Goal: Task Accomplishment & Management: Manage account settings

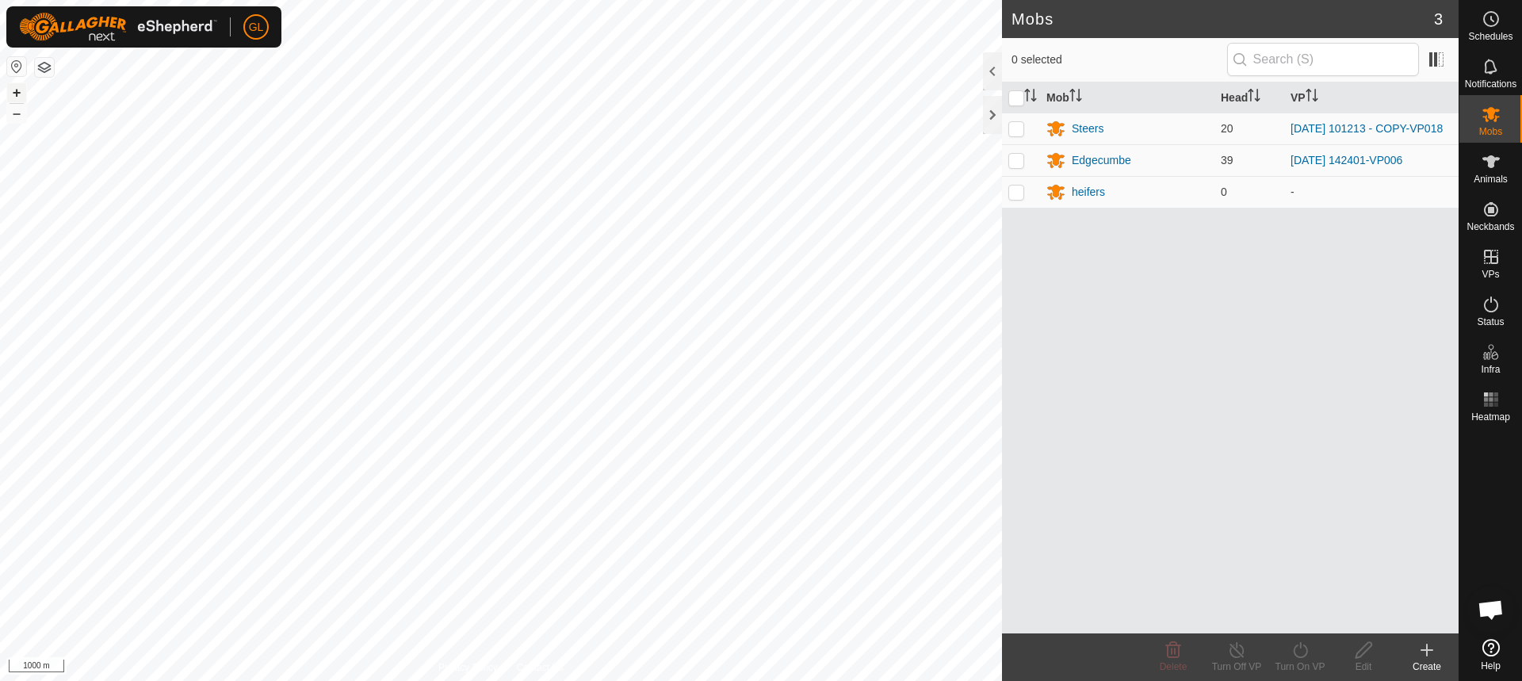
click at [13, 89] on button "+" at bounding box center [16, 92] width 19 height 19
click at [17, 93] on button "+" at bounding box center [16, 92] width 19 height 19
click at [19, 88] on button "+" at bounding box center [16, 92] width 19 height 19
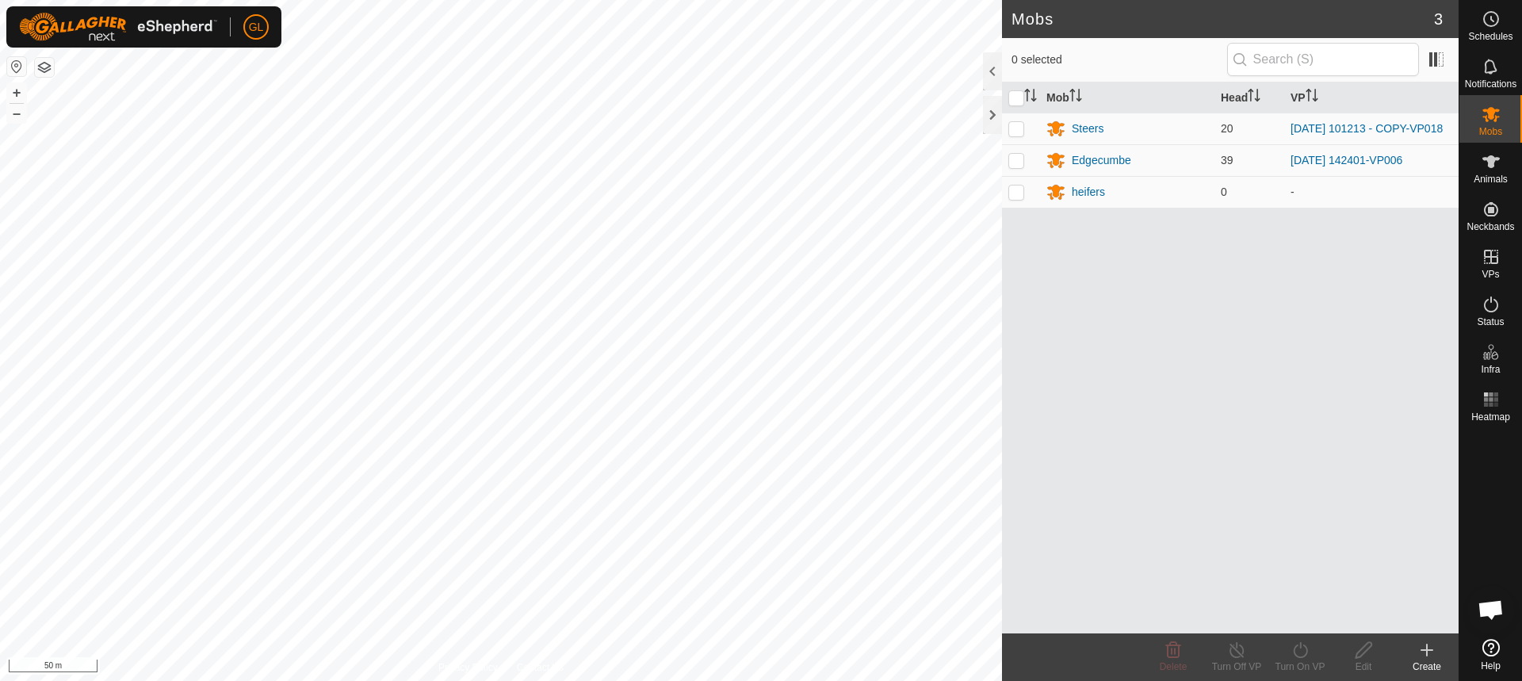
click at [448, 680] on html "GL Schedules Notifications Mobs Animals Neckbands VPs Status Infra Heatmap Help…" at bounding box center [761, 340] width 1522 height 681
click at [564, 0] on html "GL Schedules Notifications Mobs Animals Neckbands VPs Status Infra Heatmap Help…" at bounding box center [761, 340] width 1522 height 681
click at [17, 109] on button "–" at bounding box center [16, 113] width 19 height 19
click at [15, 87] on button "+" at bounding box center [16, 92] width 19 height 19
click at [19, 91] on button "+" at bounding box center [16, 92] width 19 height 19
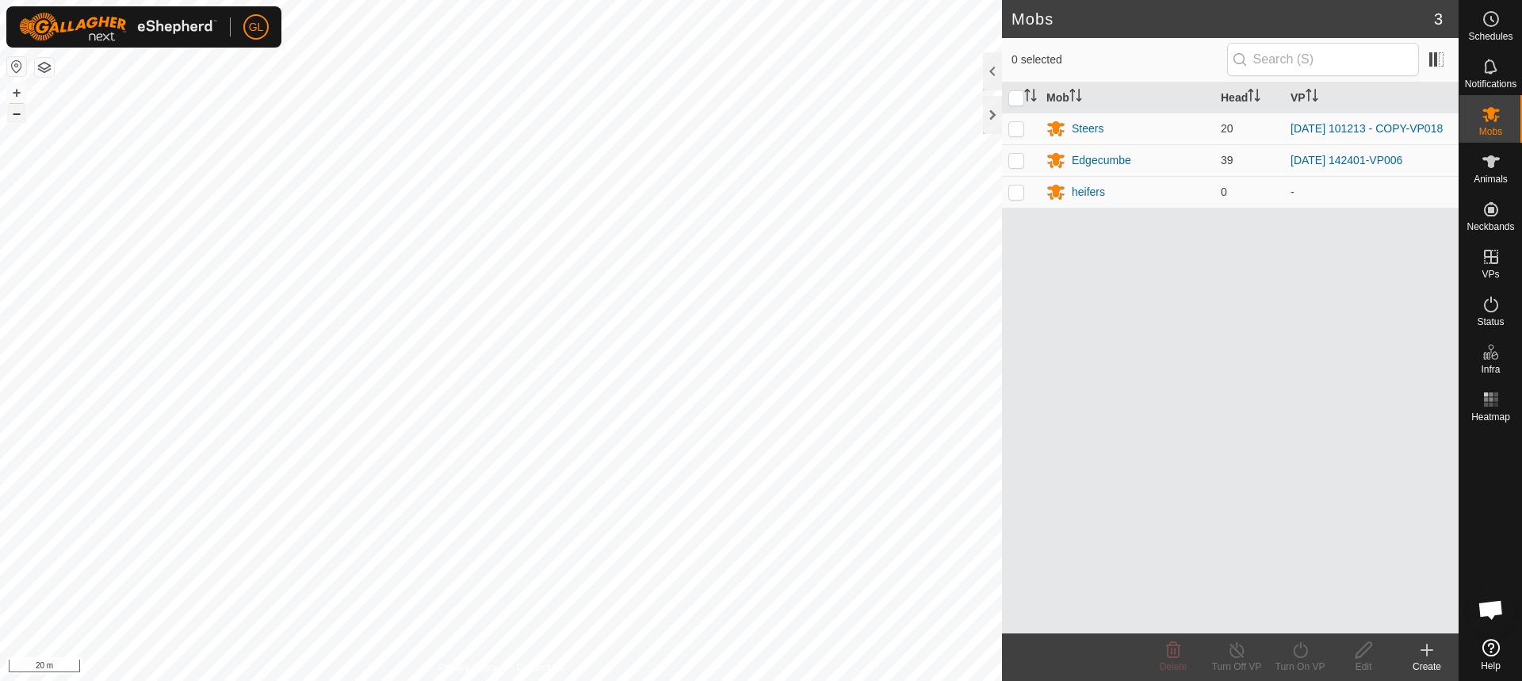
click at [24, 113] on button "–" at bounding box center [16, 113] width 19 height 19
click at [1433, 652] on icon at bounding box center [1426, 650] width 19 height 19
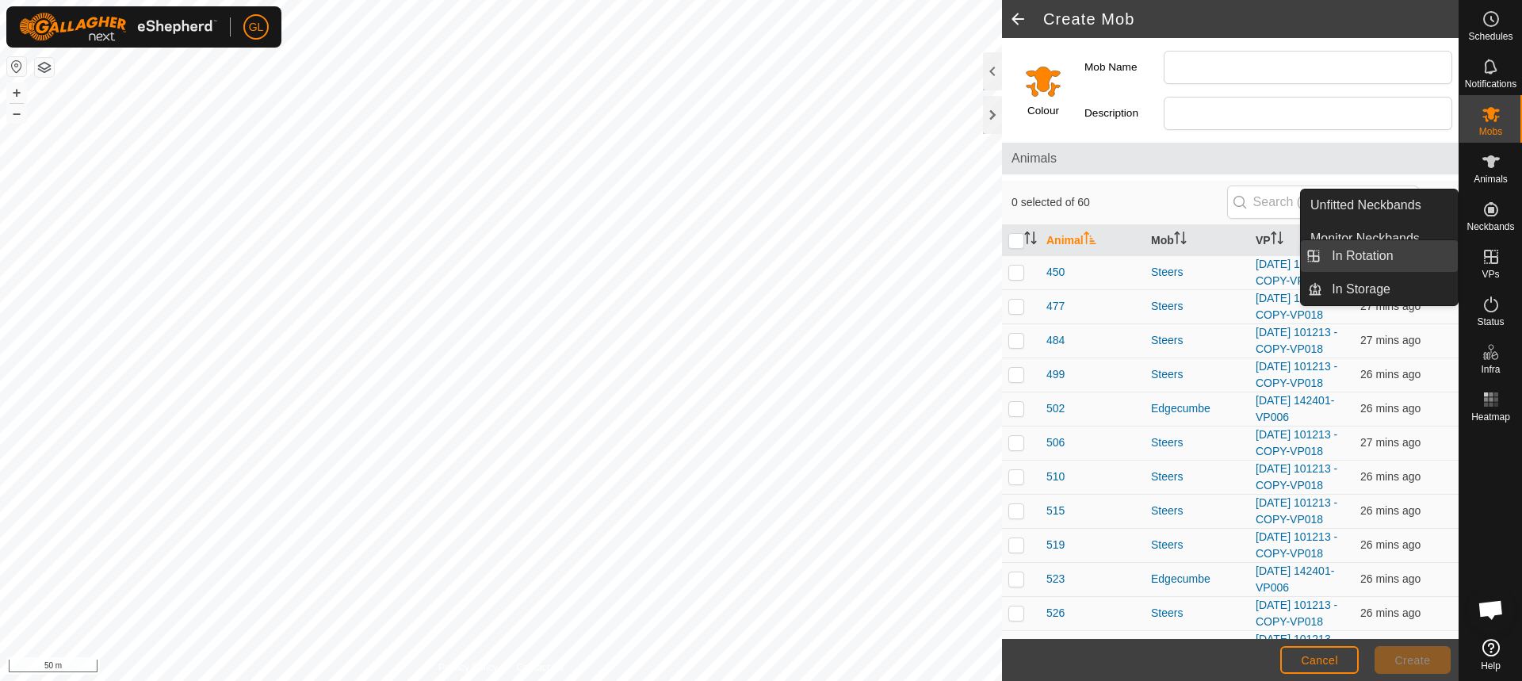
click at [1376, 248] on link "In Rotation" at bounding box center [1390, 256] width 136 height 32
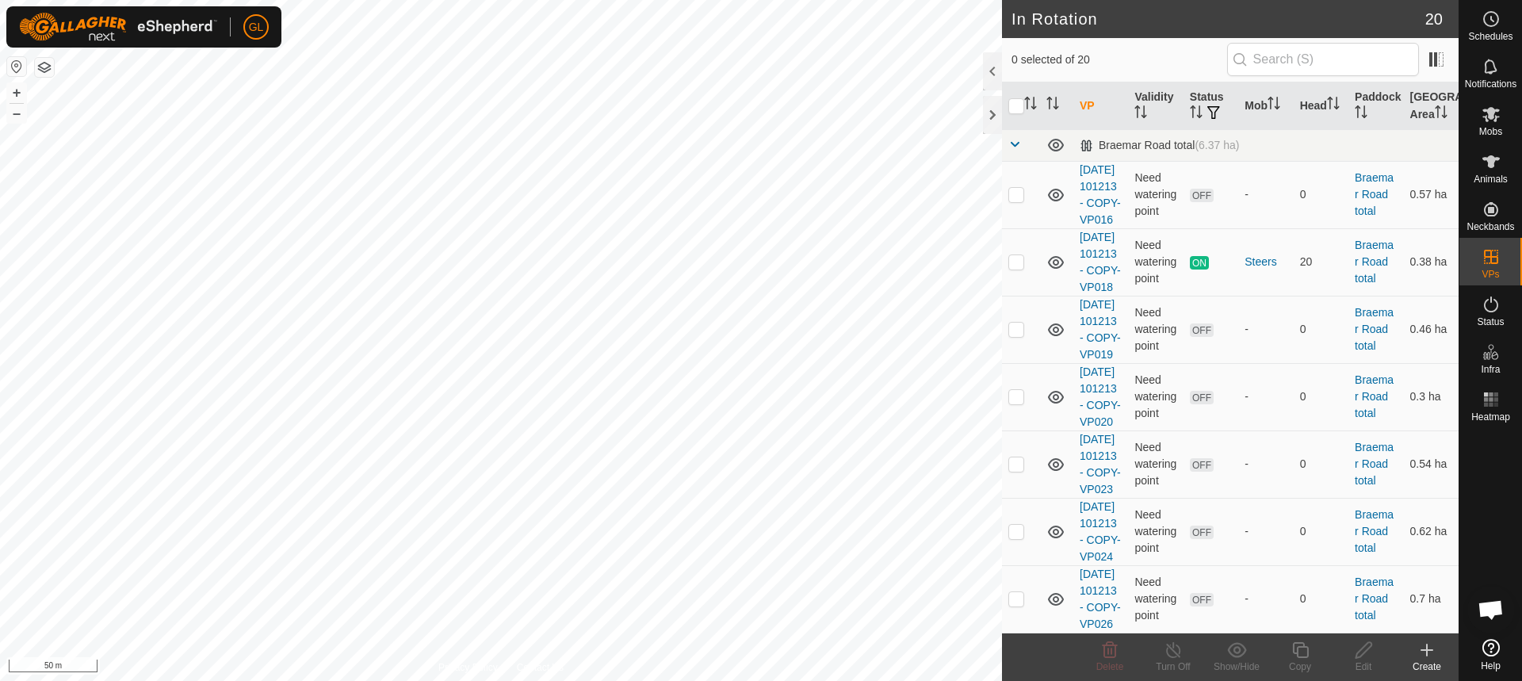
click at [1405, 650] on create-svg-icon at bounding box center [1426, 650] width 63 height 19
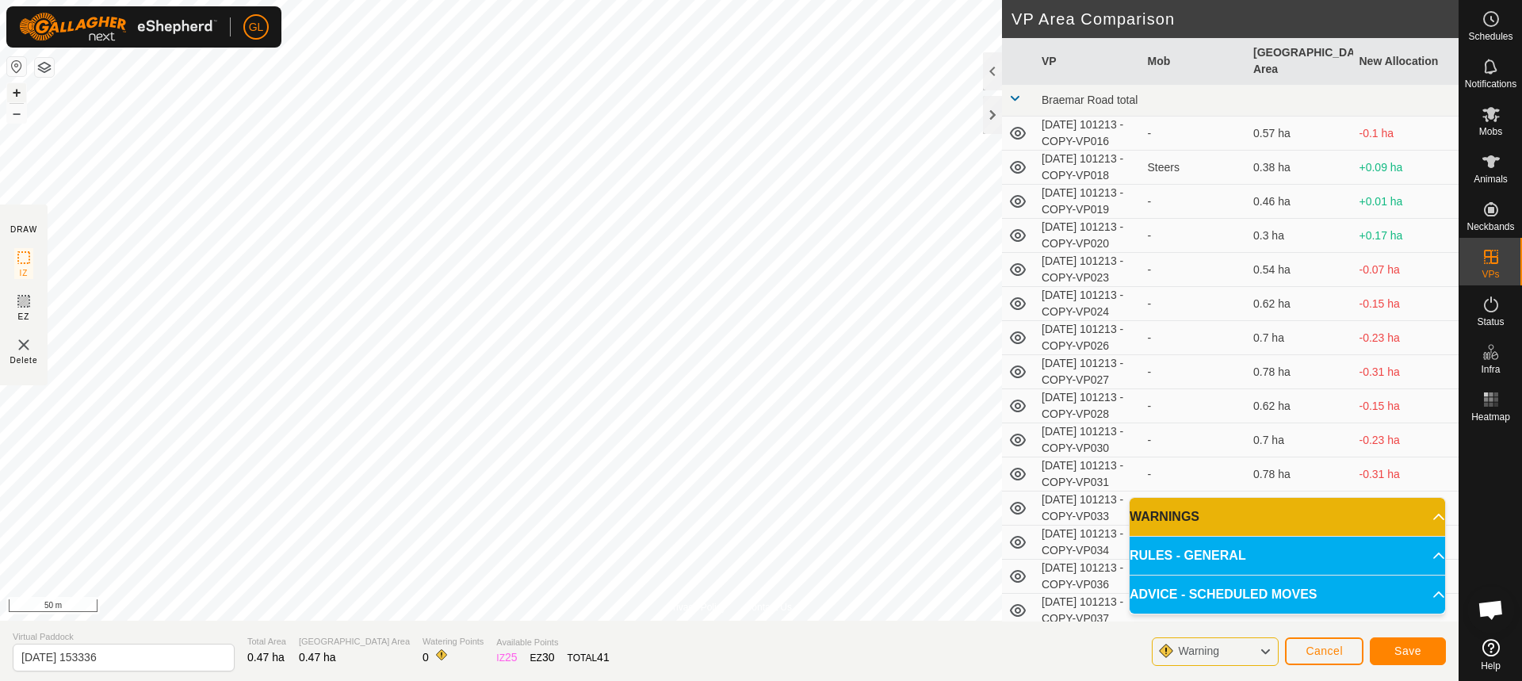
click at [19, 90] on button "+" at bounding box center [16, 92] width 19 height 19
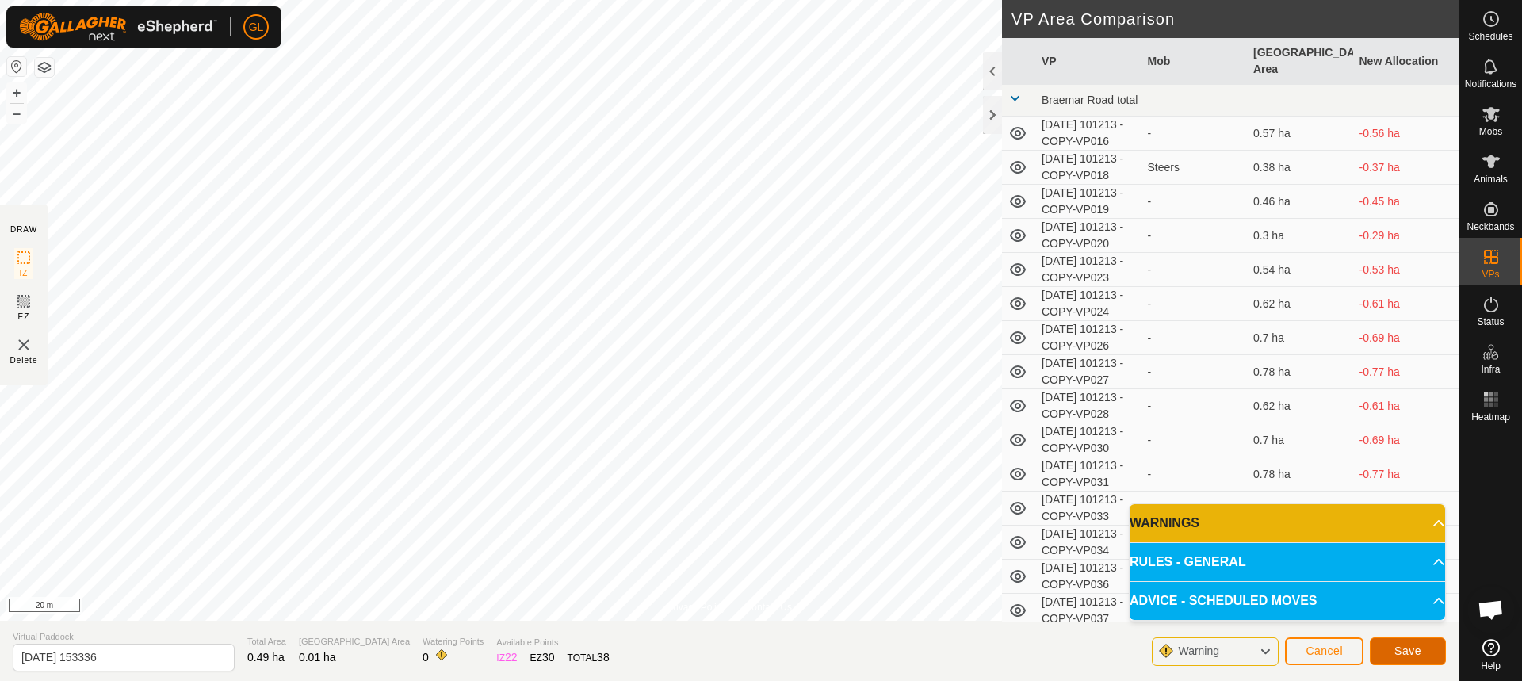
click at [1402, 646] on span "Save" at bounding box center [1407, 650] width 27 height 13
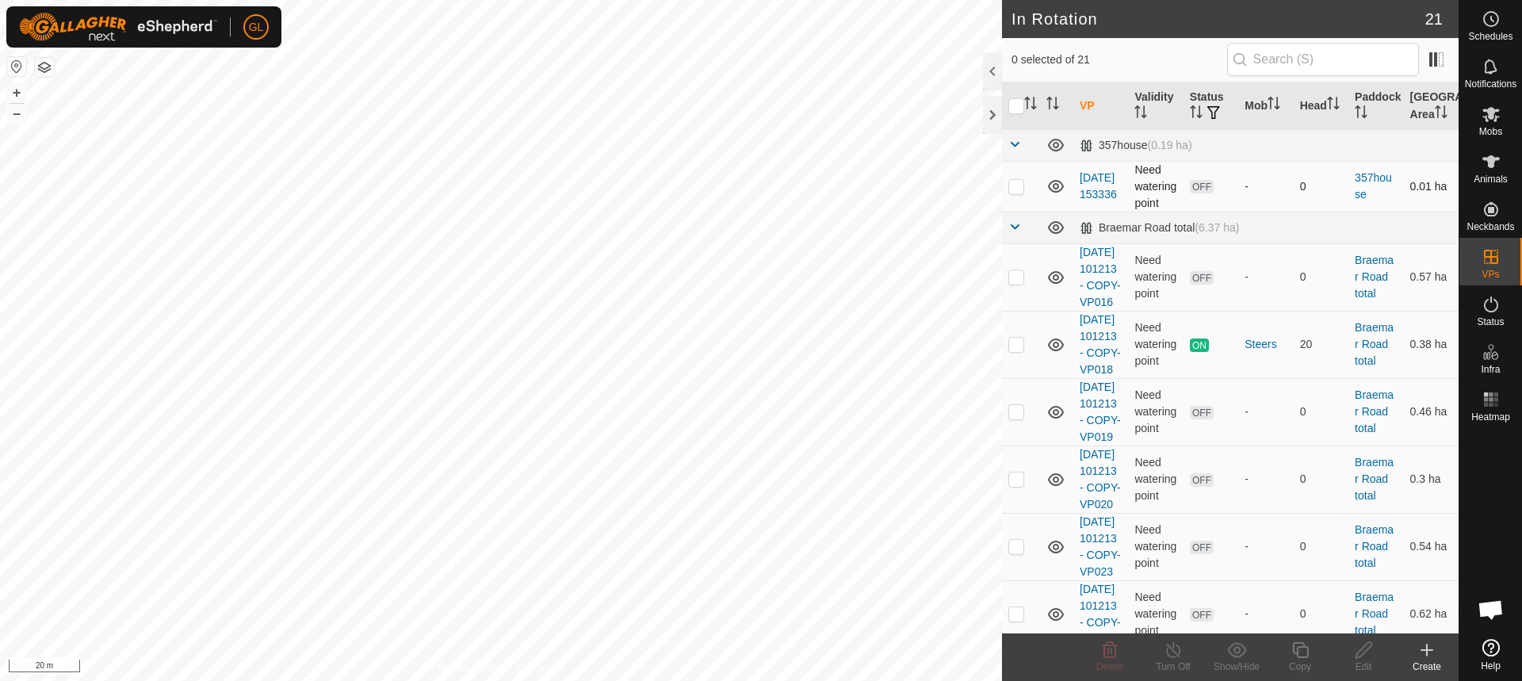
drag, startPoint x: 1018, startPoint y: 185, endPoint x: 1018, endPoint y: 195, distance: 10.3
click at [1018, 185] on p-checkbox at bounding box center [1016, 186] width 16 height 13
checkbox input "true"
click at [1352, 654] on edit-svg-icon at bounding box center [1363, 650] width 63 height 19
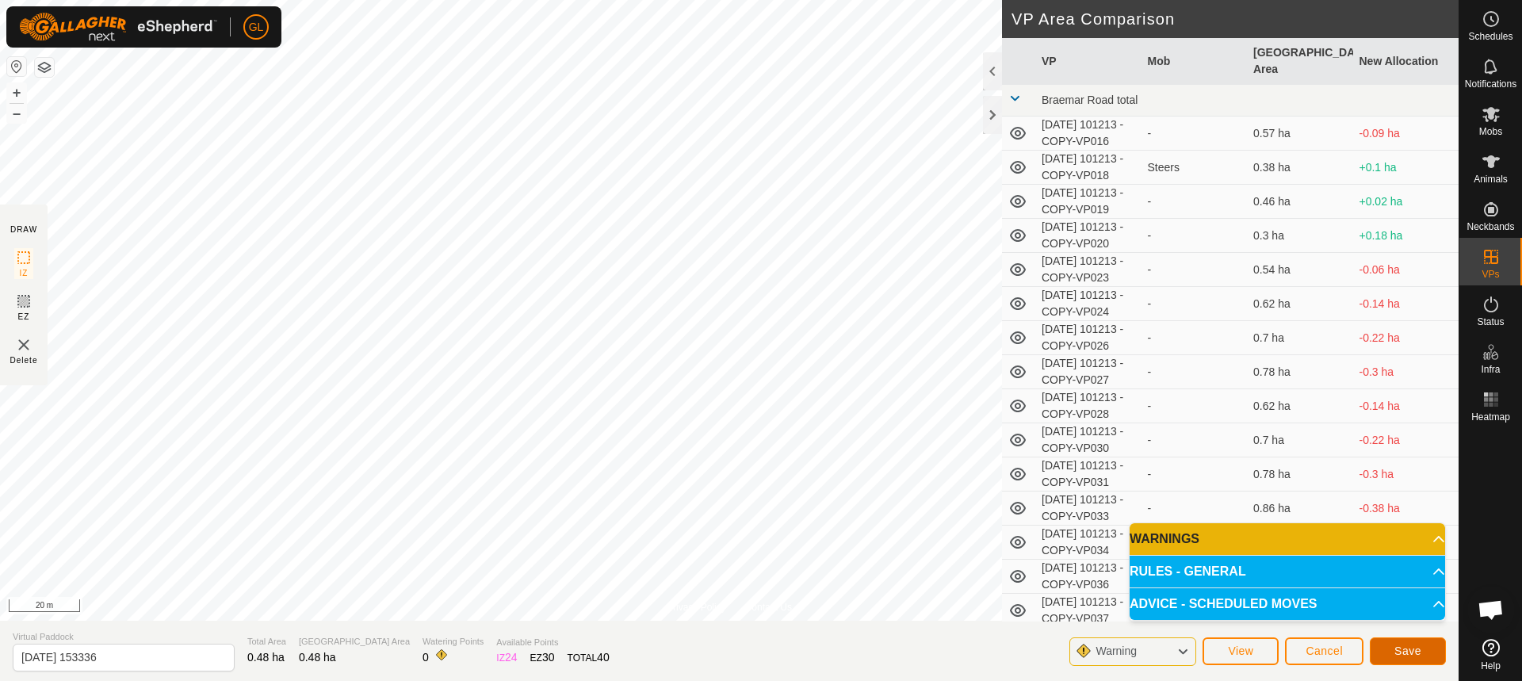
click at [1410, 652] on span "Save" at bounding box center [1407, 650] width 27 height 13
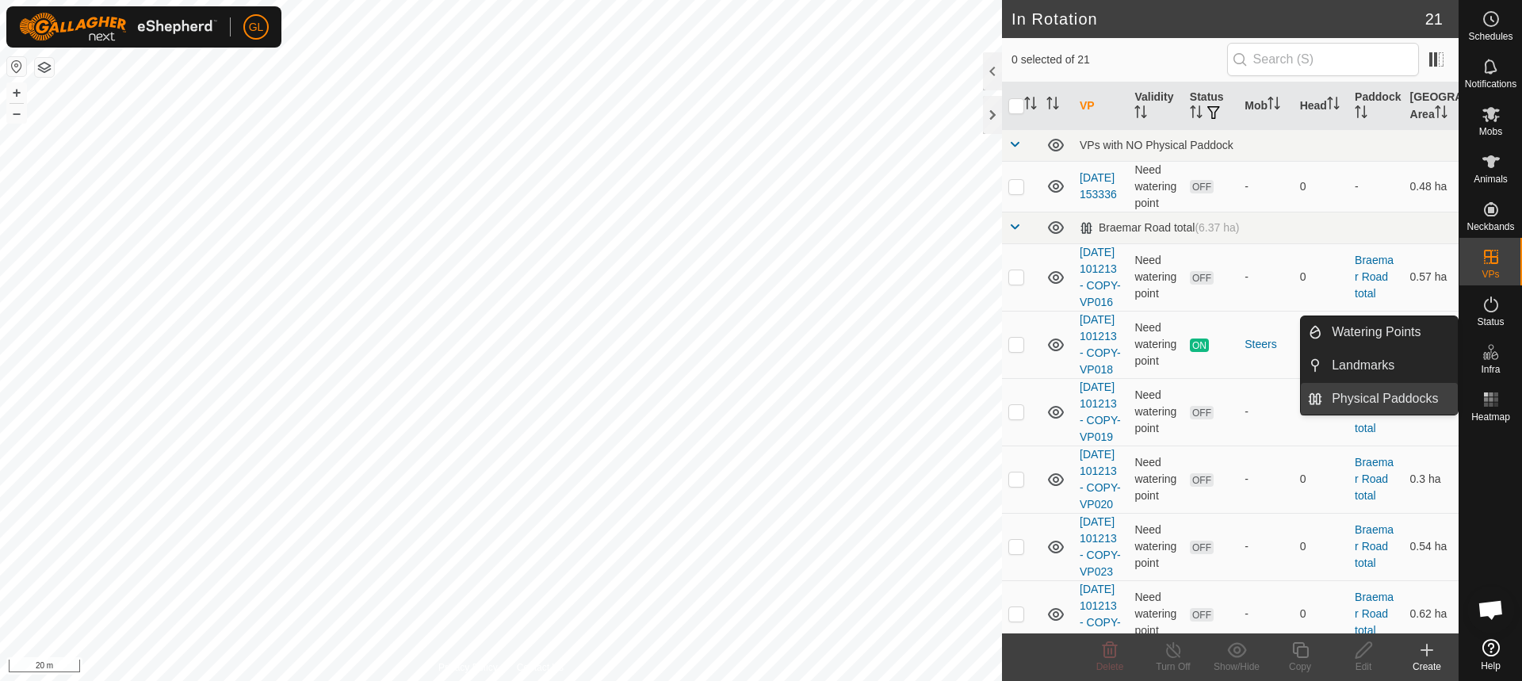
click at [1383, 395] on link "Physical Paddocks" at bounding box center [1390, 399] width 136 height 32
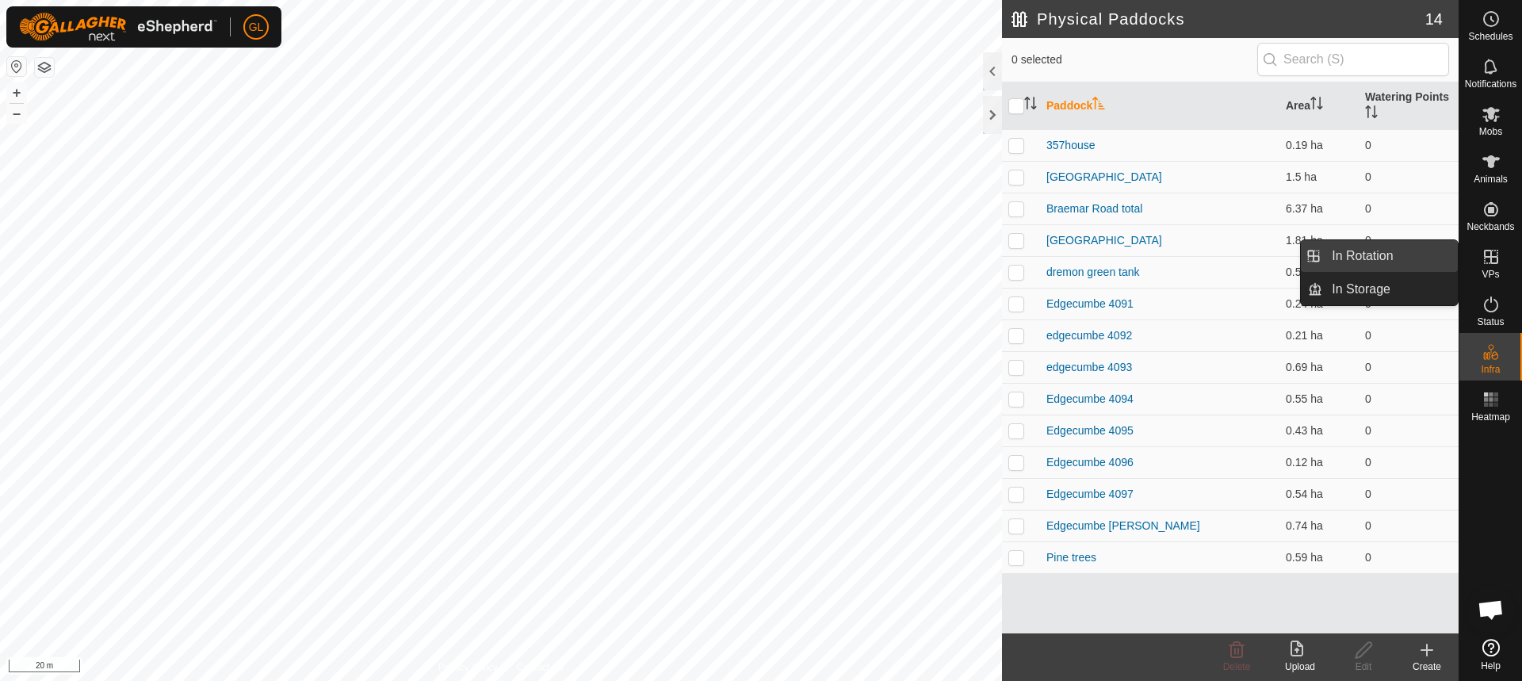
click at [1362, 253] on link "In Rotation" at bounding box center [1390, 256] width 136 height 32
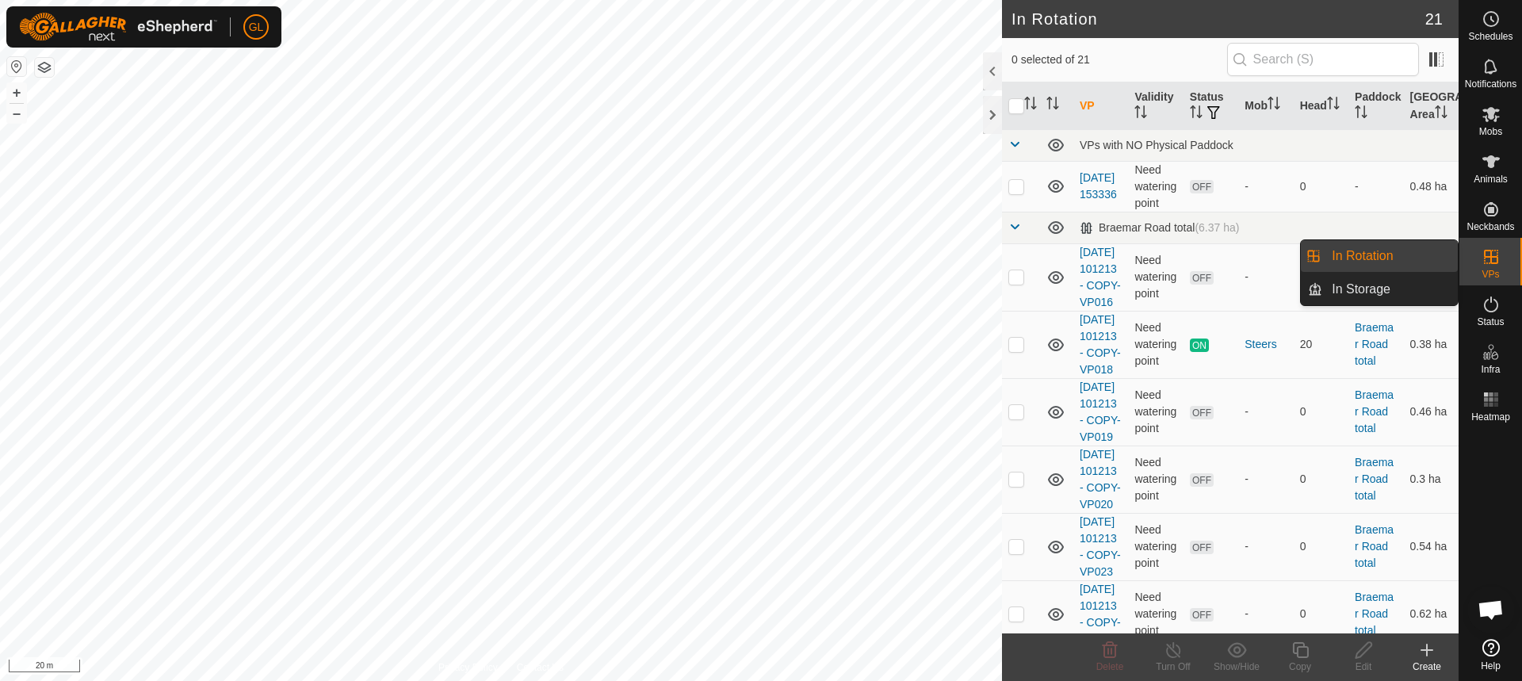
click at [1392, 255] on link "In Rotation" at bounding box center [1390, 256] width 136 height 32
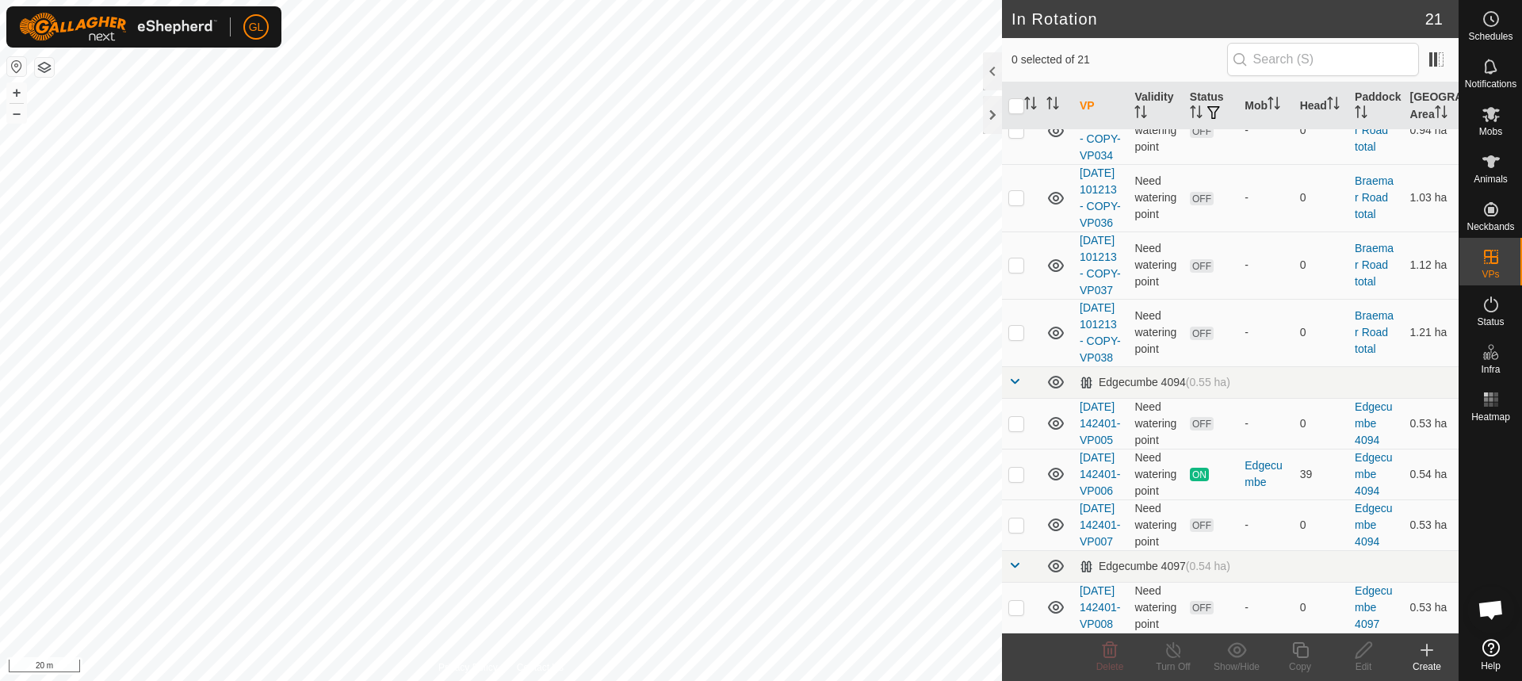
scroll to position [1555, 0]
click at [1006, 598] on td at bounding box center [1021, 607] width 38 height 51
checkbox input "false"
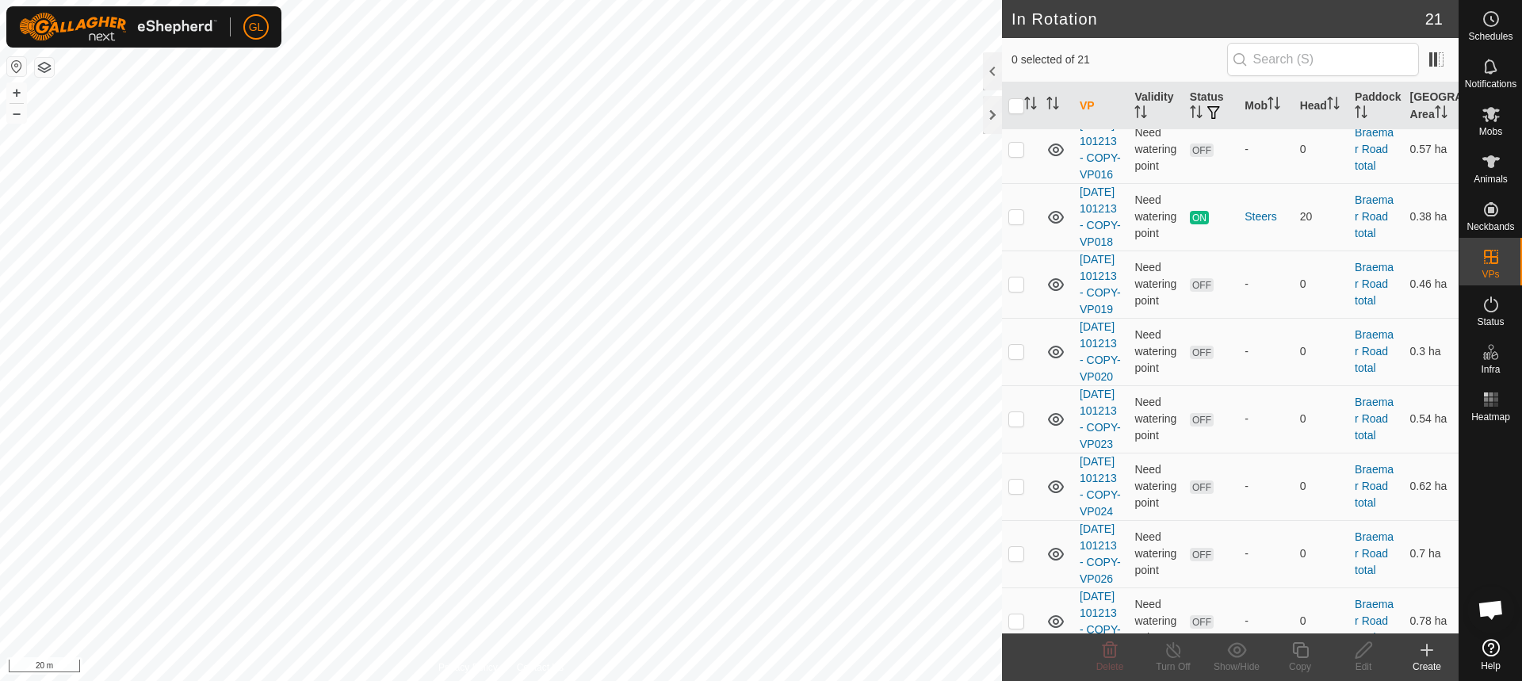
scroll to position [0, 0]
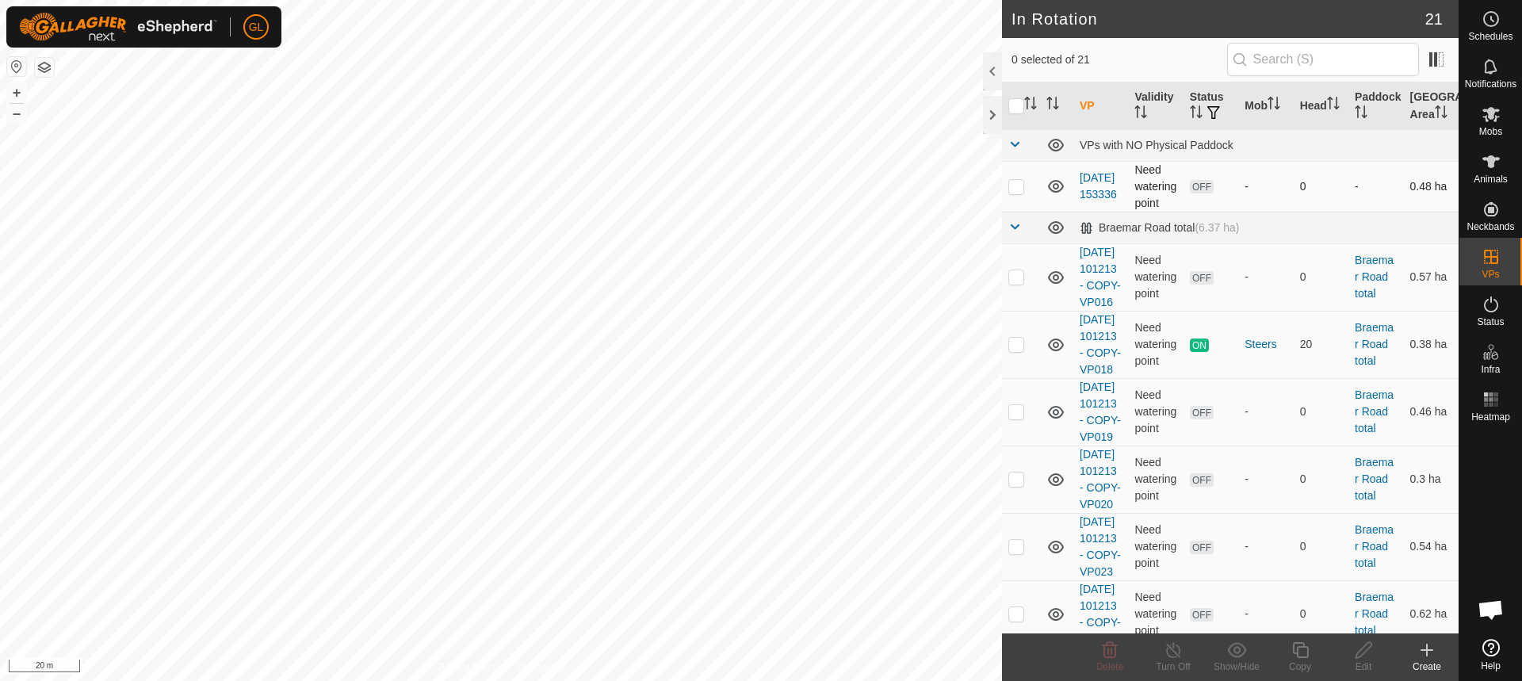
click at [1014, 186] on p-checkbox at bounding box center [1016, 186] width 16 height 13
checkbox input "true"
click at [1298, 650] on icon at bounding box center [1301, 650] width 20 height 19
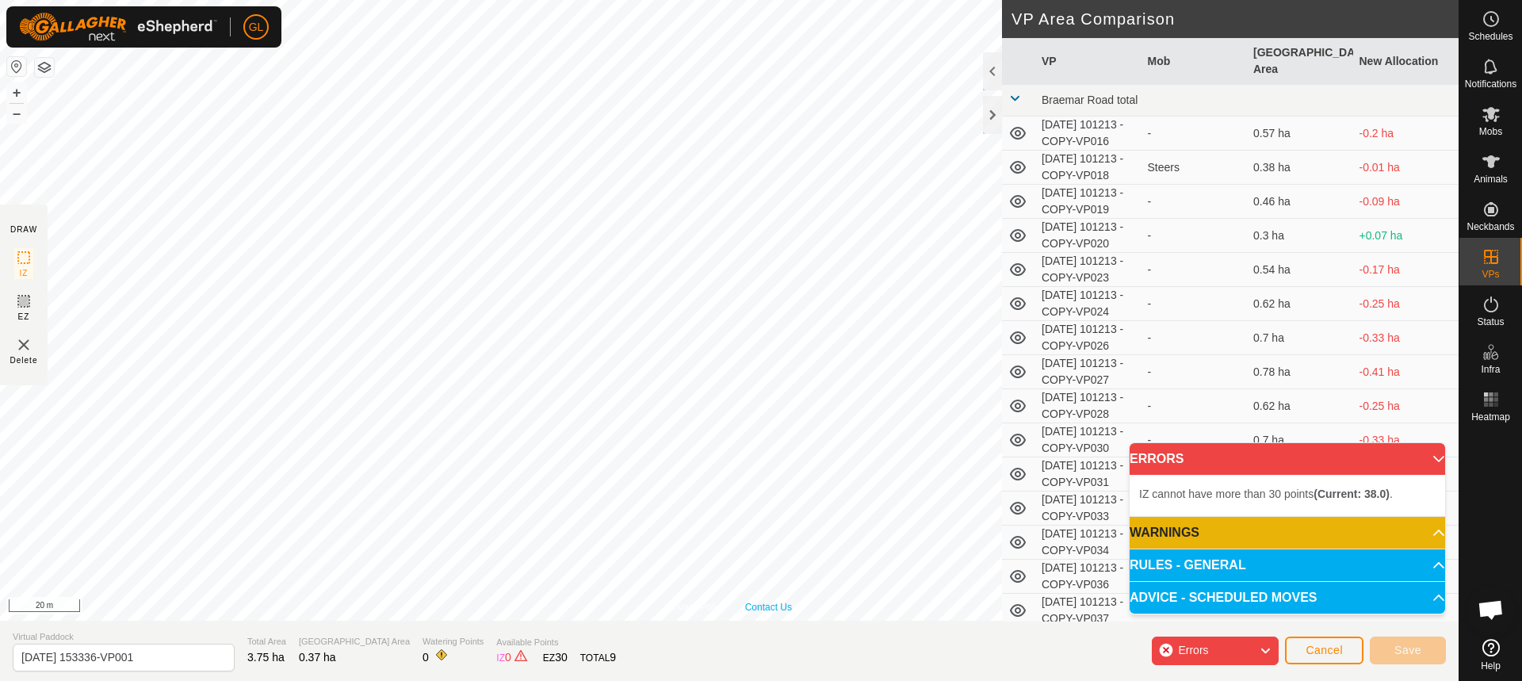
click at [751, 611] on div "Privacy Policy Contact Us Status: OFF Type: Inclusion Zone + – ⇧ i 20 m" at bounding box center [729, 310] width 1459 height 621
click at [733, 680] on html "GL Schedules Notifications Mobs Animals Neckbands VPs Status Infra Heatmap Help…" at bounding box center [761, 340] width 1522 height 681
click at [1004, 680] on html "GL Schedules Notifications Mobs Animals Neckbands VPs Status Infra Heatmap Help…" at bounding box center [761, 340] width 1522 height 681
click at [0, 0] on html "GL Schedules Notifications Mobs Animals Neckbands VPs Status Infra Heatmap Help…" at bounding box center [761, 340] width 1522 height 681
click at [128, 0] on html "GL Schedules Notifications Mobs Animals Neckbands VPs Status Infra Heatmap Help…" at bounding box center [761, 340] width 1522 height 681
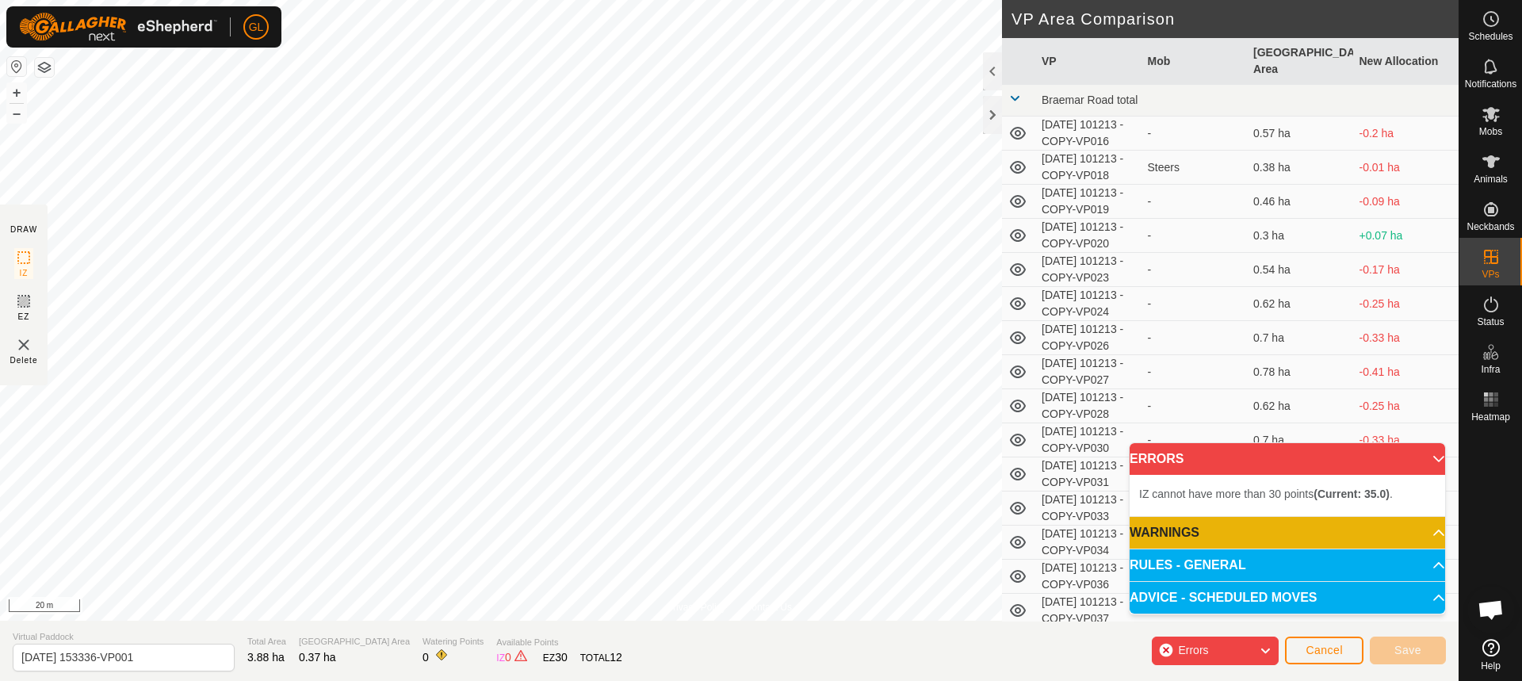
click at [288, 0] on html "GL Schedules Notifications Mobs Animals Neckbands VPs Status Infra Heatmap Help…" at bounding box center [761, 340] width 1522 height 681
click at [834, 670] on div "Privacy Policy Contact Us Status: OFF Type: Inclusion Zone + – ⇧ i 20 m DRAW IZ…" at bounding box center [729, 340] width 1459 height 681
click at [17, 114] on button "–" at bounding box center [16, 113] width 19 height 19
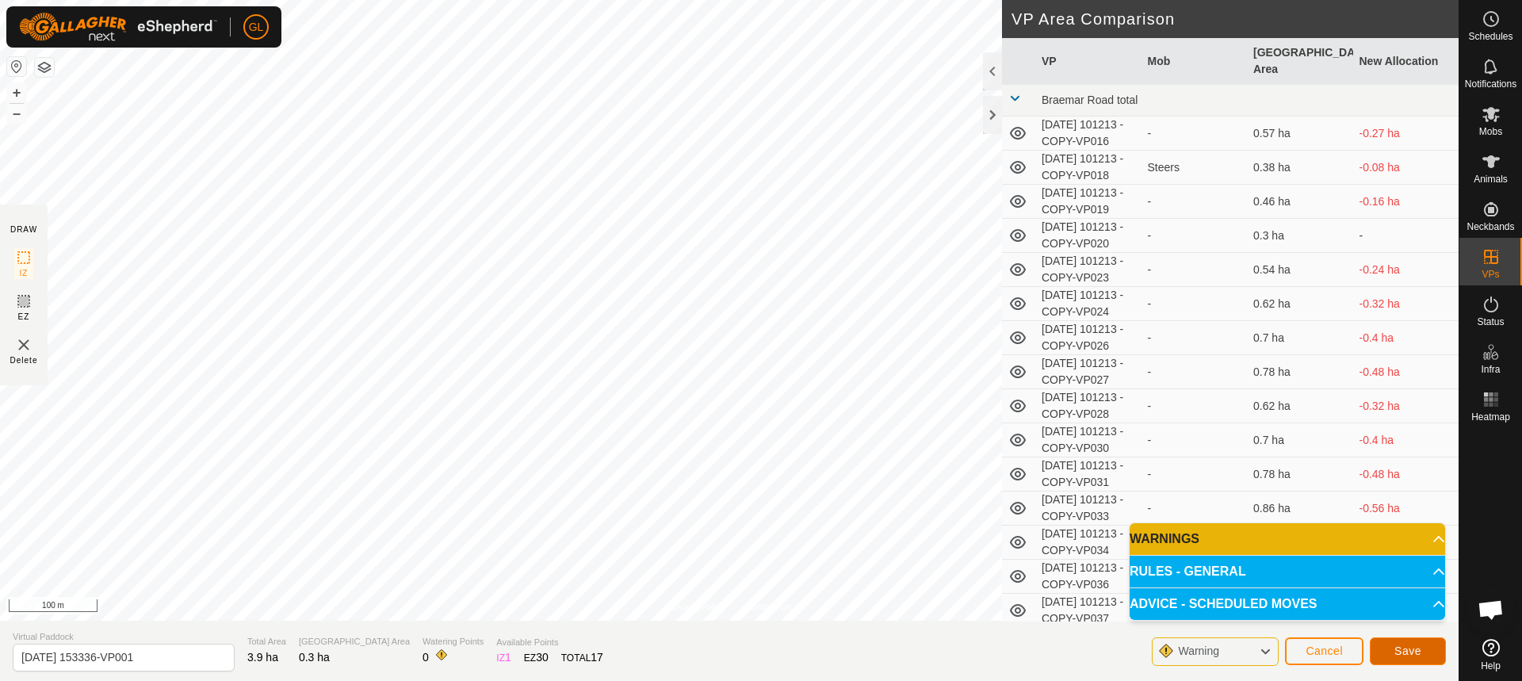
click at [1405, 647] on span "Save" at bounding box center [1407, 650] width 27 height 13
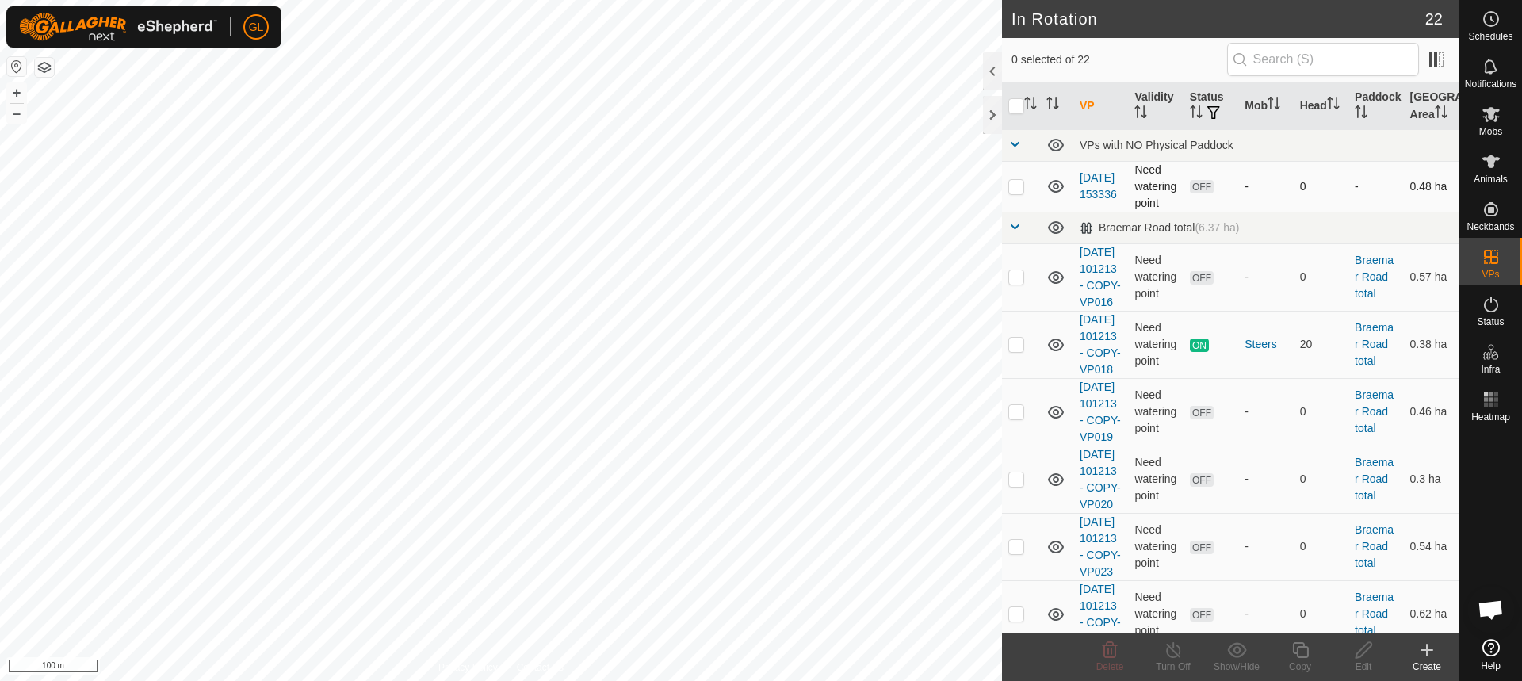
click at [1013, 188] on p-checkbox at bounding box center [1016, 186] width 16 height 13
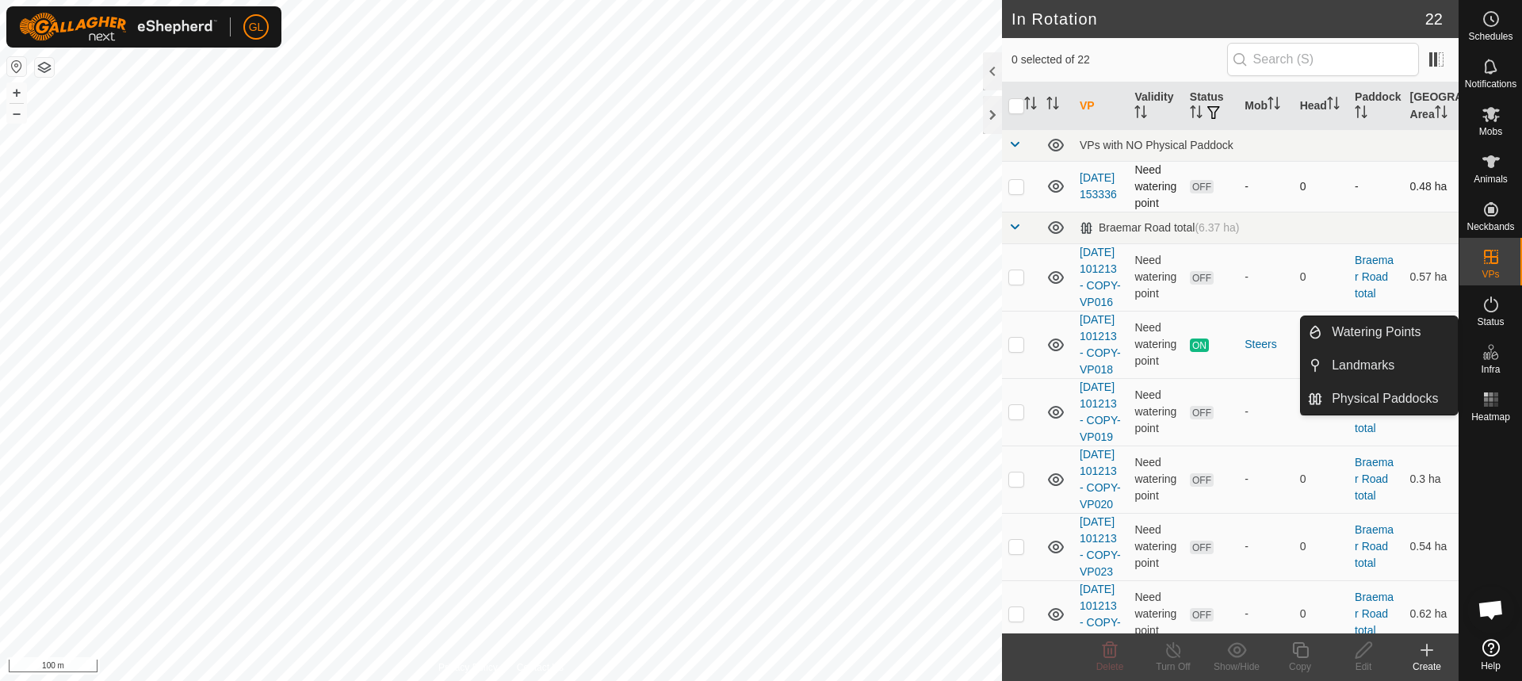
click at [1015, 183] on p-checkbox at bounding box center [1016, 186] width 16 height 13
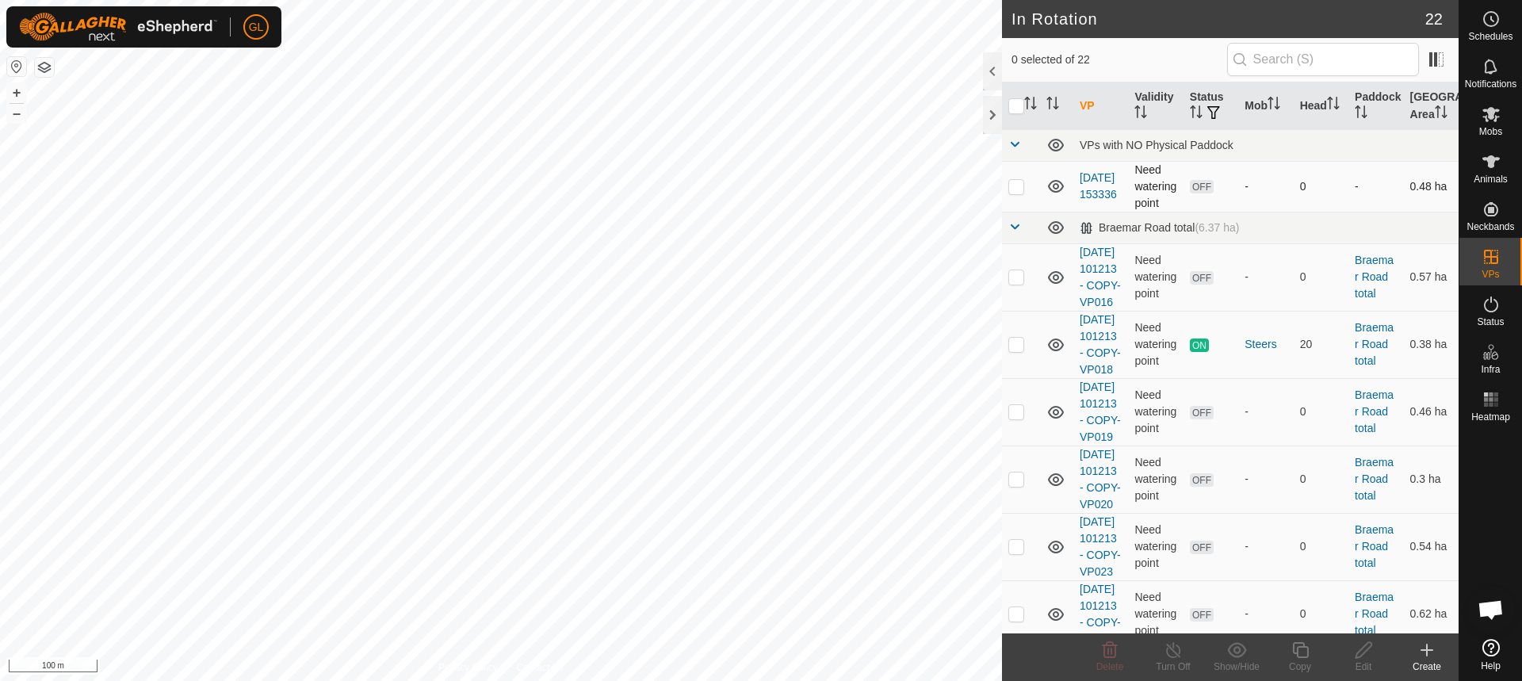
checkbox input "true"
click at [17, 90] on button "+" at bounding box center [16, 92] width 19 height 19
click at [1359, 649] on icon at bounding box center [1364, 650] width 20 height 19
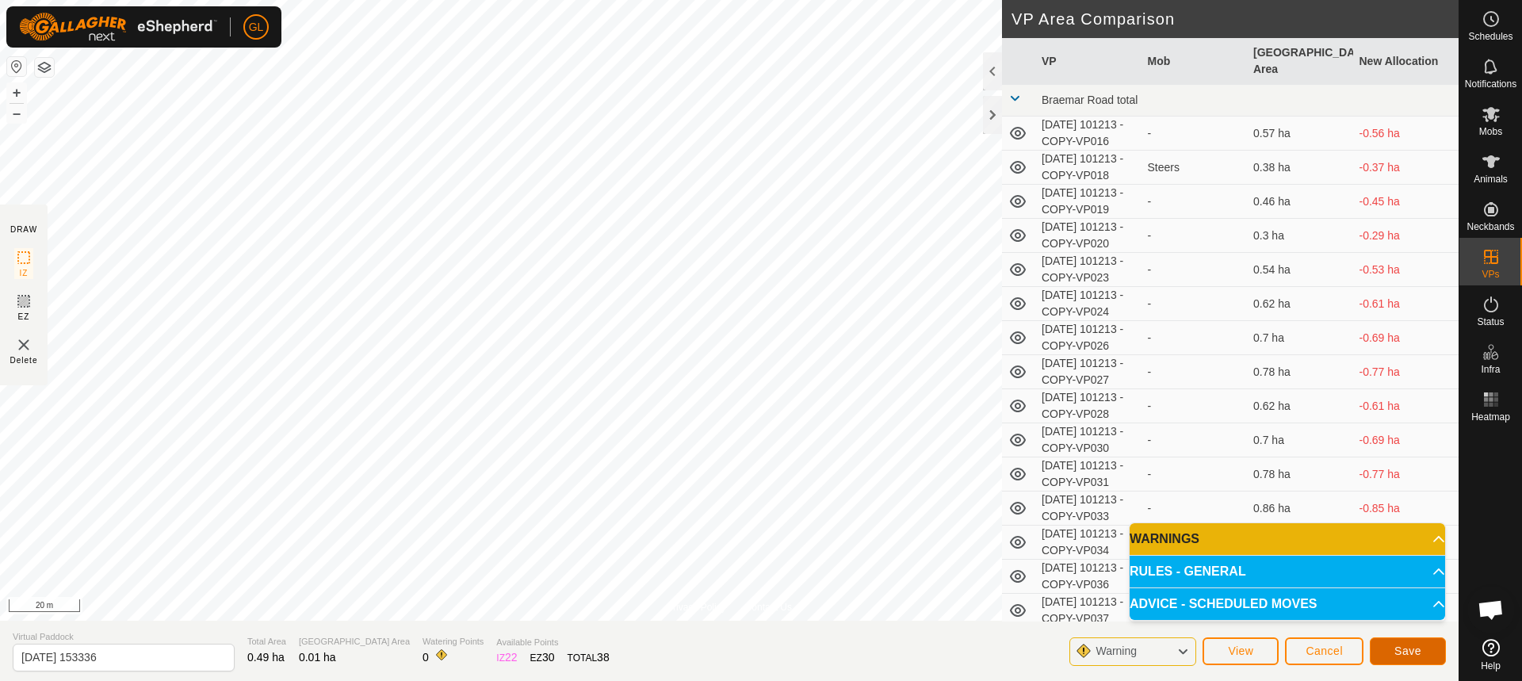
click at [1418, 654] on span "Save" at bounding box center [1407, 650] width 27 height 13
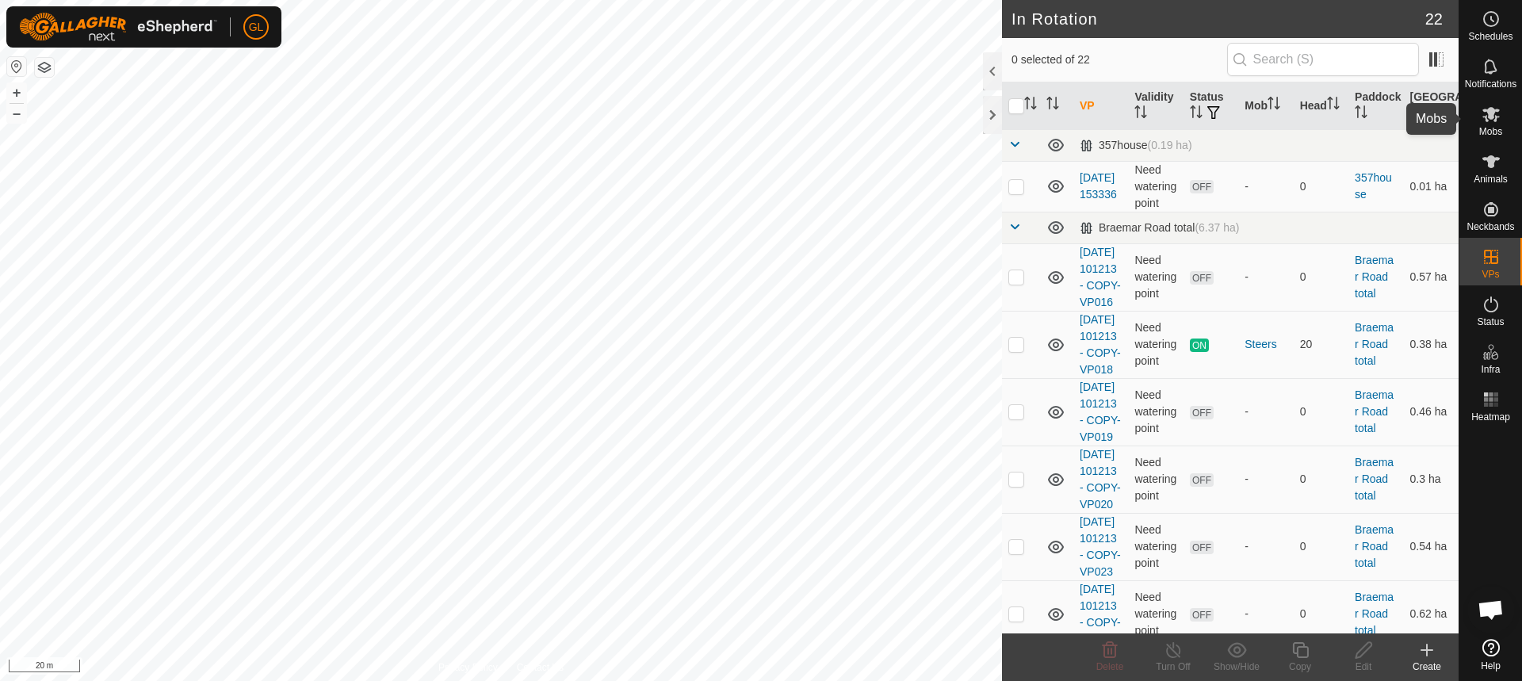
click at [1497, 117] on icon at bounding box center [1490, 114] width 17 height 15
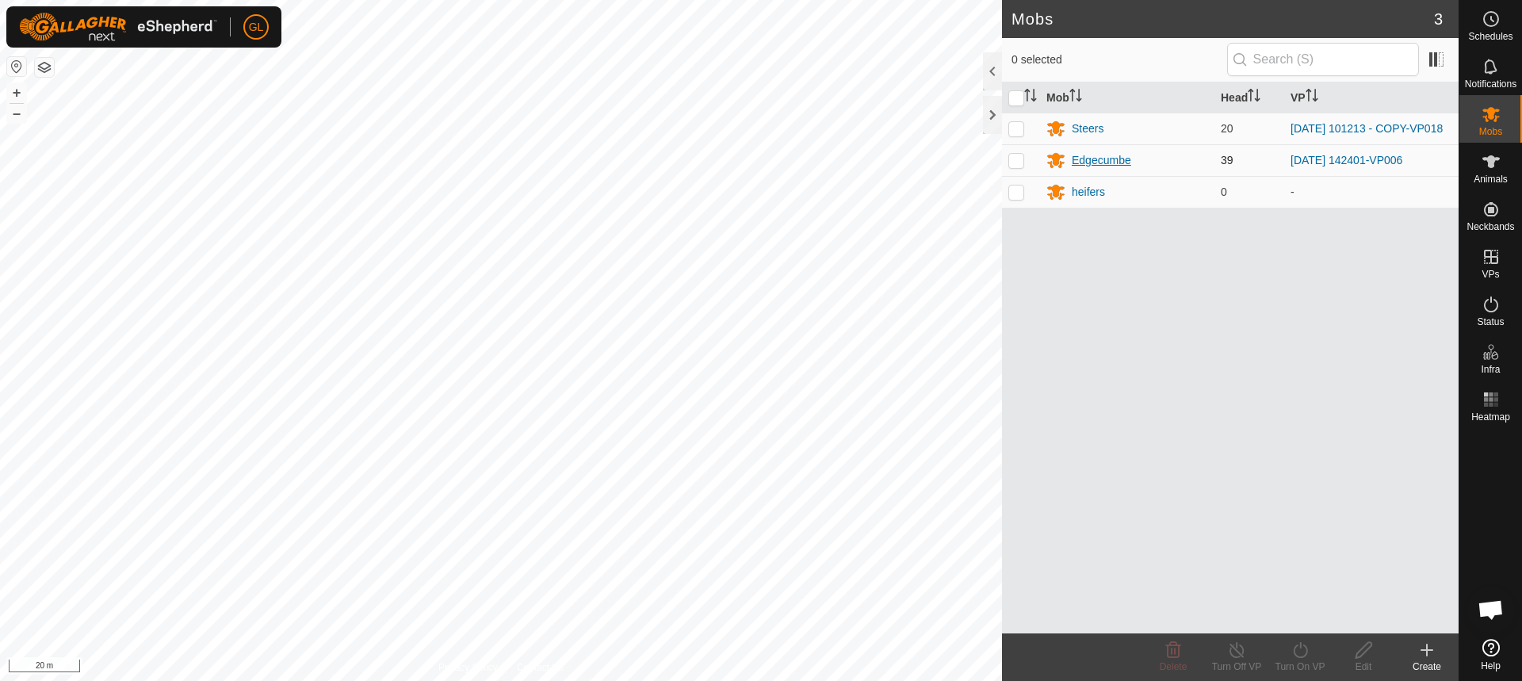
click at [1097, 159] on div "Edgecumbe" at bounding box center [1101, 160] width 59 height 17
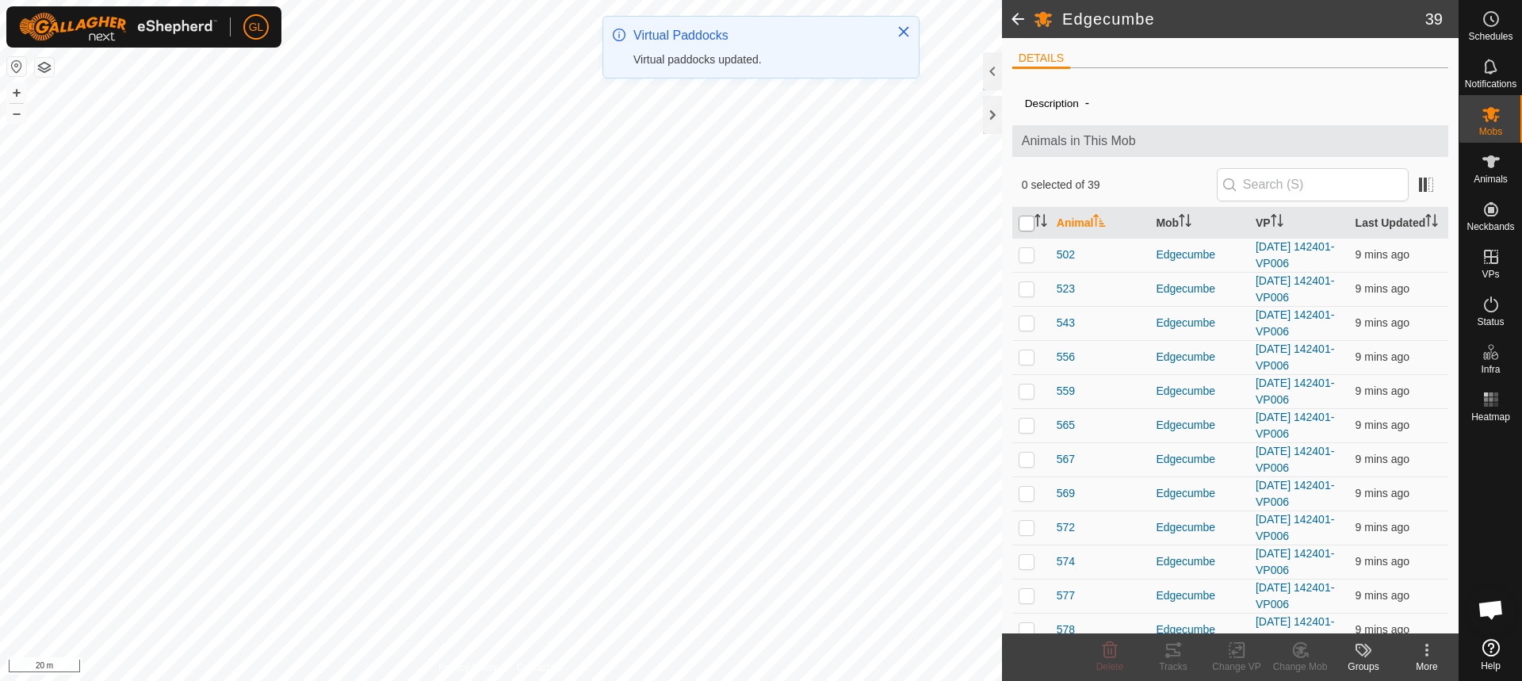
click at [1026, 227] on input "checkbox" at bounding box center [1027, 224] width 16 height 16
checkbox input "true"
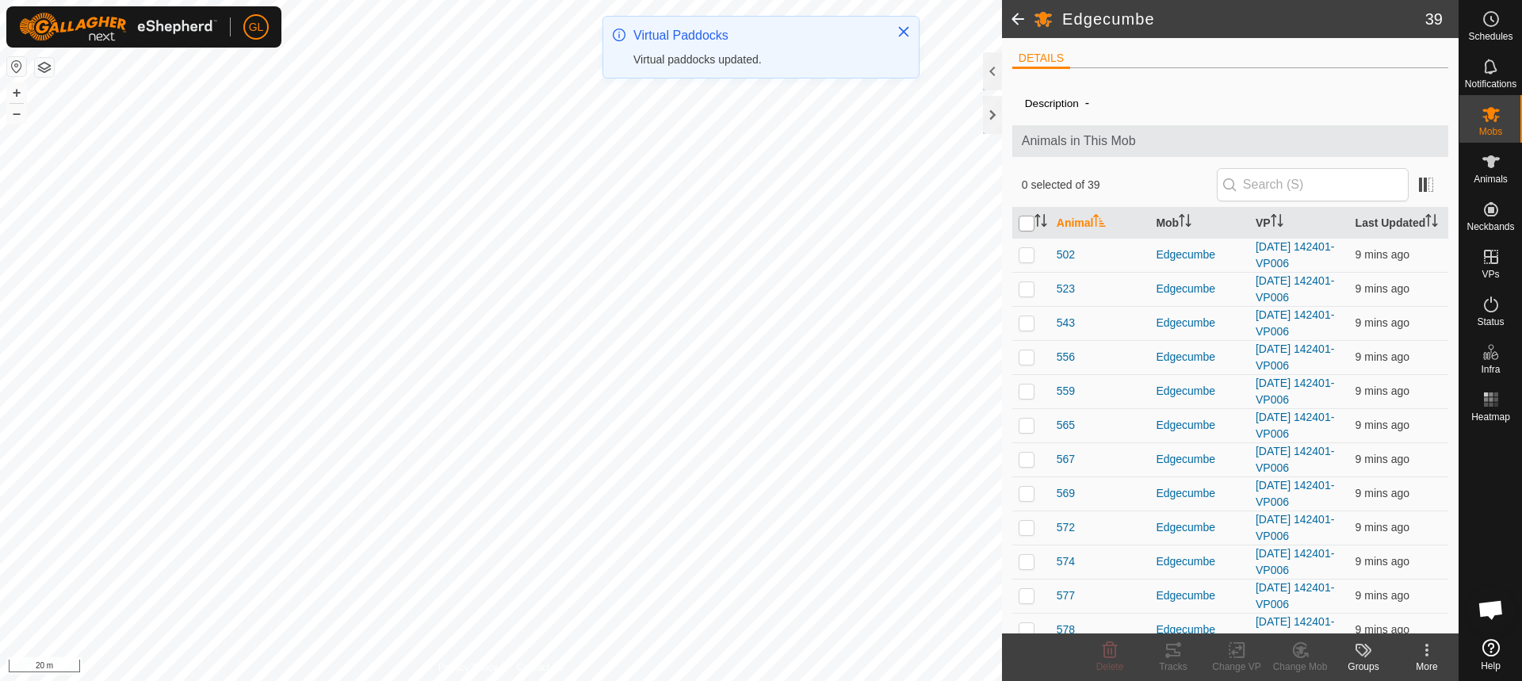
checkbox input "true"
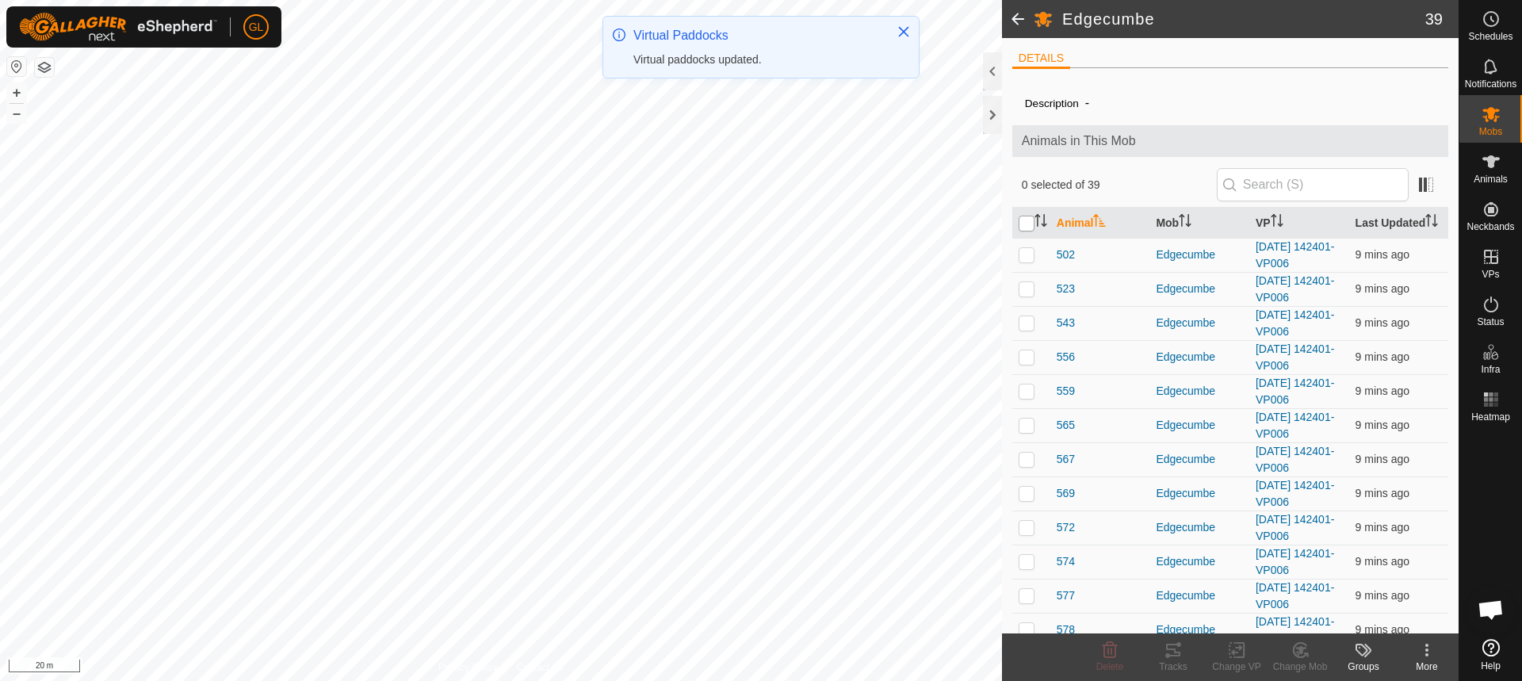
checkbox input "true"
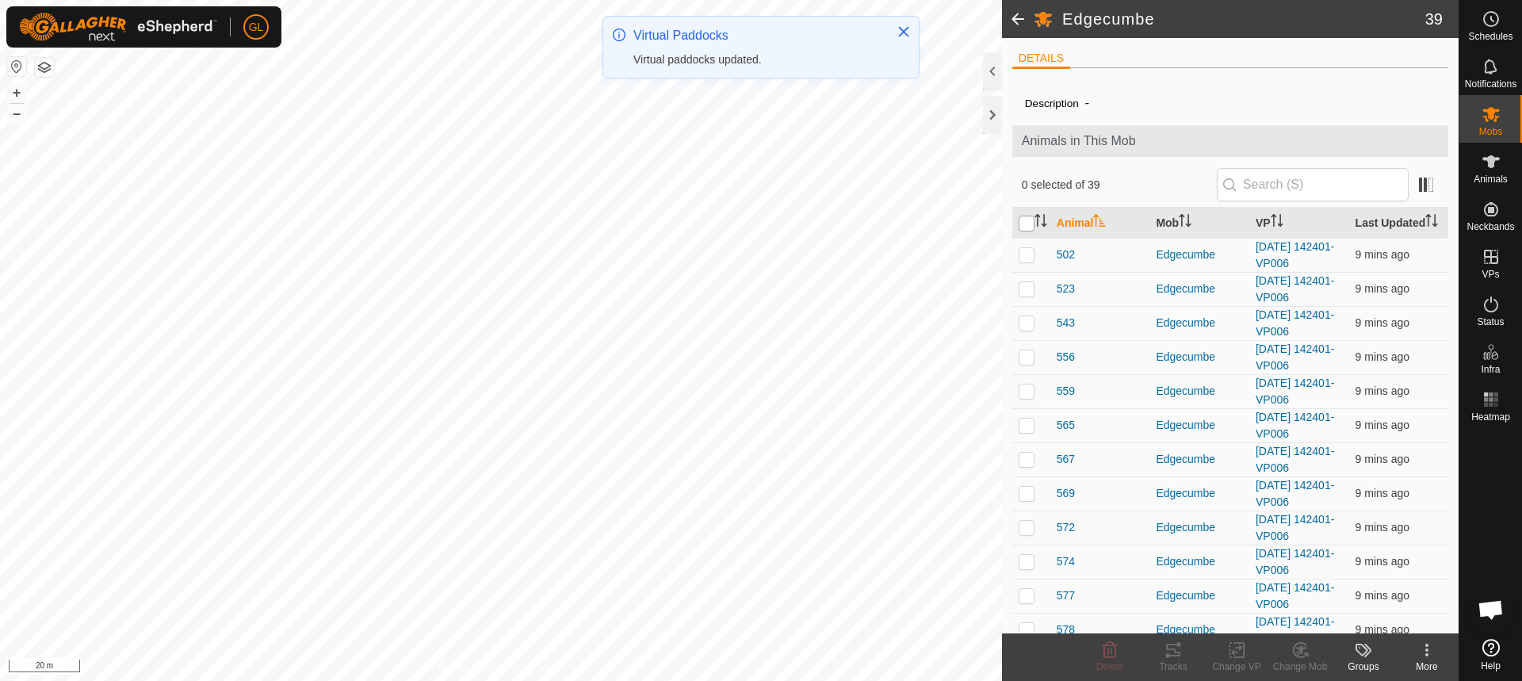
checkbox input "true"
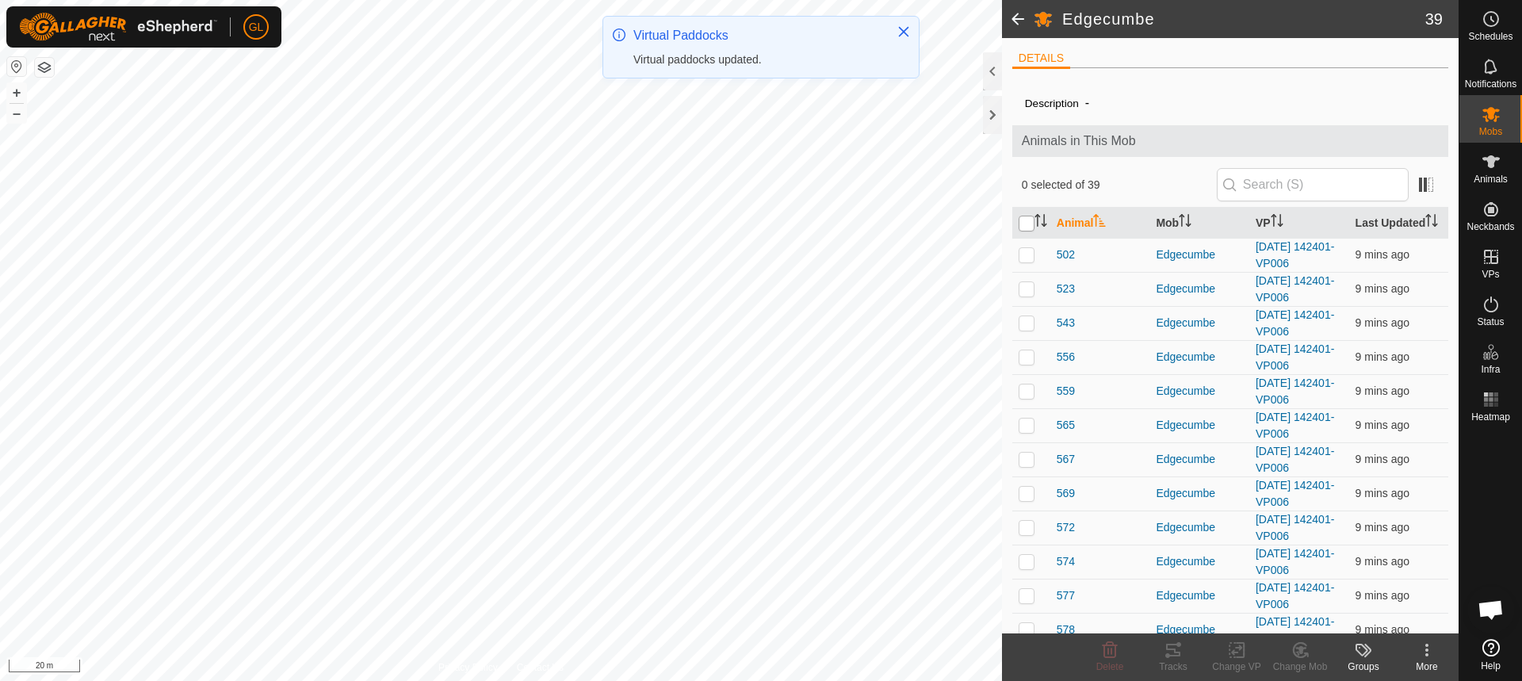
checkbox input "true"
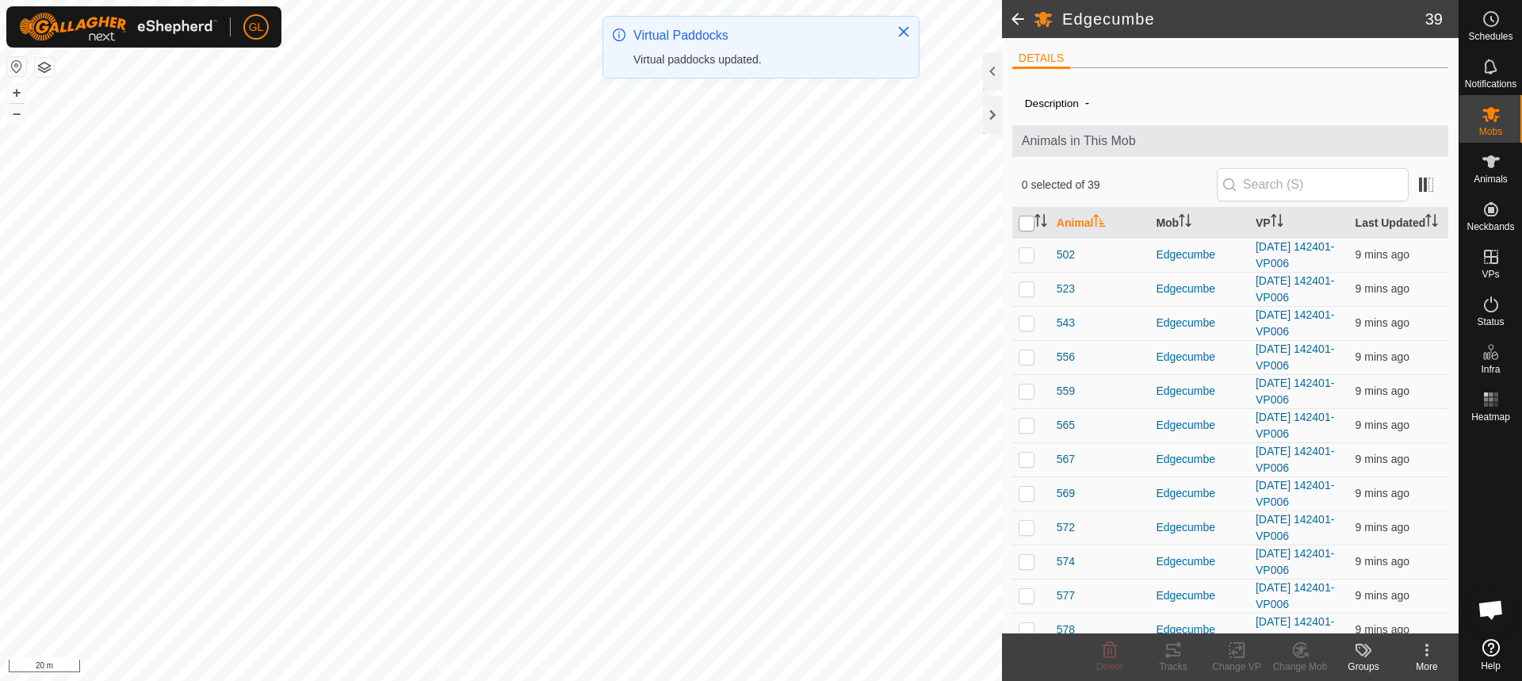
checkbox input "true"
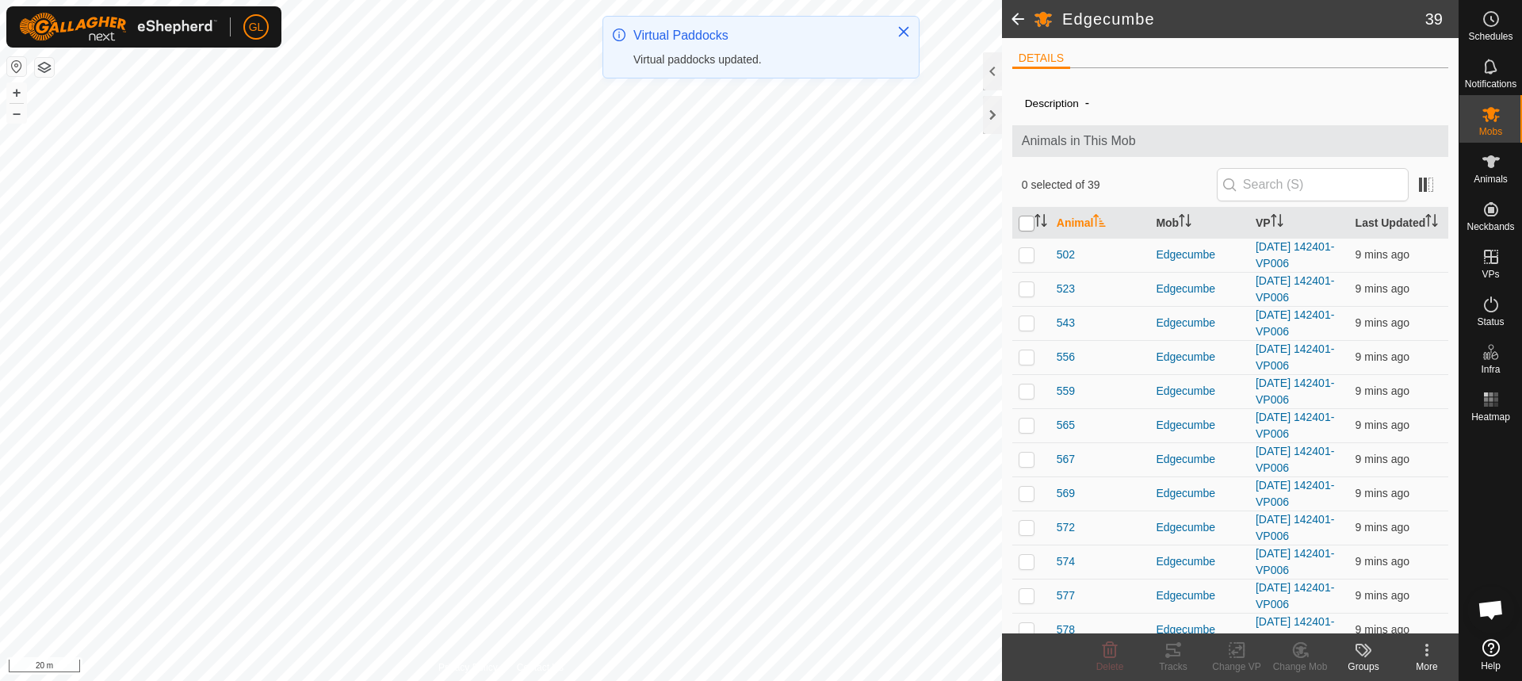
checkbox input "true"
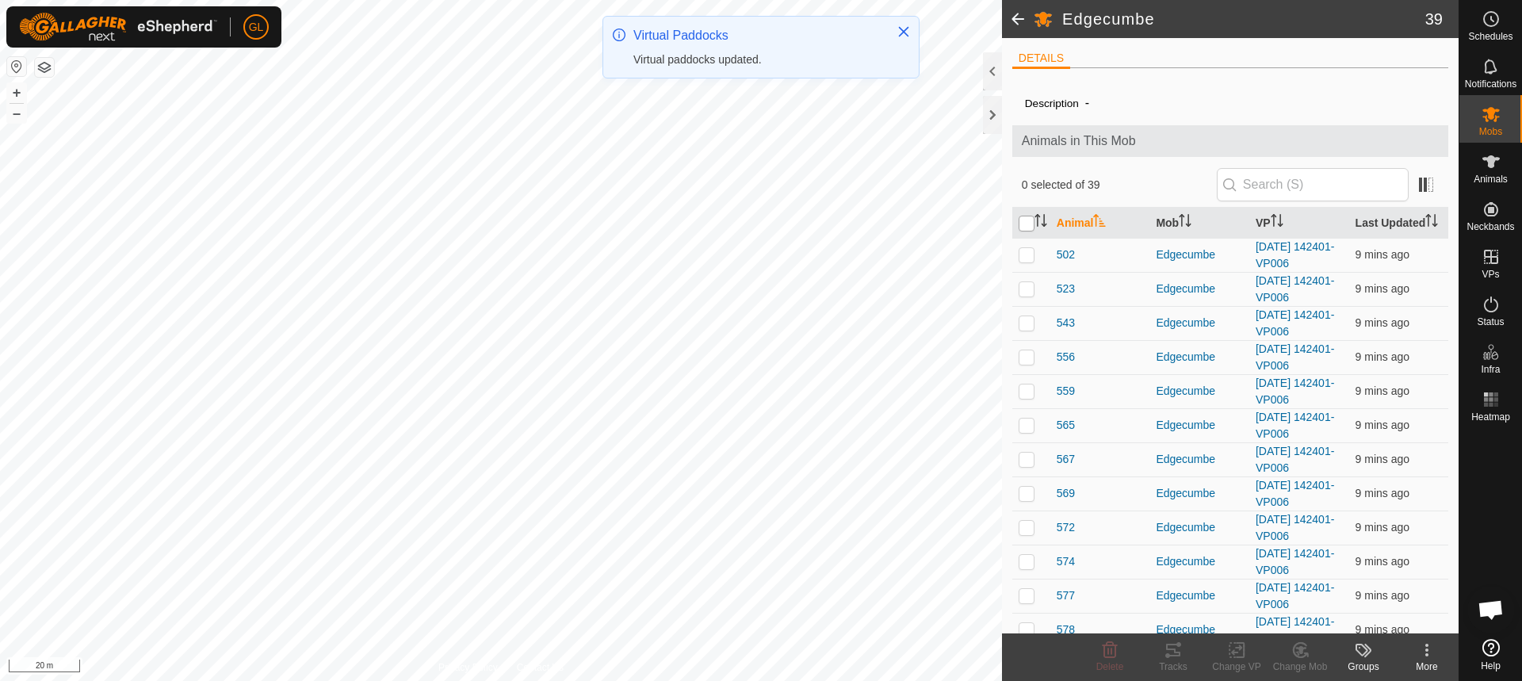
checkbox input "true"
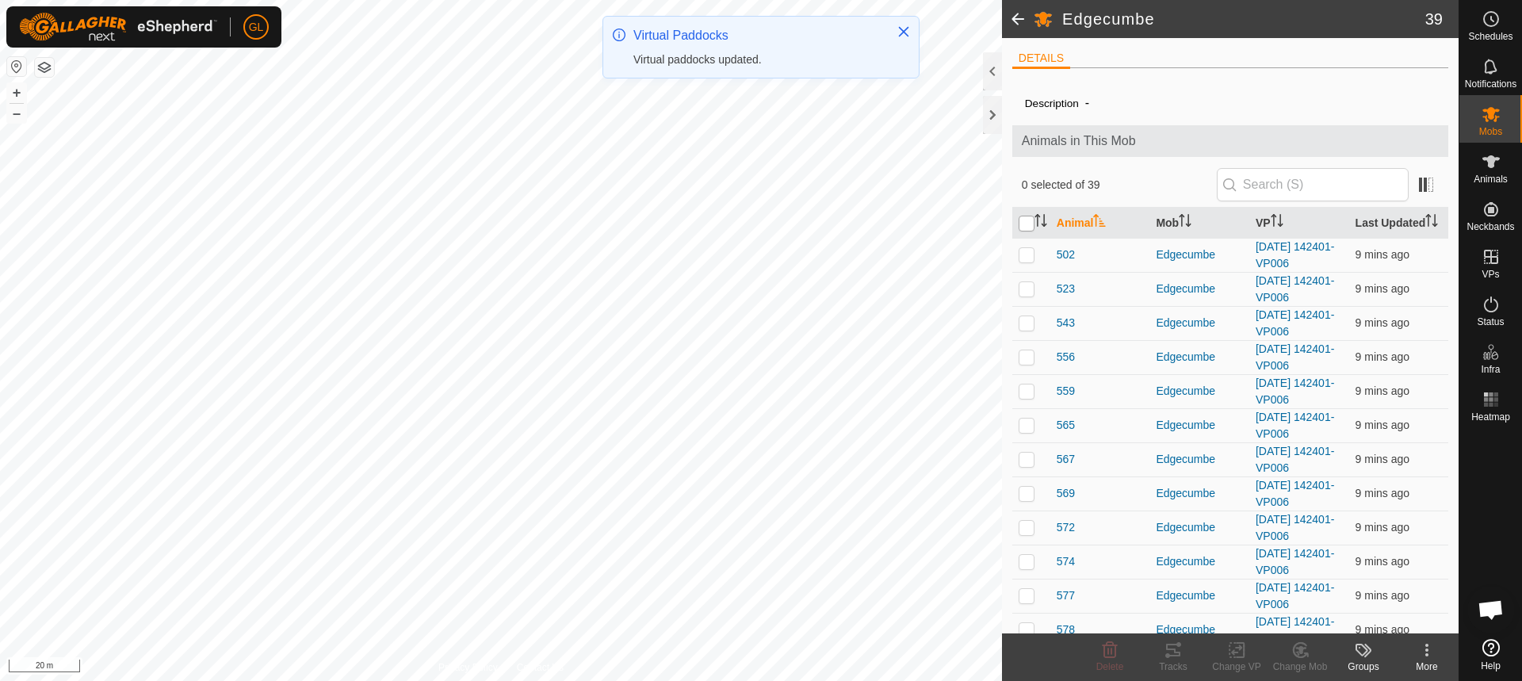
checkbox input "true"
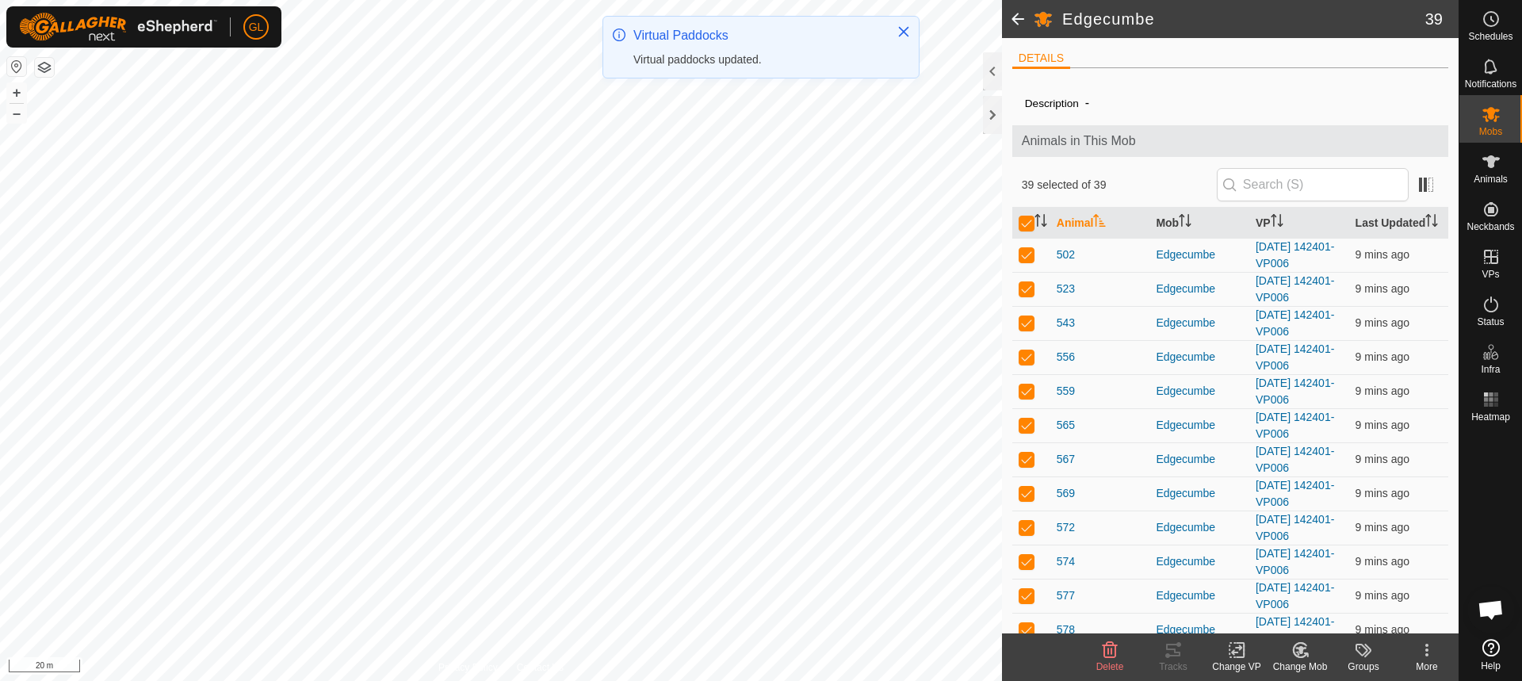
click at [1235, 652] on icon at bounding box center [1236, 650] width 11 height 10
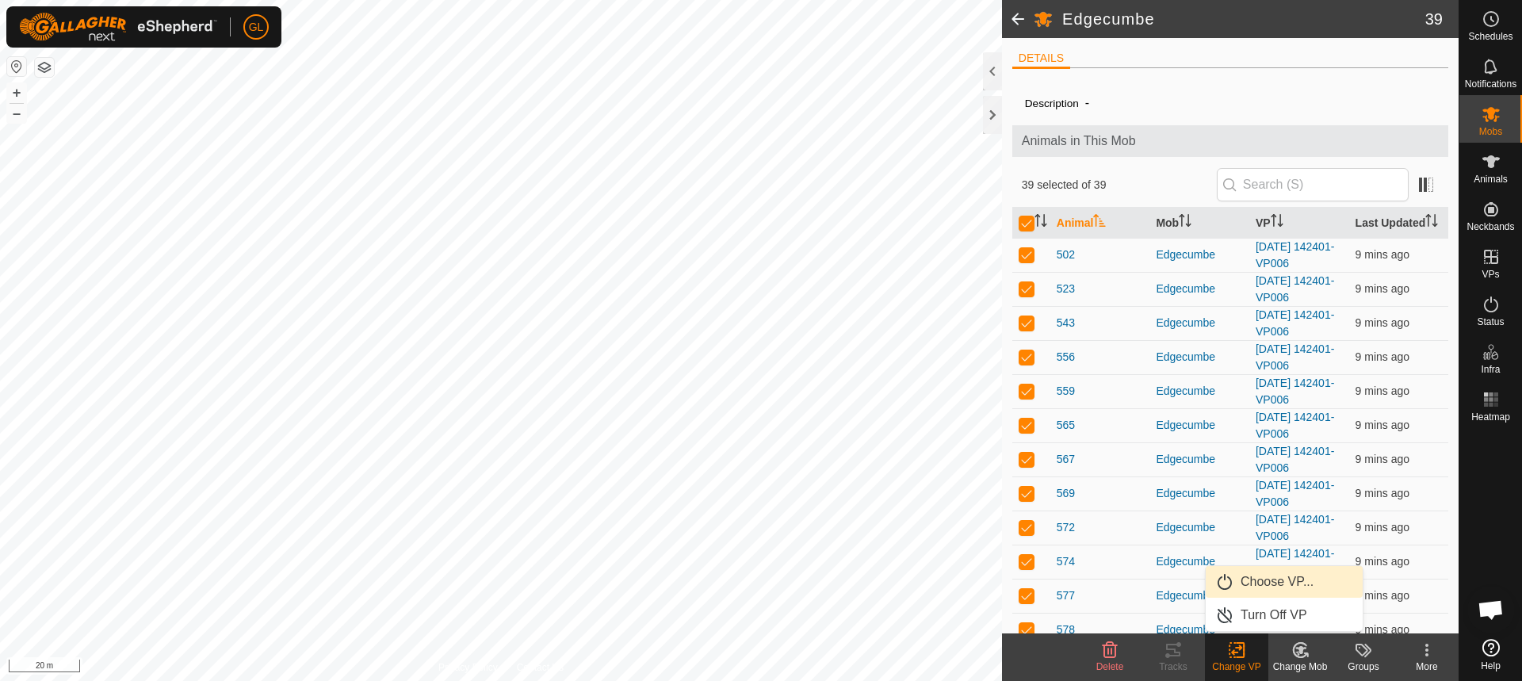
click at [1270, 582] on link "Choose VP..." at bounding box center [1284, 582] width 157 height 32
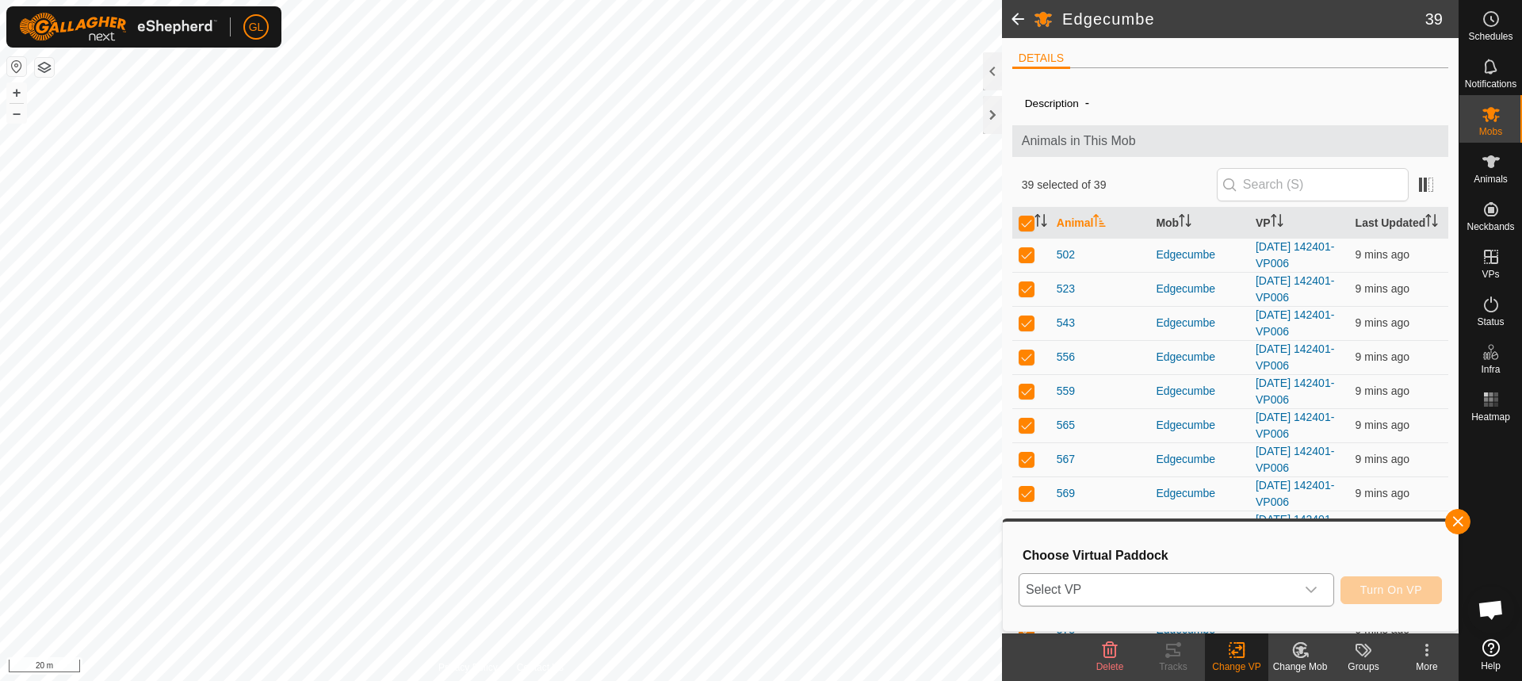
click at [1315, 591] on icon "dropdown trigger" at bounding box center [1311, 589] width 13 height 13
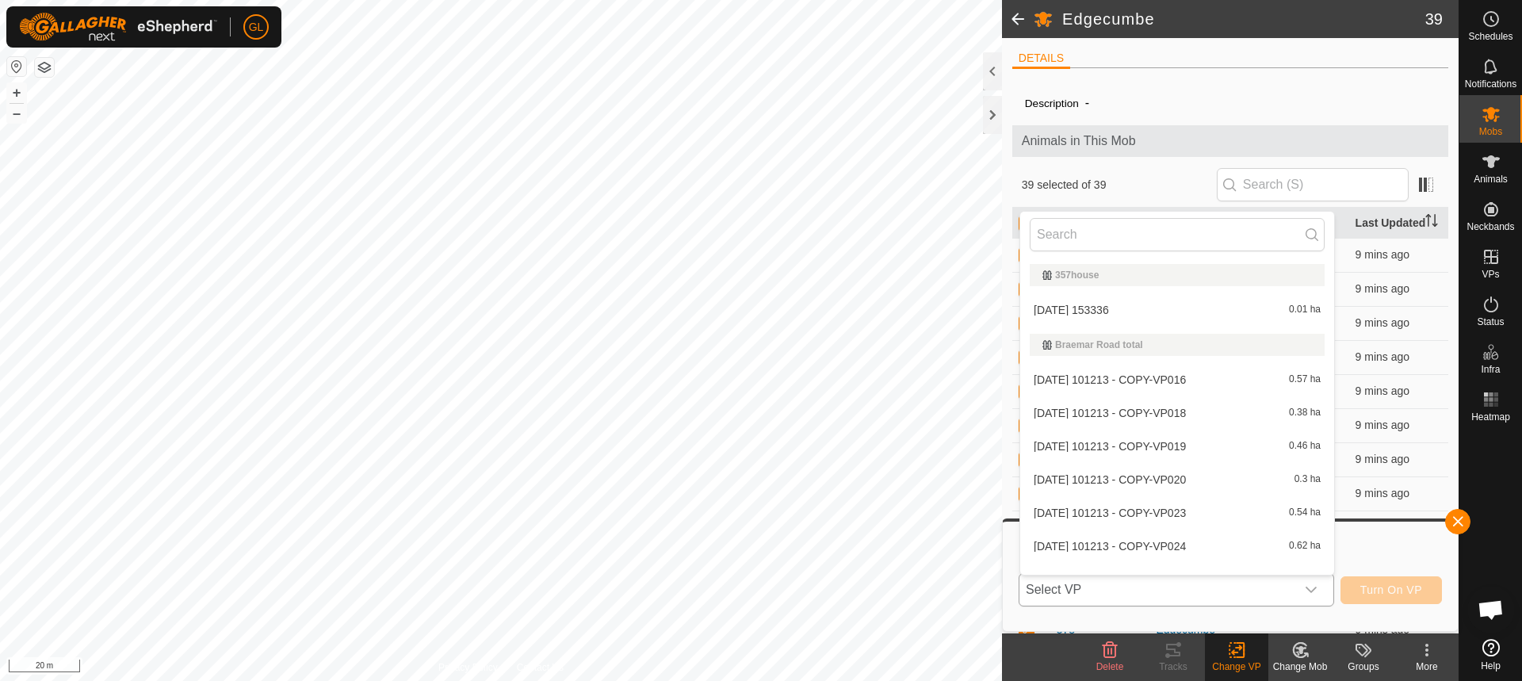
scroll to position [21, 0]
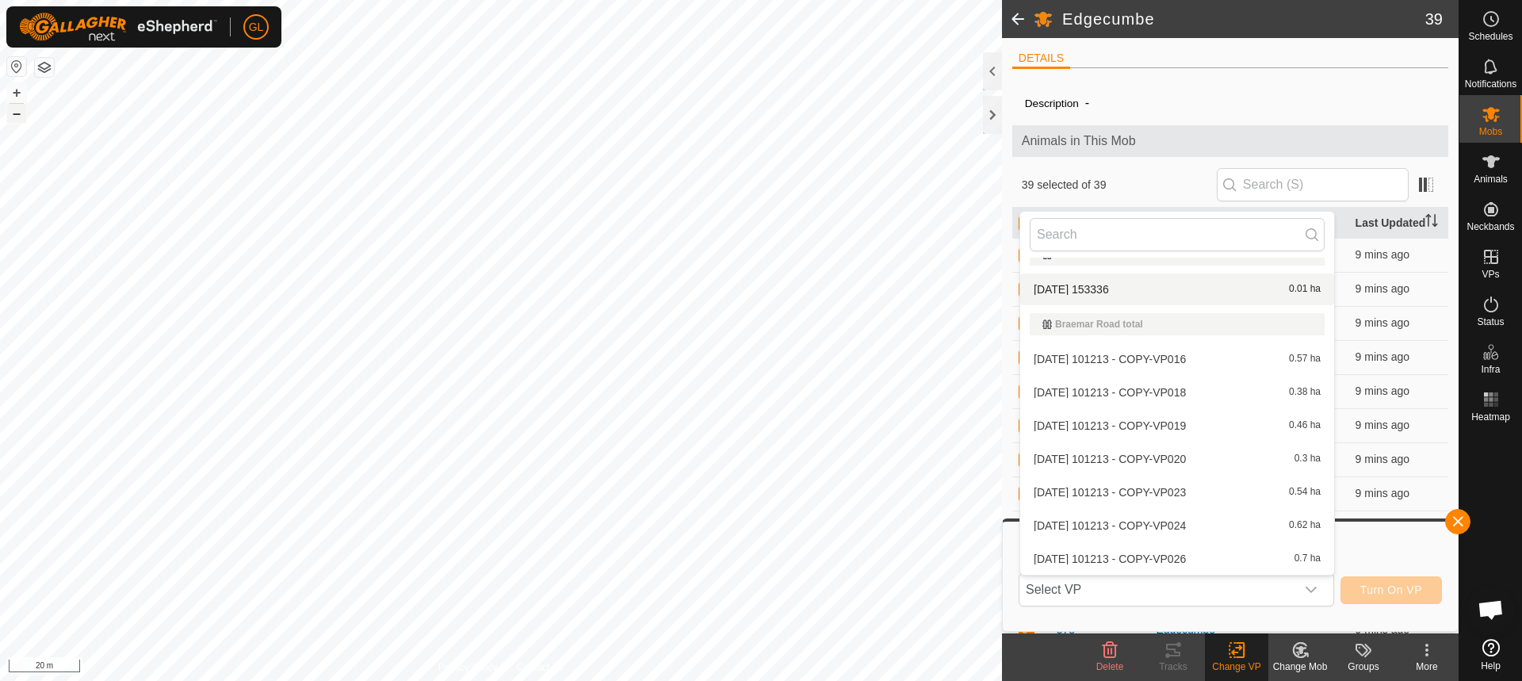
click at [10, 117] on button "–" at bounding box center [16, 113] width 19 height 19
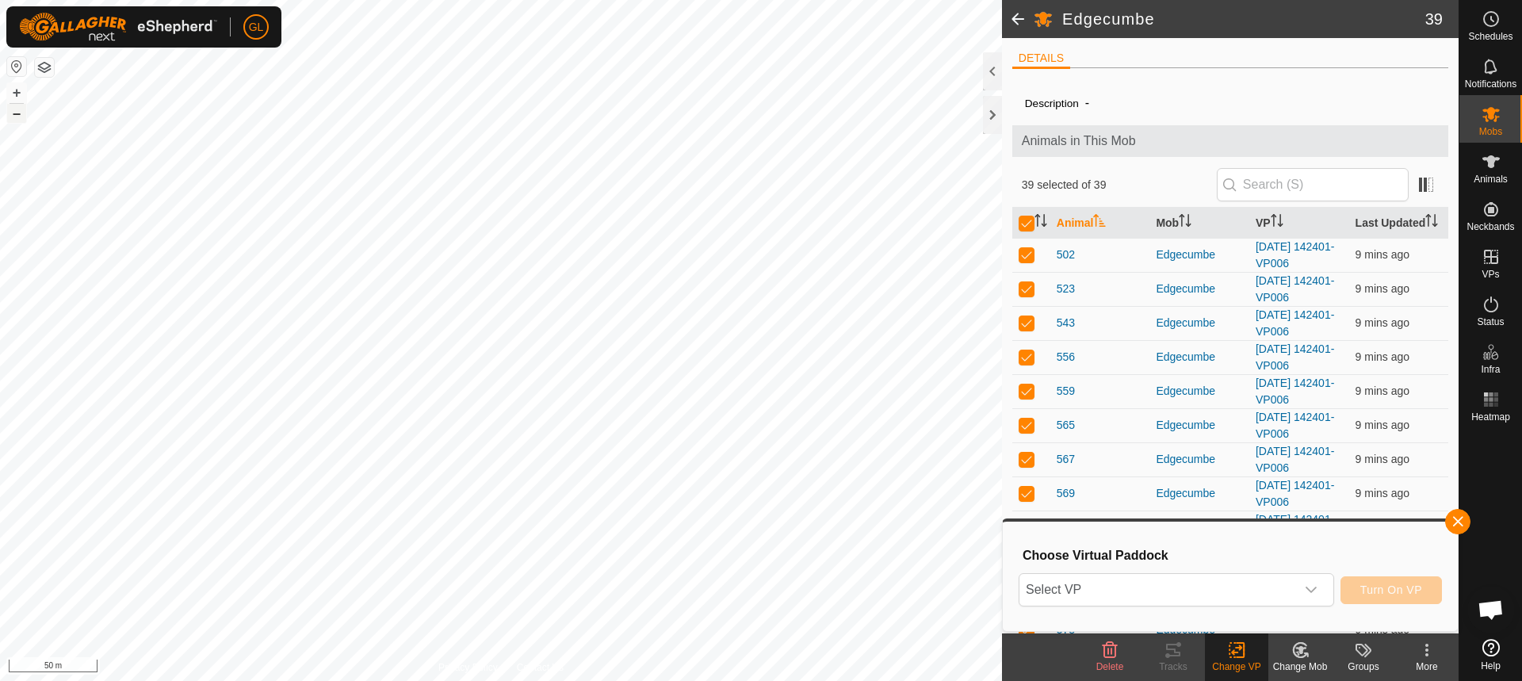
click at [10, 117] on button "–" at bounding box center [16, 113] width 19 height 19
click at [11, 117] on button "–" at bounding box center [16, 113] width 19 height 19
click at [16, 89] on button "+" at bounding box center [16, 92] width 19 height 19
click at [1306, 585] on icon "dropdown trigger" at bounding box center [1311, 589] width 13 height 13
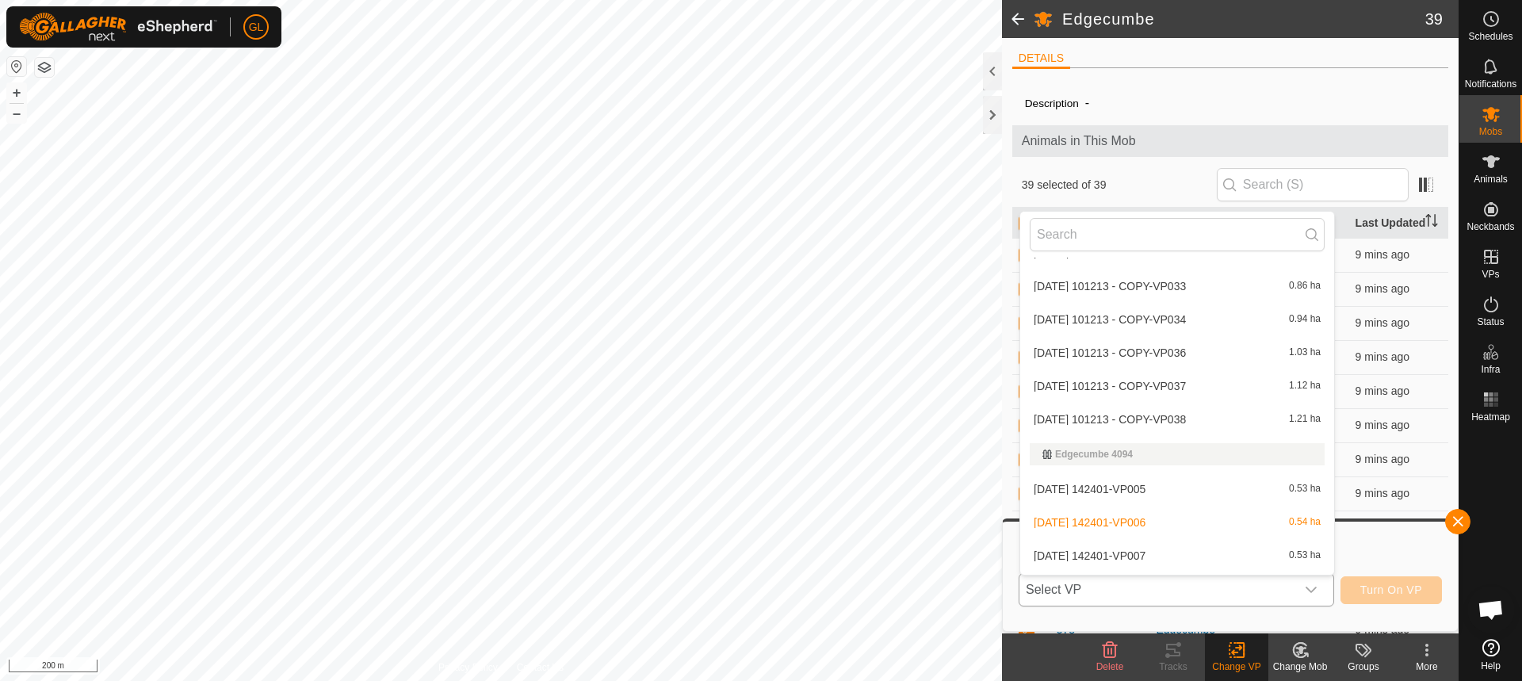
scroll to position [560, 0]
click at [1176, 559] on li "[DATE] 153336-VP001 0.3 ha" at bounding box center [1177, 559] width 314 height 32
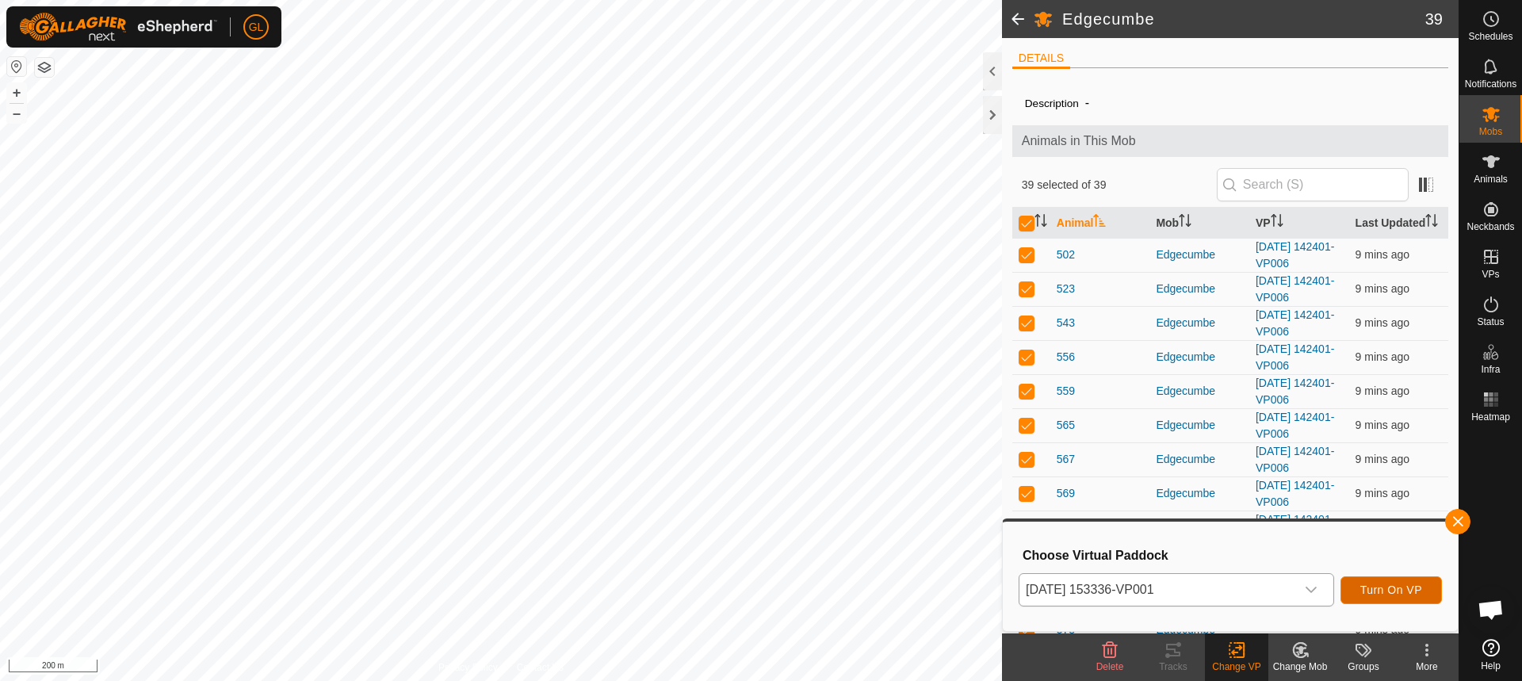
click at [1402, 589] on span "Turn On VP" at bounding box center [1391, 589] width 62 height 13
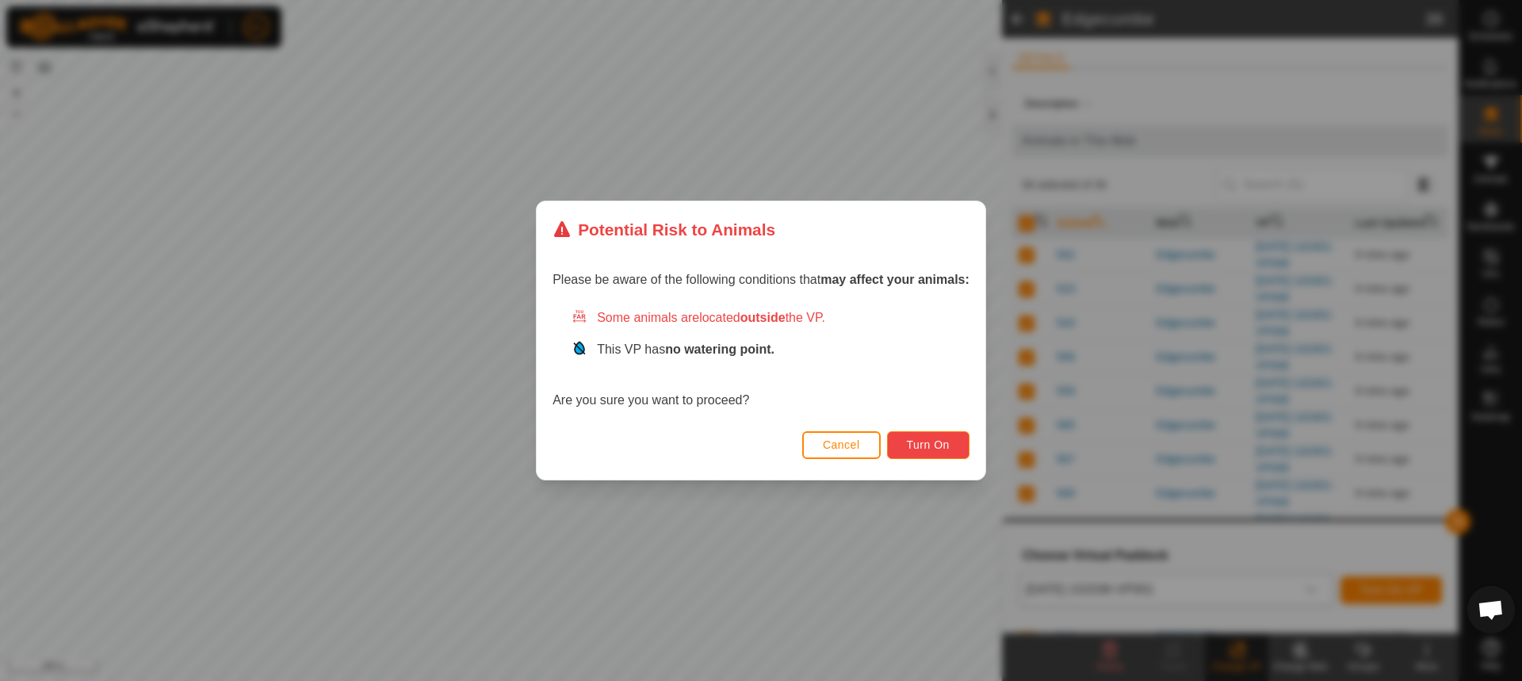
click at [927, 444] on span "Turn On" at bounding box center [928, 444] width 43 height 13
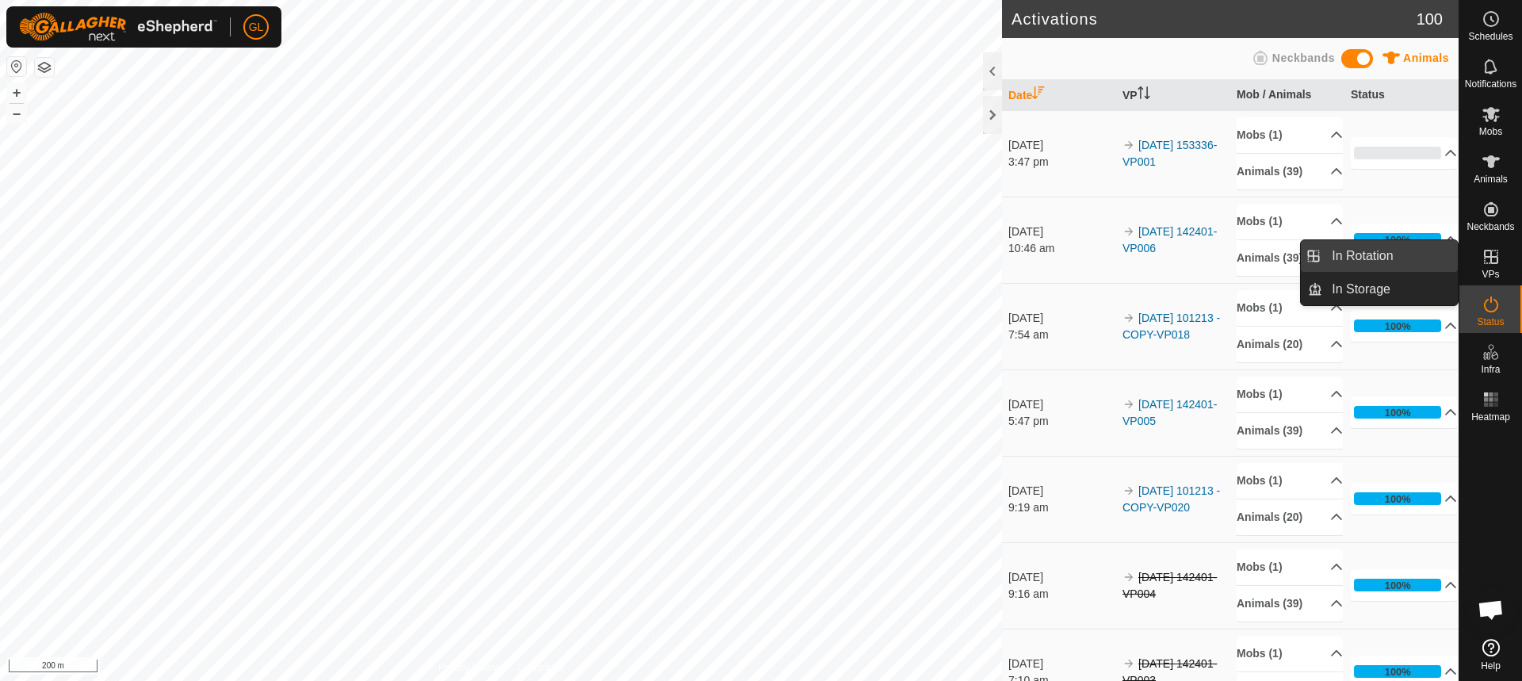
click at [1379, 251] on link "In Rotation" at bounding box center [1390, 256] width 136 height 32
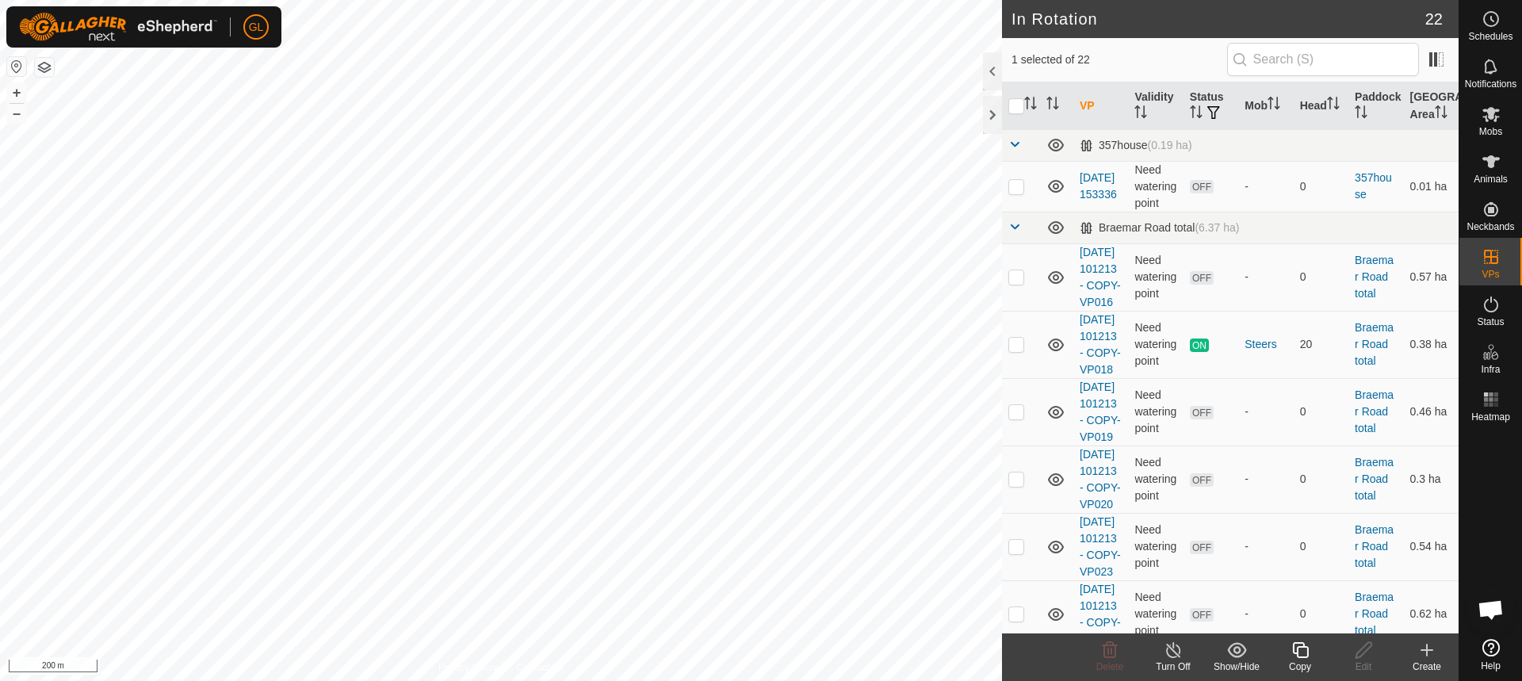
scroll to position [1622, 0]
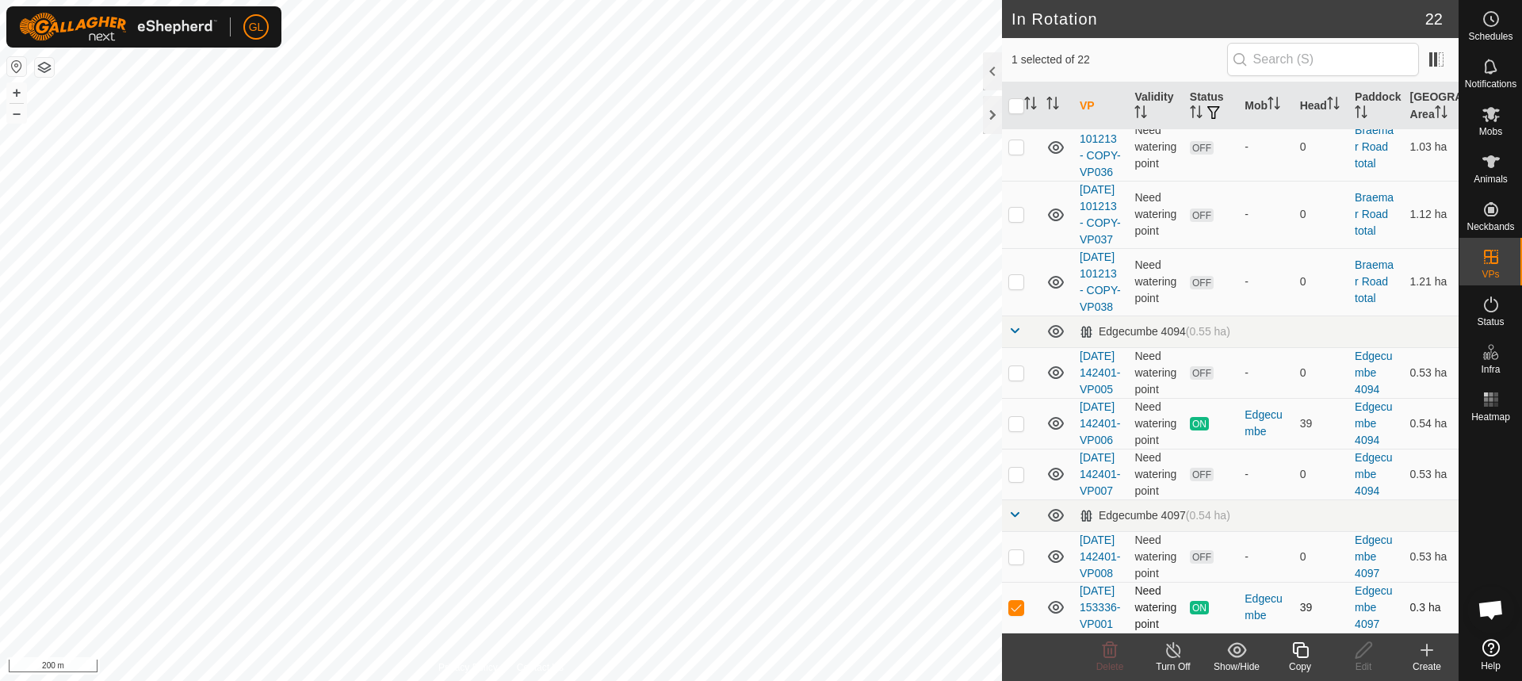
click at [1016, 601] on p-checkbox at bounding box center [1016, 607] width 16 height 13
checkbox input "false"
click at [1014, 550] on p-checkbox at bounding box center [1016, 556] width 16 height 13
click at [1103, 653] on icon at bounding box center [1110, 650] width 15 height 16
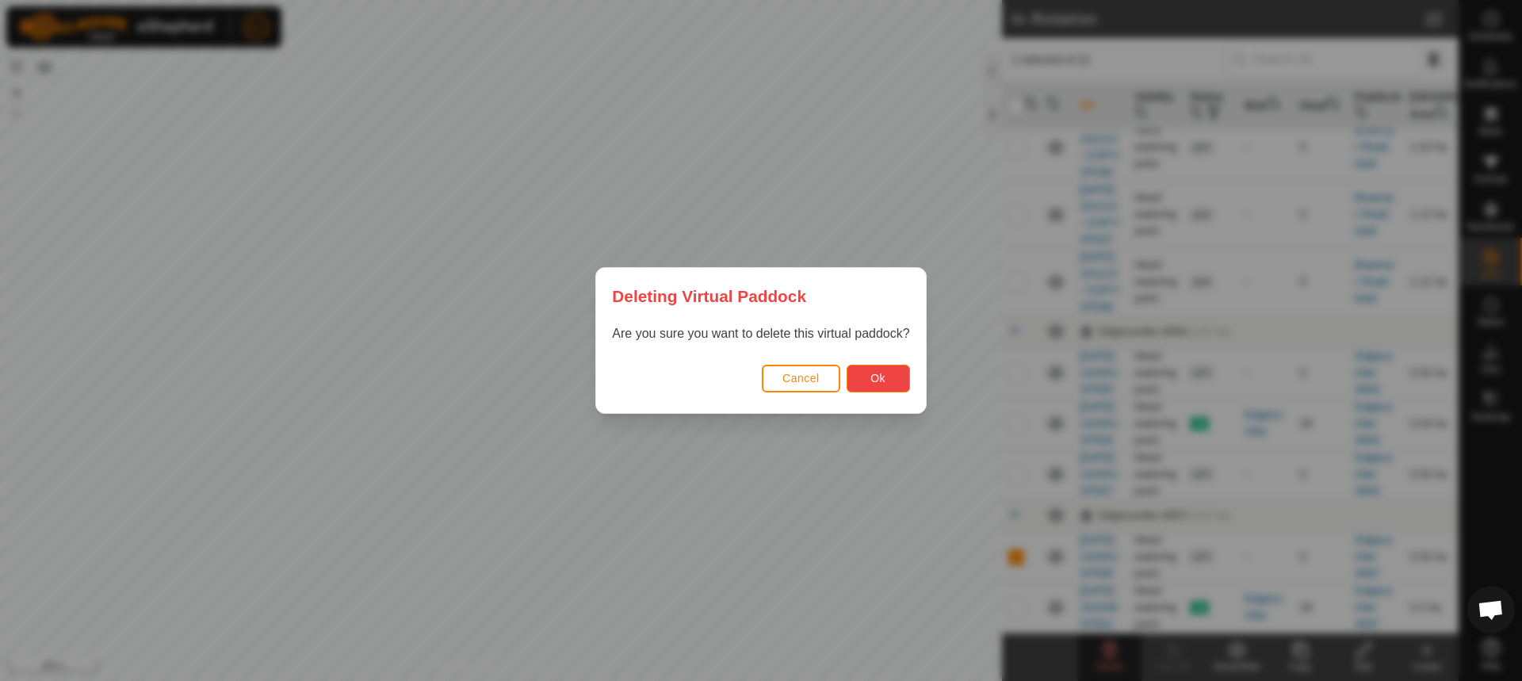
click at [879, 381] on span "Ok" at bounding box center [877, 378] width 15 height 13
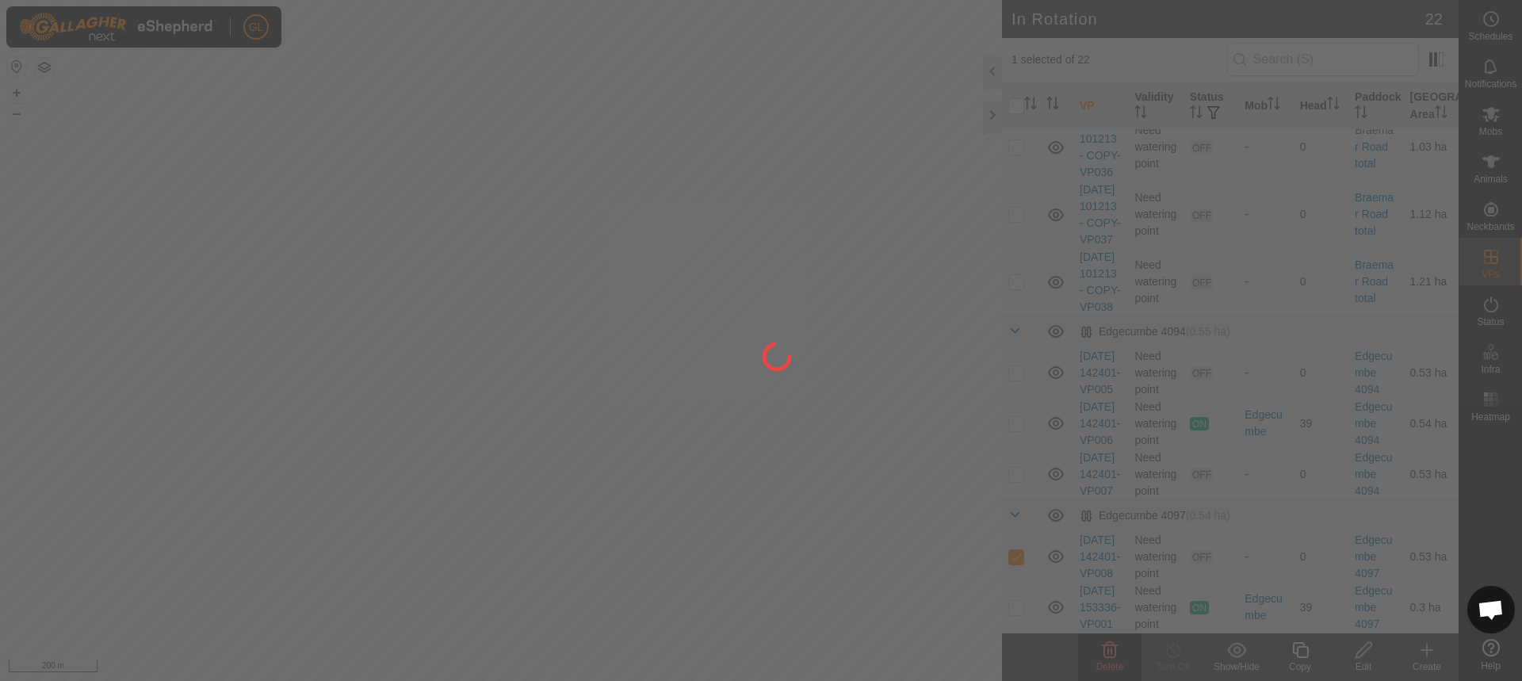
checkbox input "false"
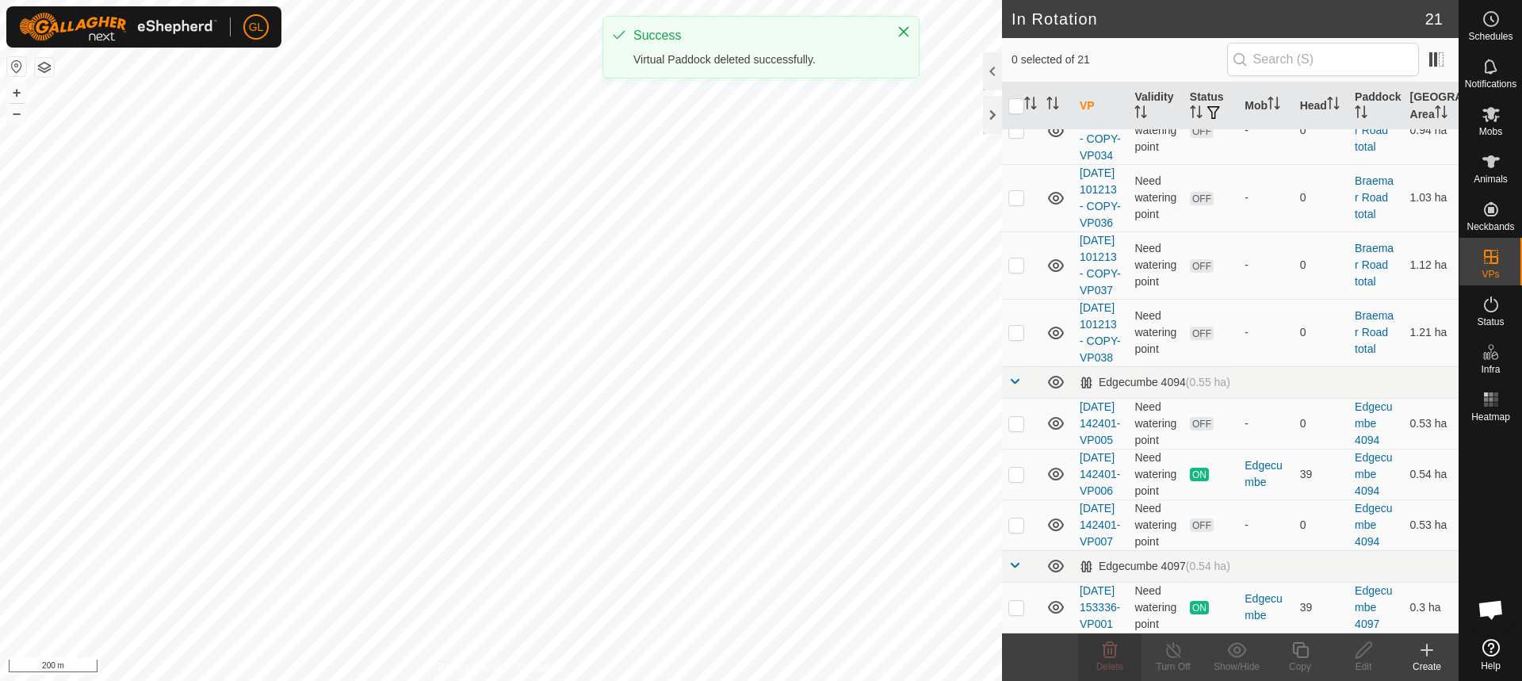
scroll to position [0, 0]
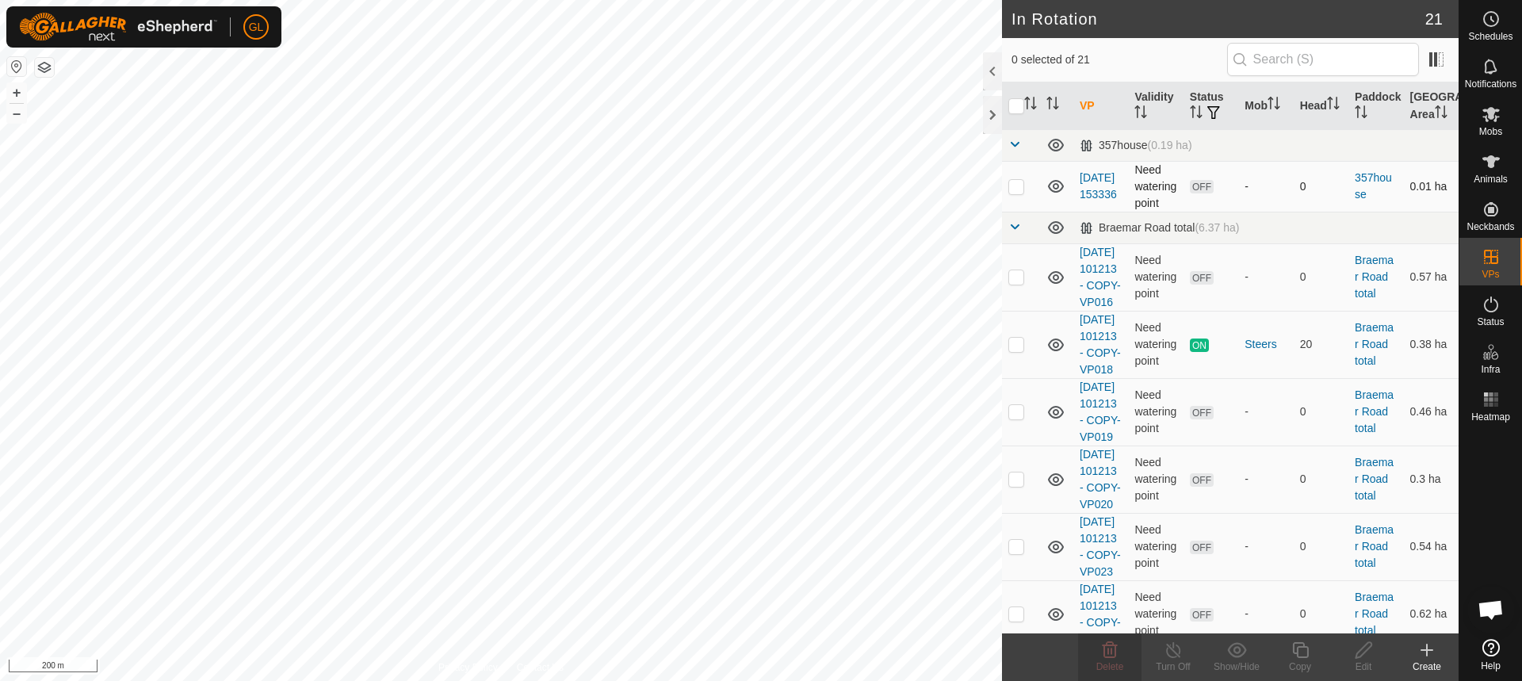
click at [1019, 186] on p-checkbox at bounding box center [1016, 186] width 16 height 13
checkbox input "false"
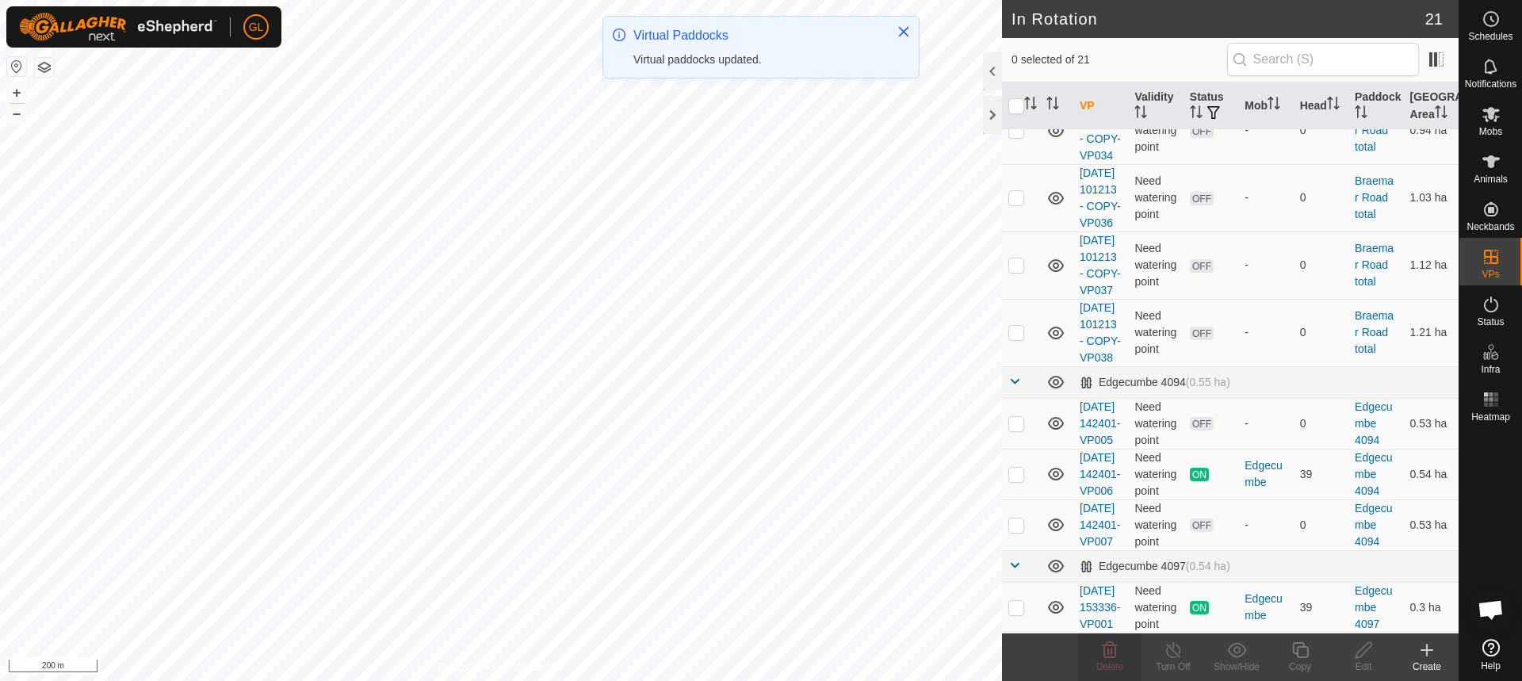
scroll to position [1555, 0]
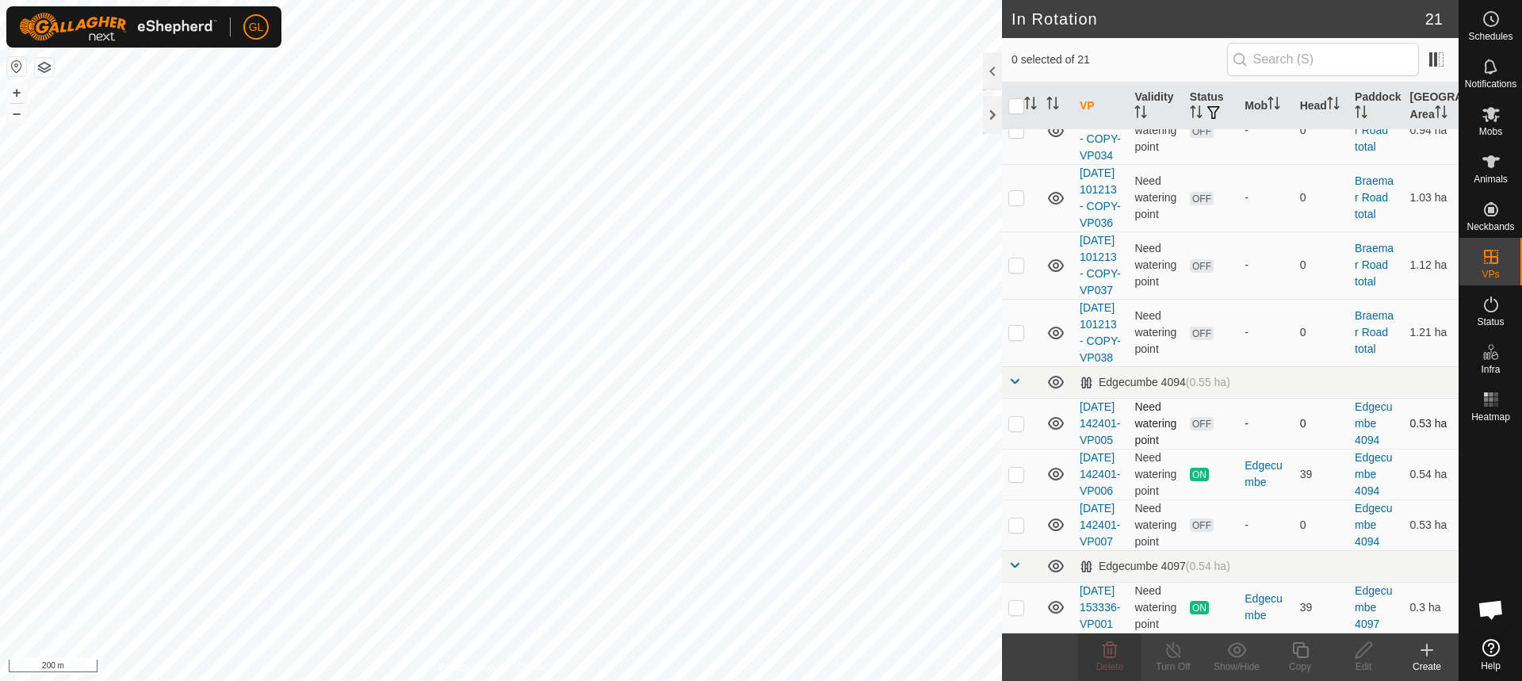
click at [1015, 417] on p-checkbox at bounding box center [1016, 423] width 16 height 13
click at [1110, 650] on icon at bounding box center [1109, 650] width 19 height 19
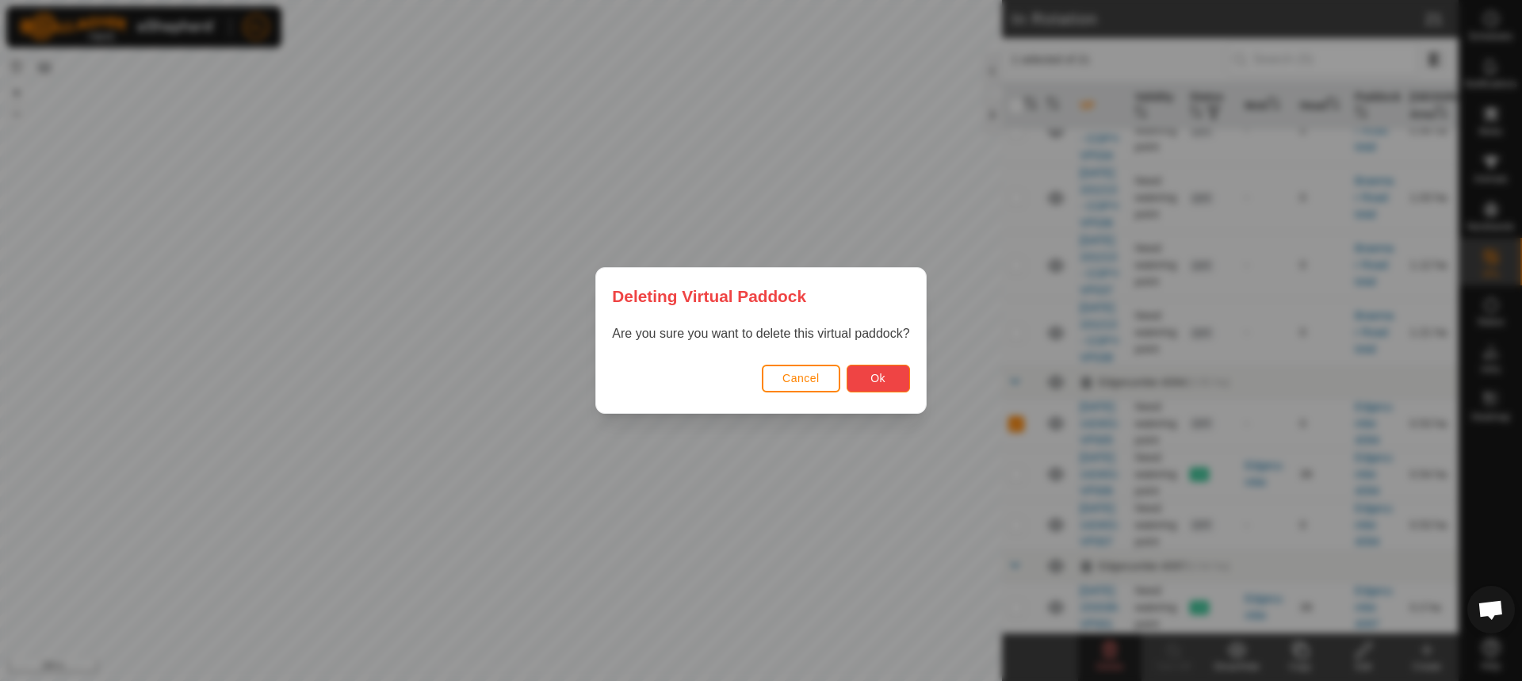
click at [869, 372] on button "Ok" at bounding box center [878, 379] width 63 height 28
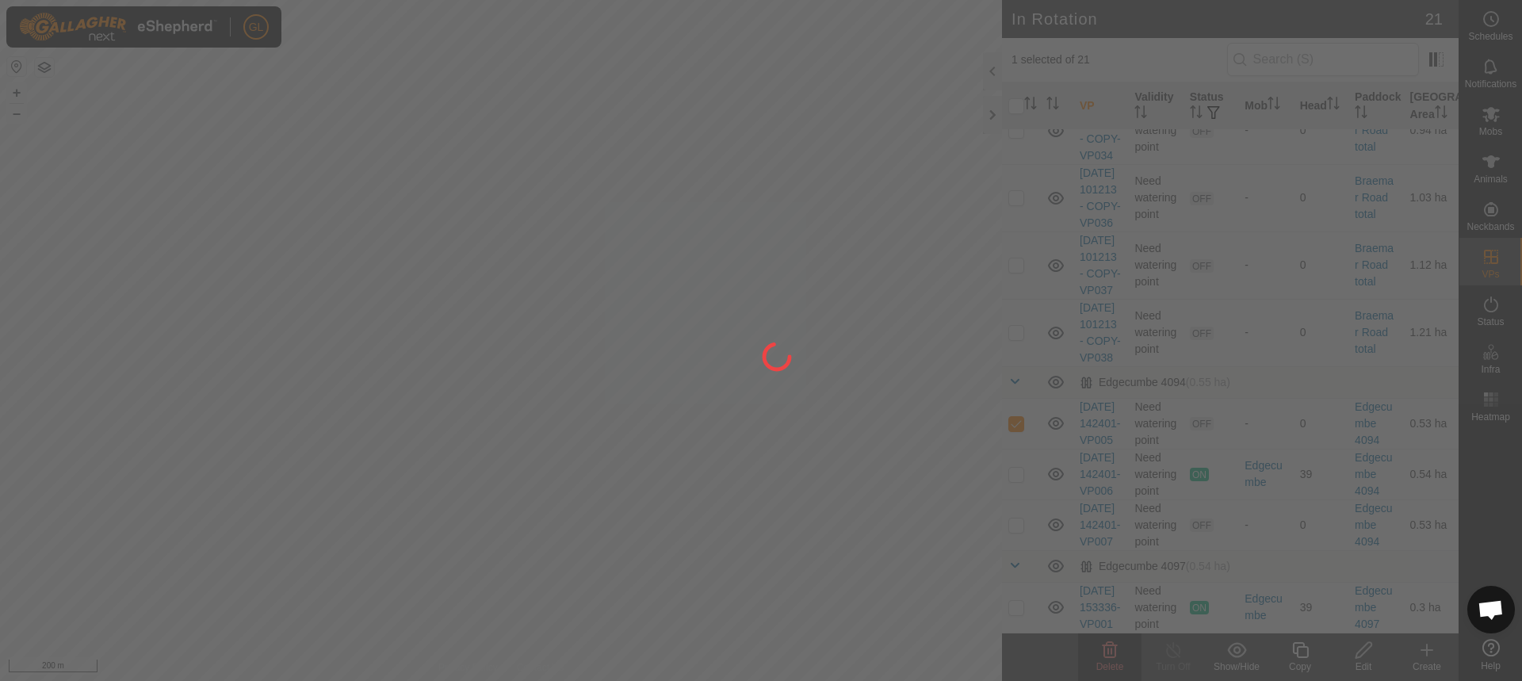
checkbox input "false"
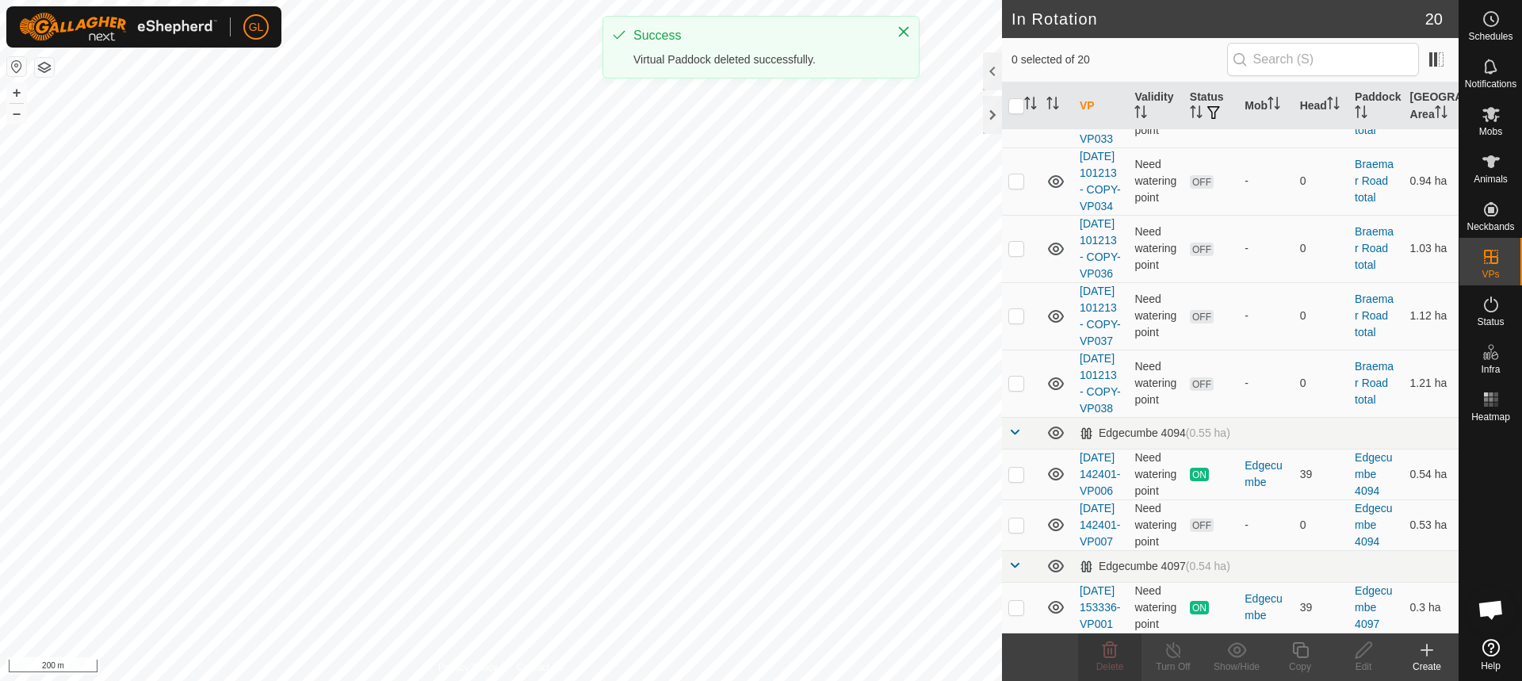
scroll to position [0, 0]
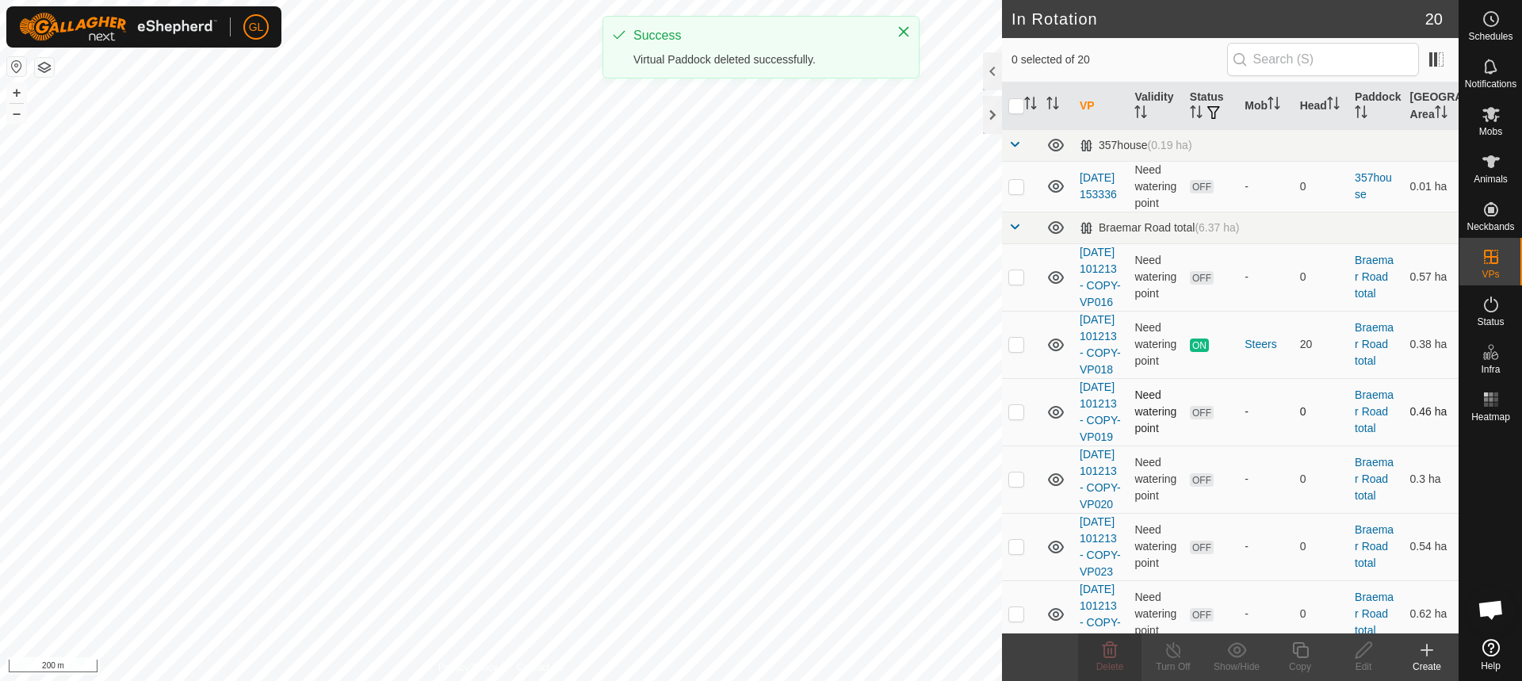
click at [1015, 418] on p-checkbox at bounding box center [1016, 411] width 16 height 13
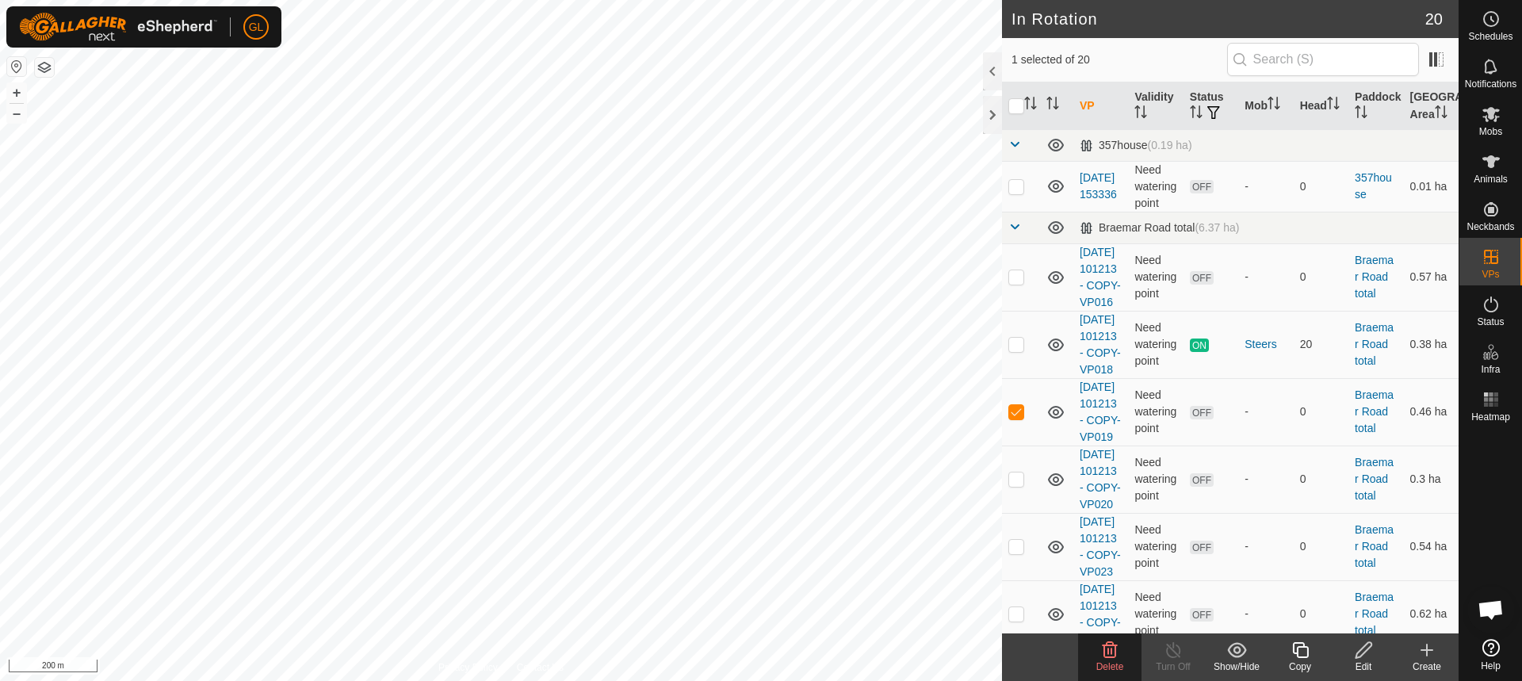
click at [1119, 652] on delete-svg-icon at bounding box center [1109, 650] width 63 height 19
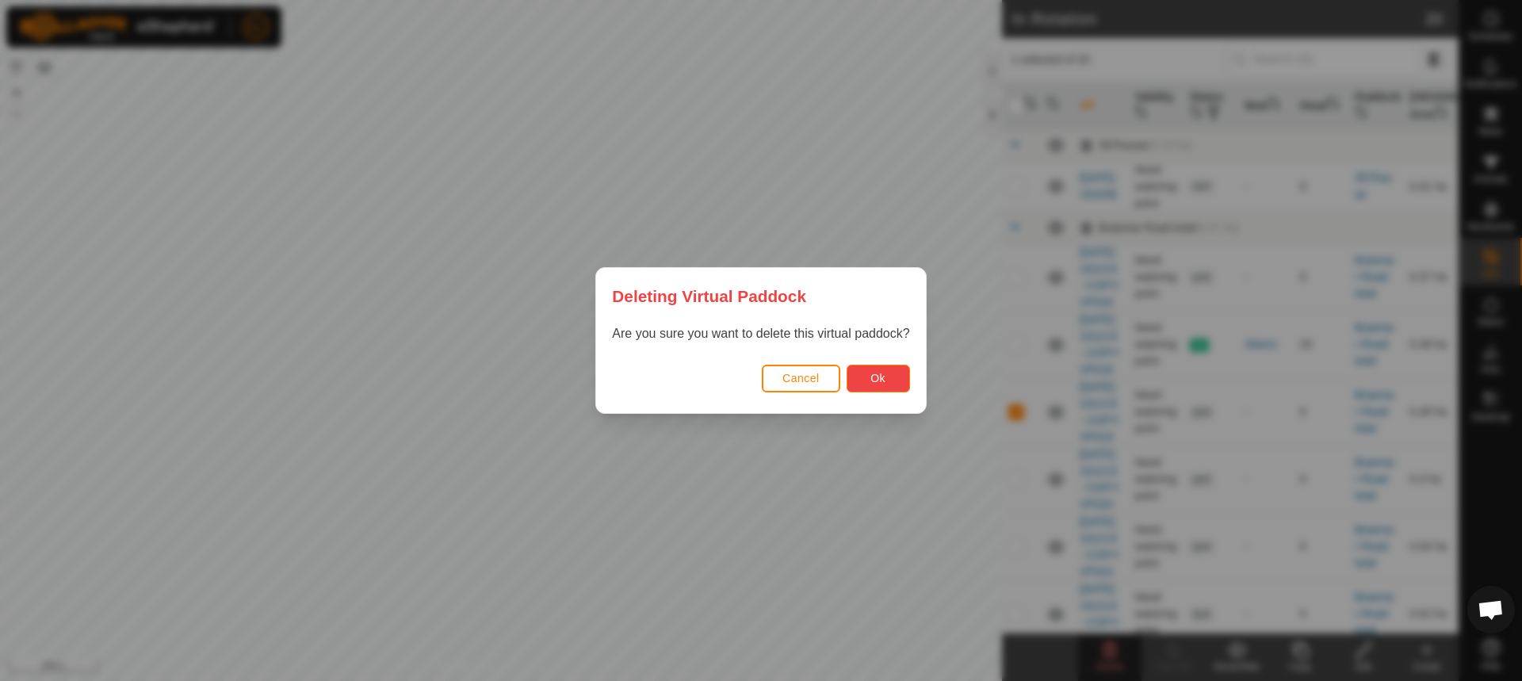
click at [879, 381] on span "Ok" at bounding box center [877, 378] width 15 height 13
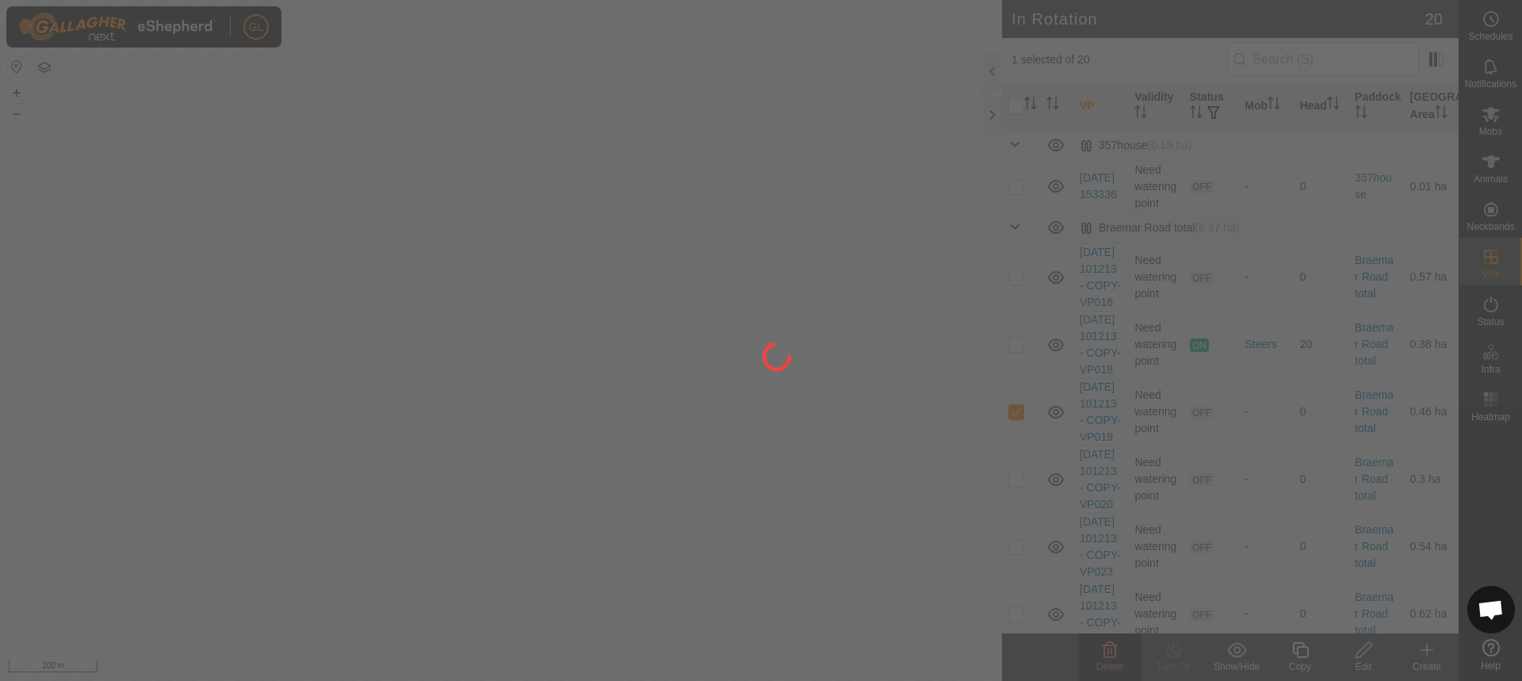
checkbox input "false"
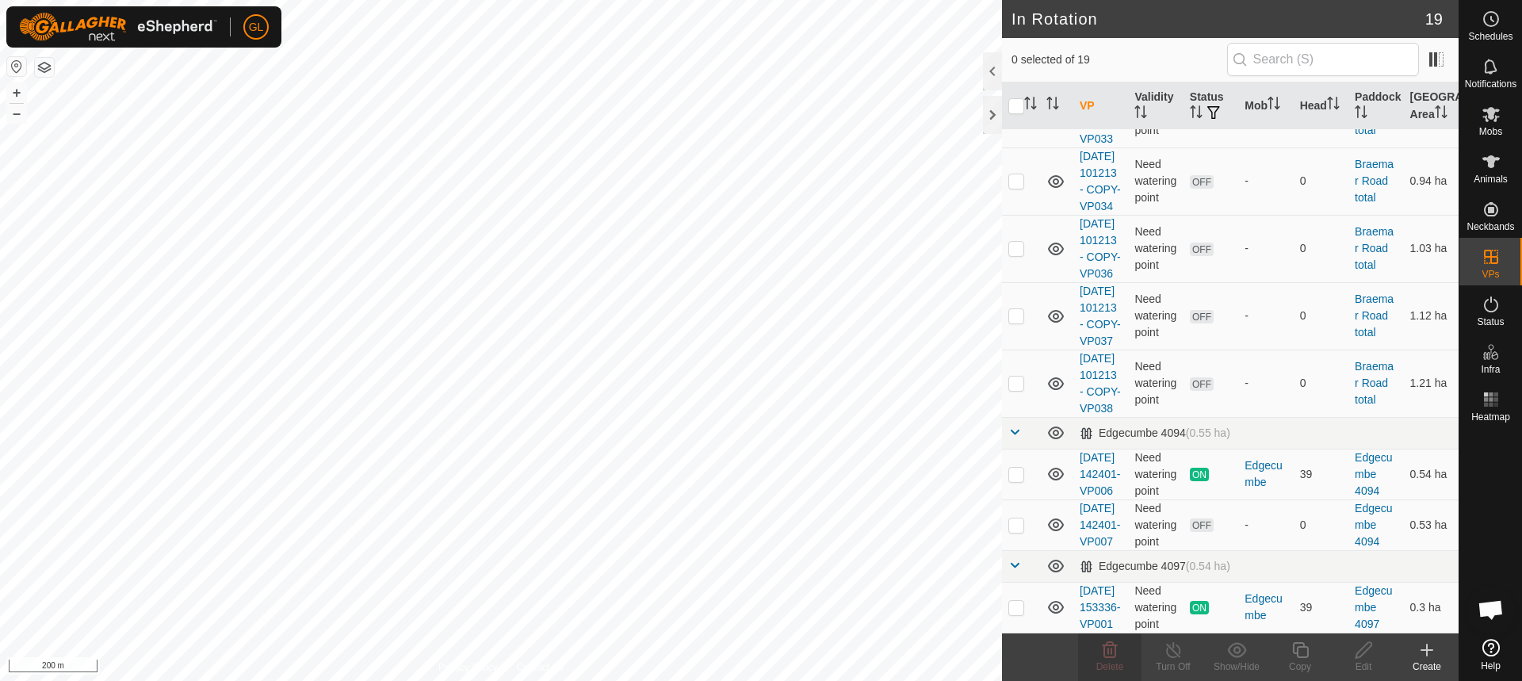
scroll to position [1386, 0]
click at [1018, 518] on p-checkbox at bounding box center [1016, 524] width 16 height 13
checkbox input "true"
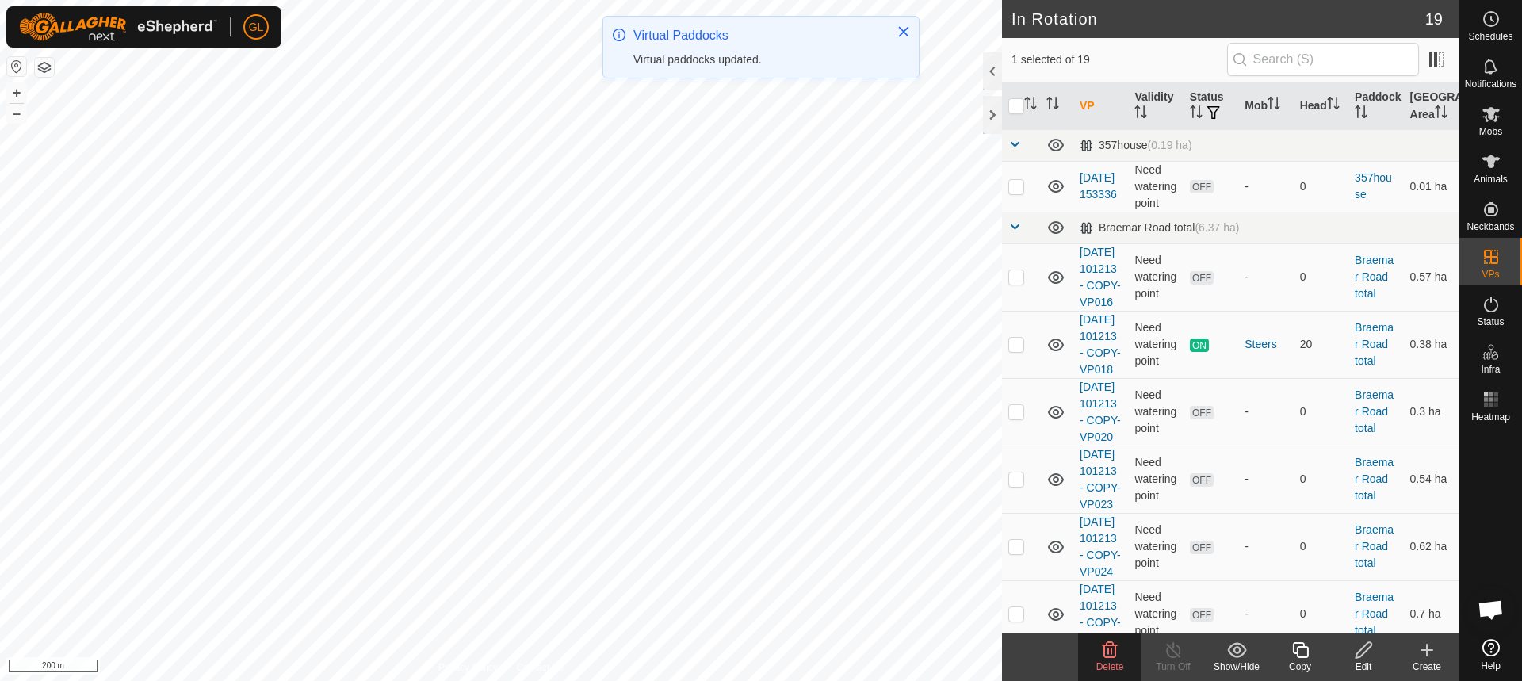
click at [1108, 651] on icon at bounding box center [1110, 650] width 15 height 16
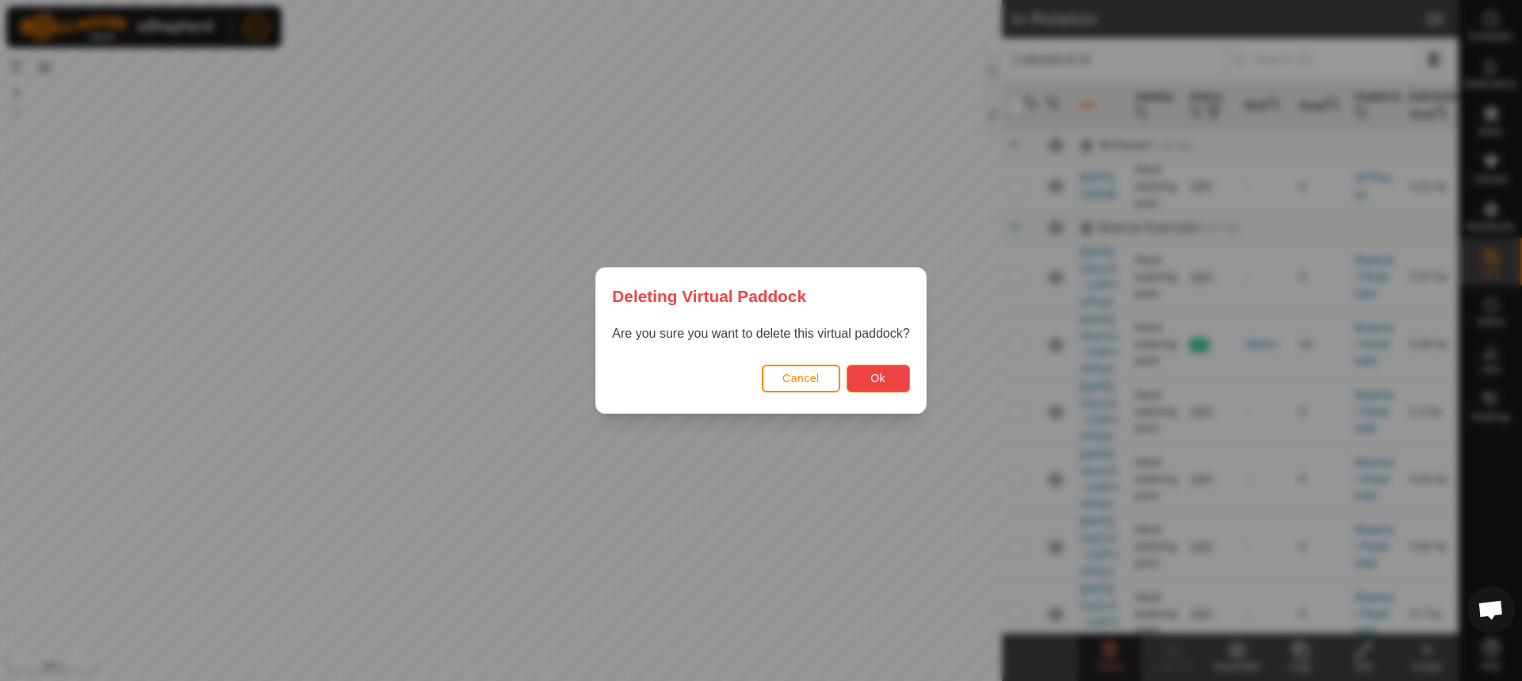
click at [855, 380] on button "Ok" at bounding box center [878, 379] width 63 height 28
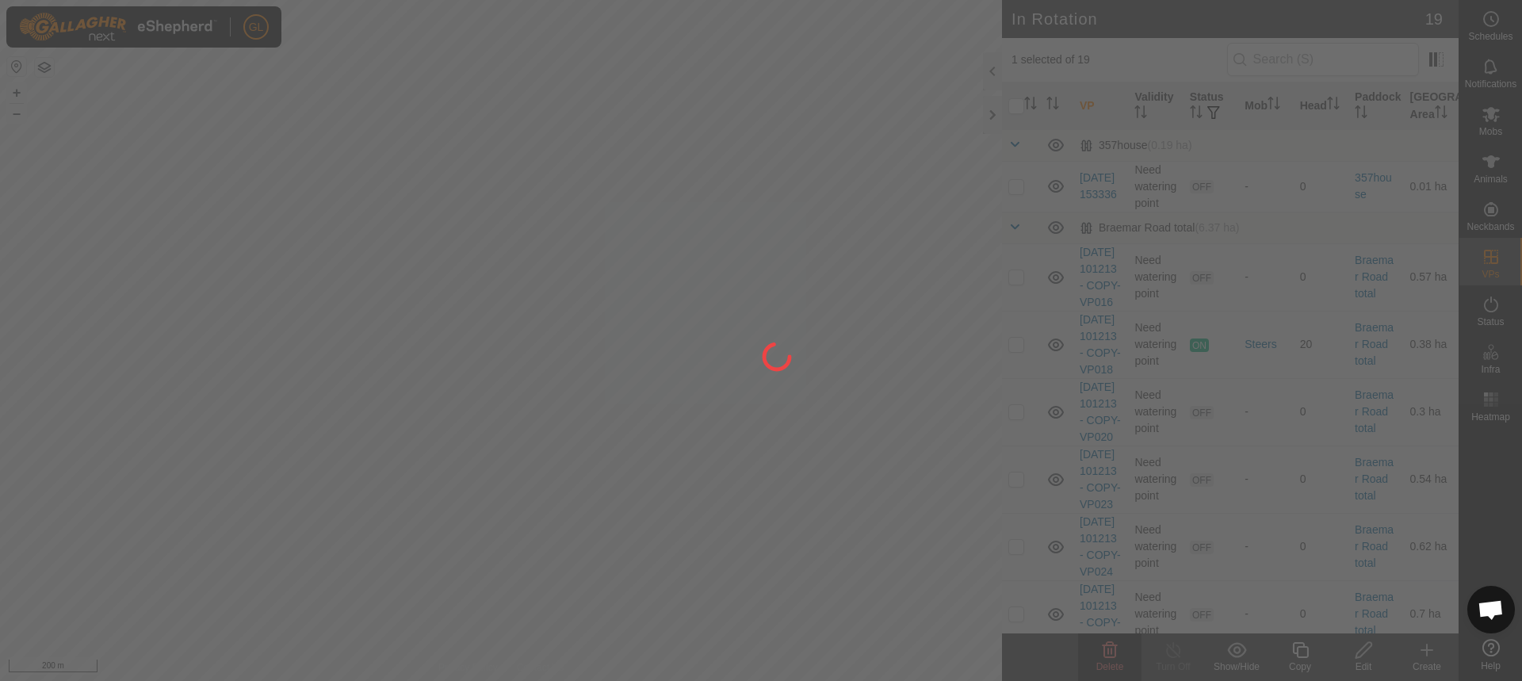
checkbox input "false"
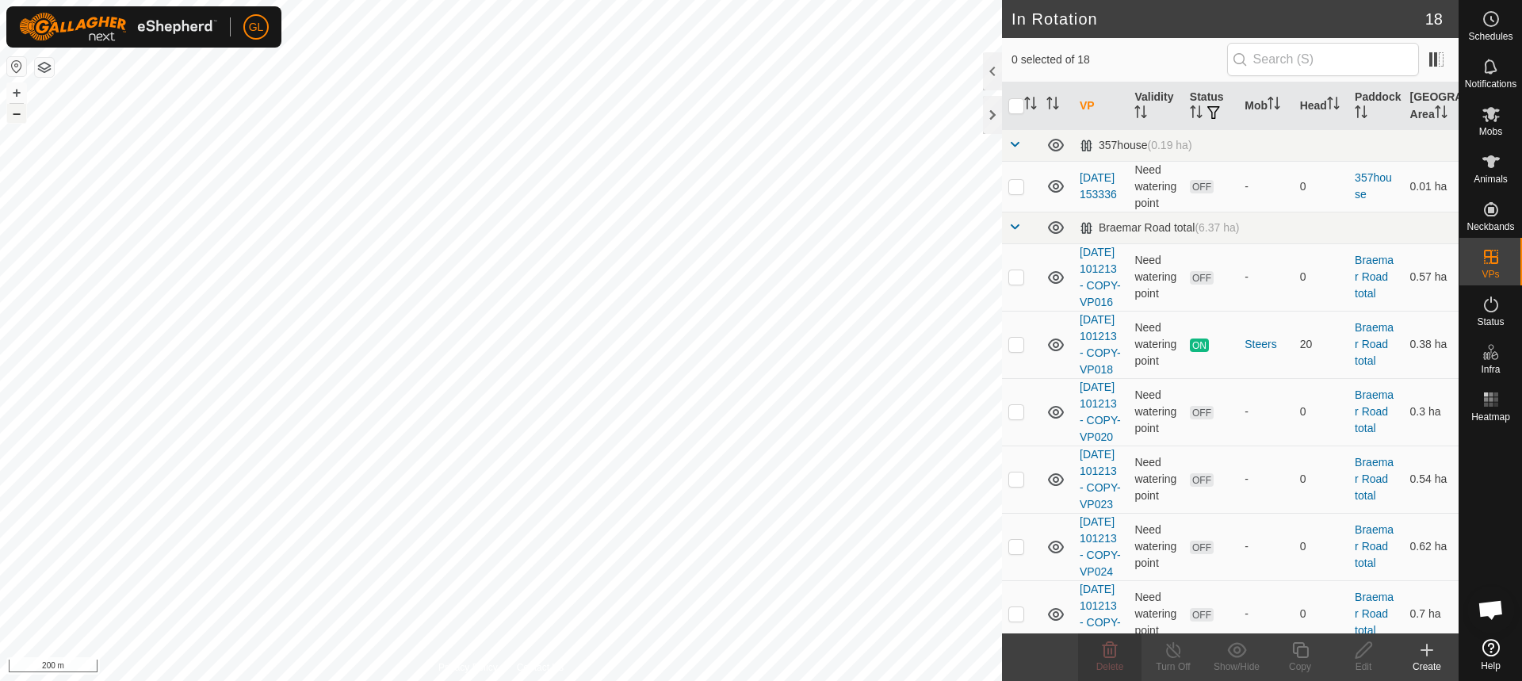
click at [21, 113] on button "–" at bounding box center [16, 113] width 19 height 19
click at [21, 114] on button "–" at bounding box center [16, 113] width 19 height 19
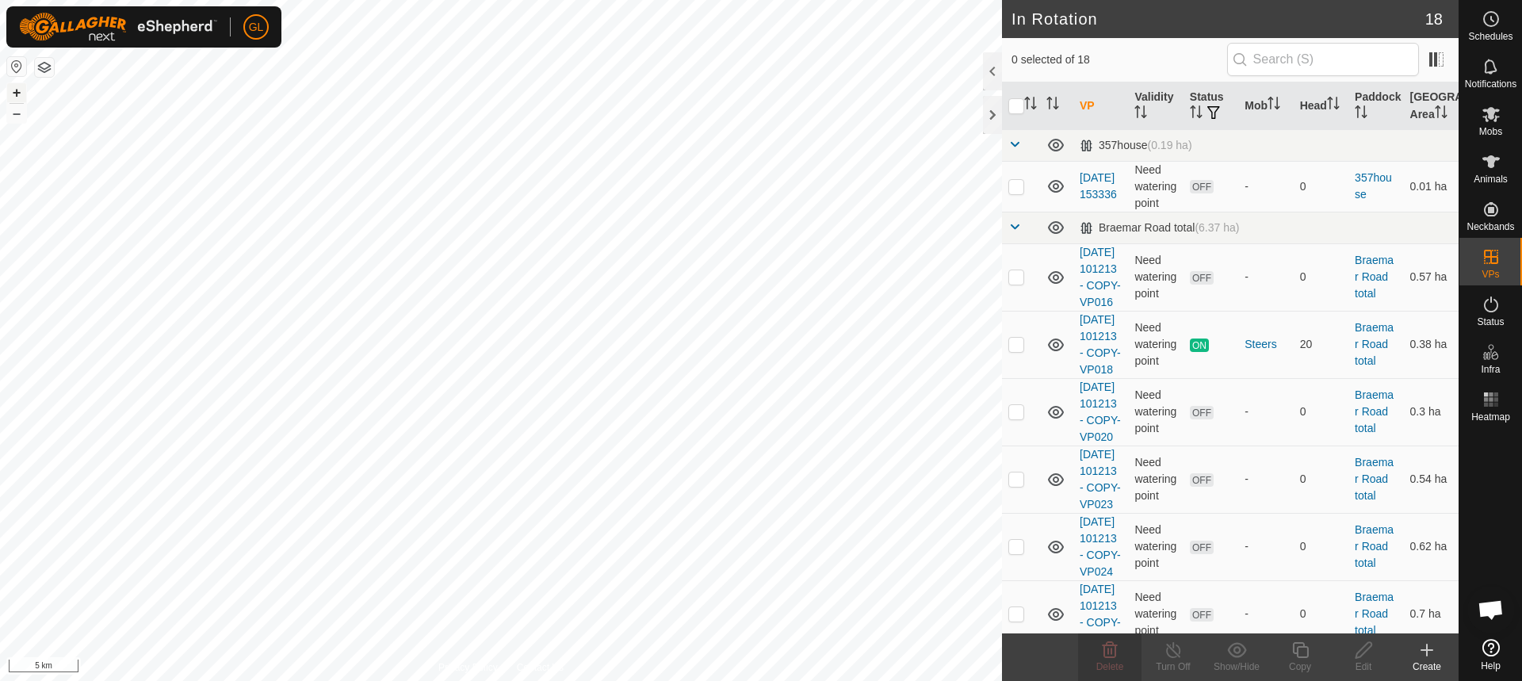
click at [17, 88] on button "+" at bounding box center [16, 92] width 19 height 19
click at [21, 91] on button "+" at bounding box center [16, 92] width 19 height 19
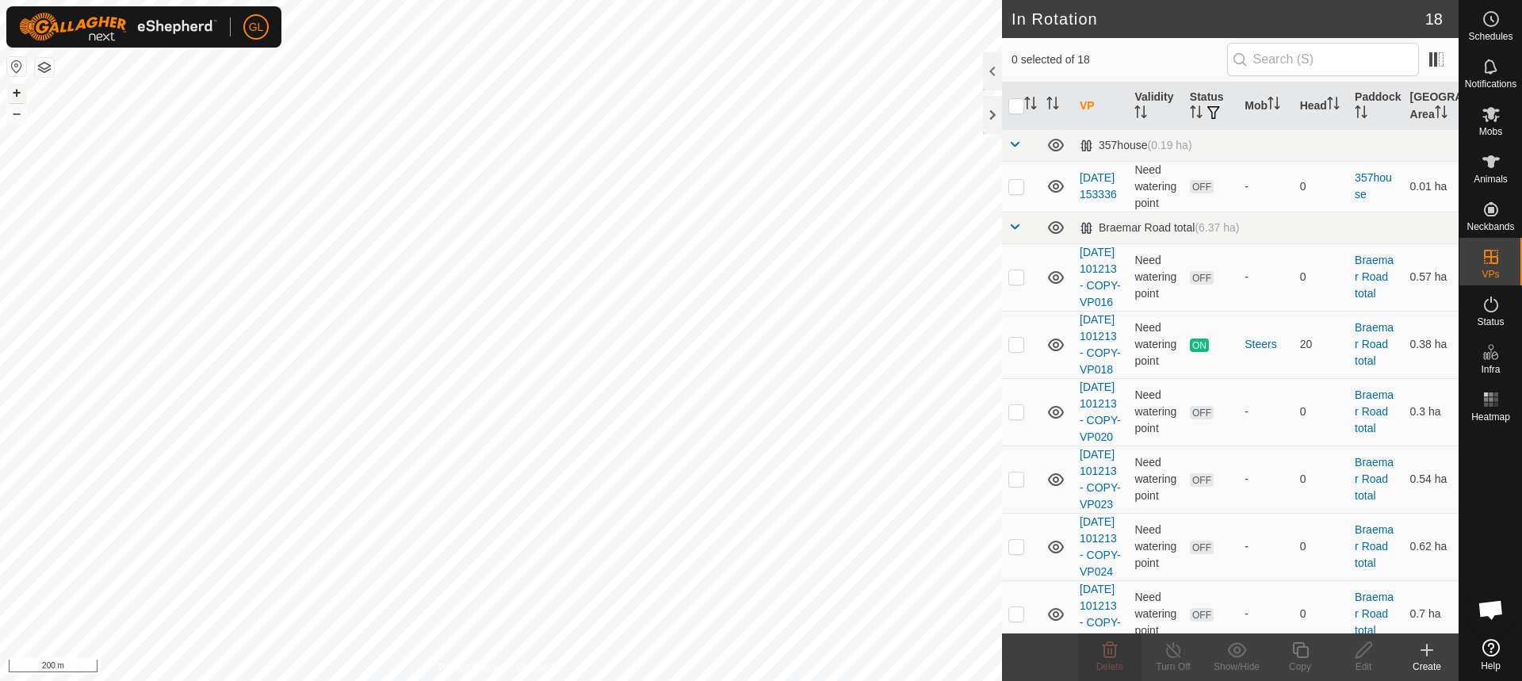
click at [21, 91] on button "+" at bounding box center [16, 92] width 19 height 19
click at [13, 90] on button "+" at bounding box center [16, 92] width 19 height 19
click at [15, 94] on button "+" at bounding box center [16, 92] width 19 height 19
click at [1015, 350] on p-checkbox at bounding box center [1016, 344] width 16 height 13
checkbox input "true"
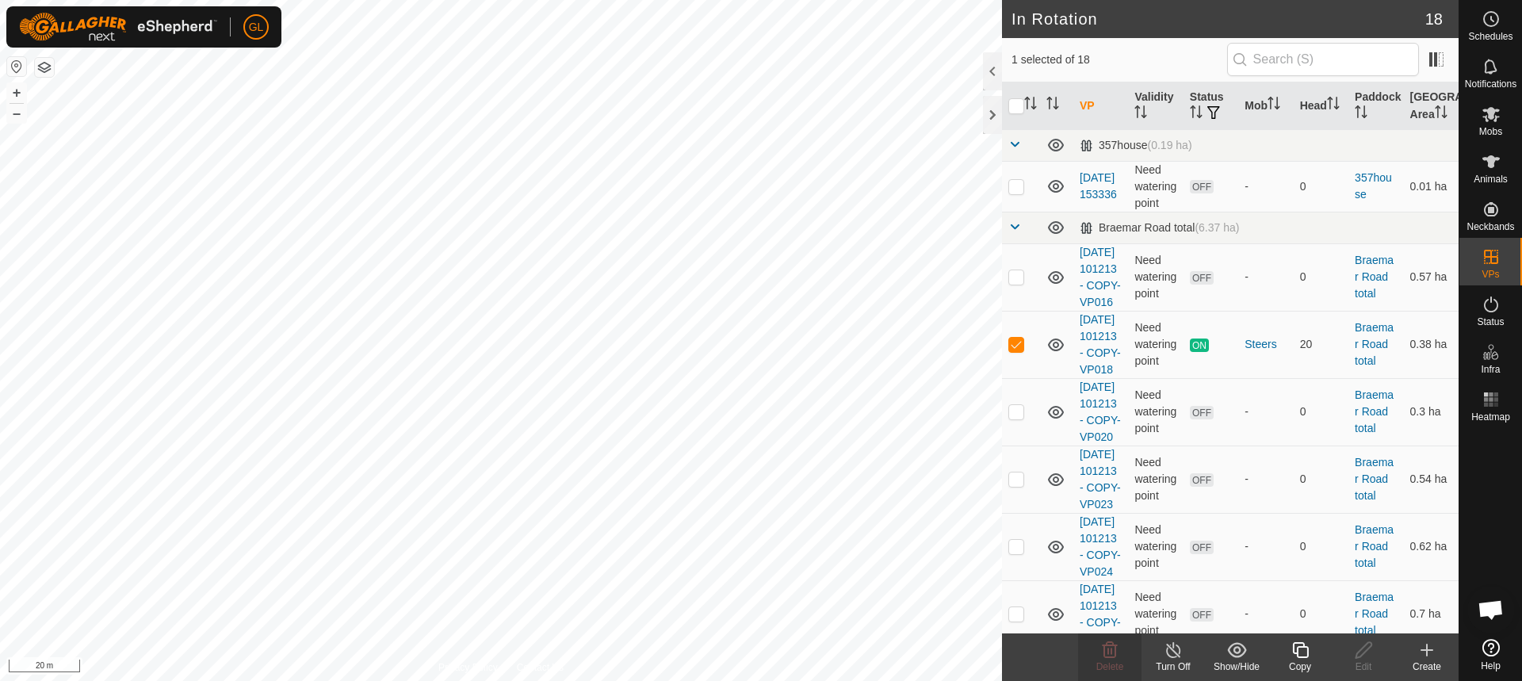
click at [1313, 656] on copy-svg-icon at bounding box center [1299, 650] width 63 height 19
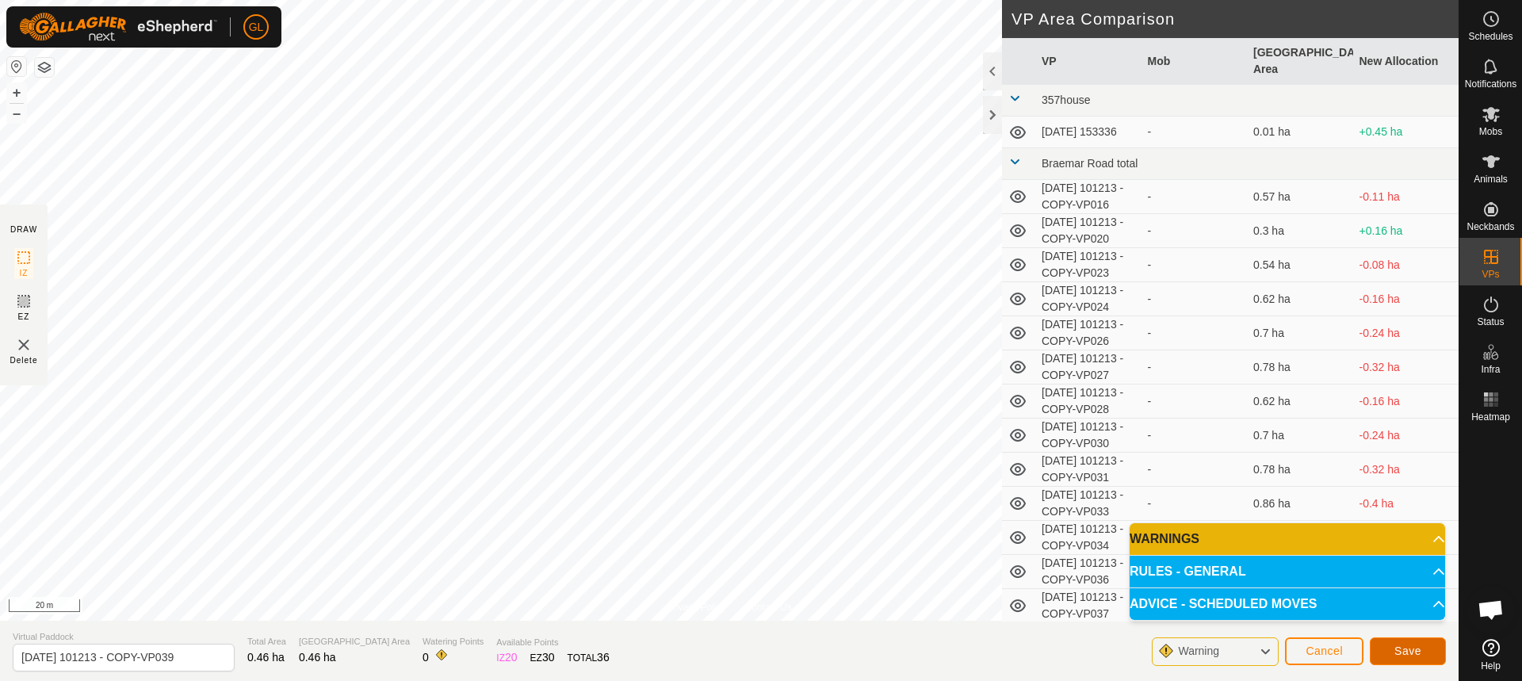
click at [1398, 655] on span "Save" at bounding box center [1407, 650] width 27 height 13
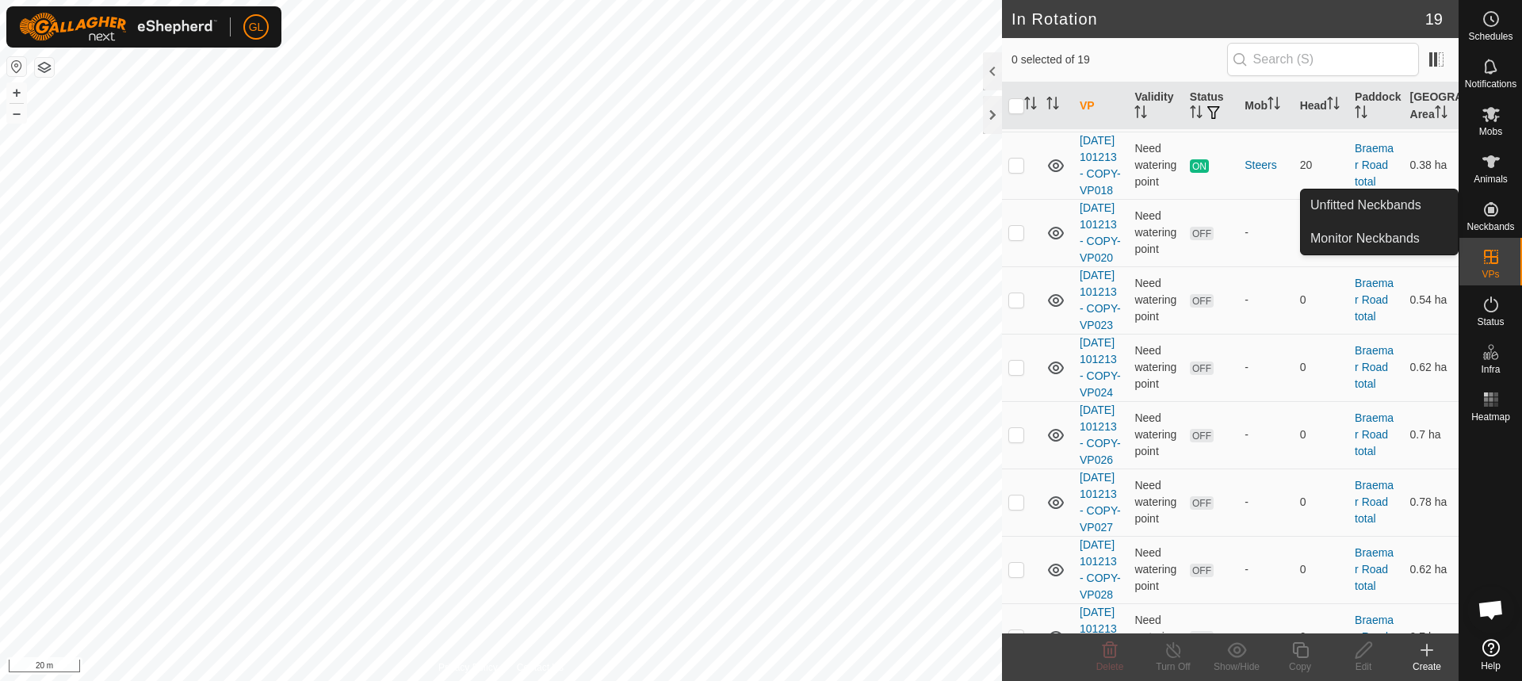
scroll to position [135, 0]
